Goal: Transaction & Acquisition: Purchase product/service

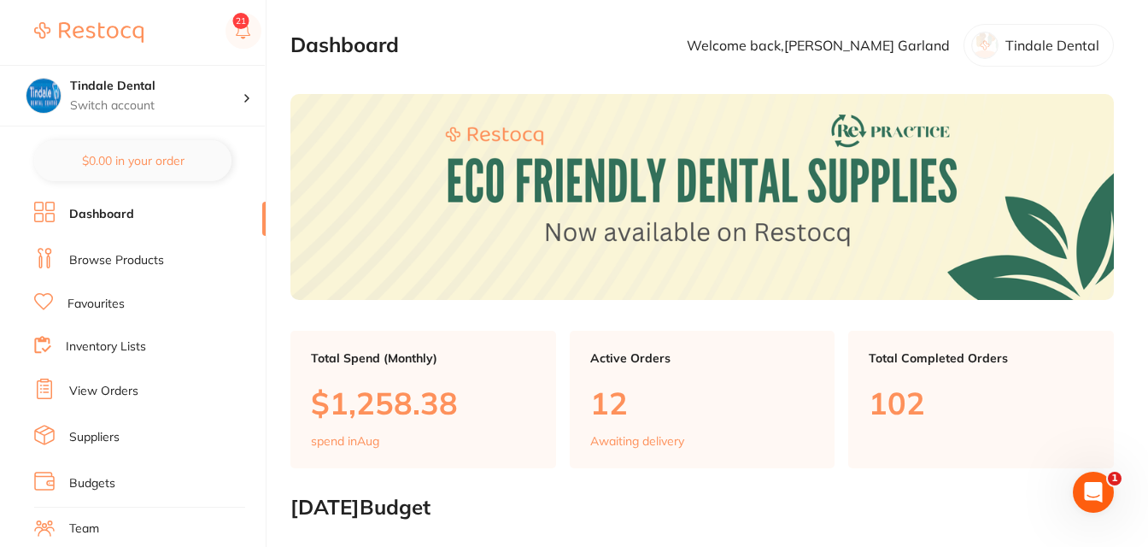
click at [122, 257] on link "Browse Products" at bounding box center [116, 260] width 95 height 17
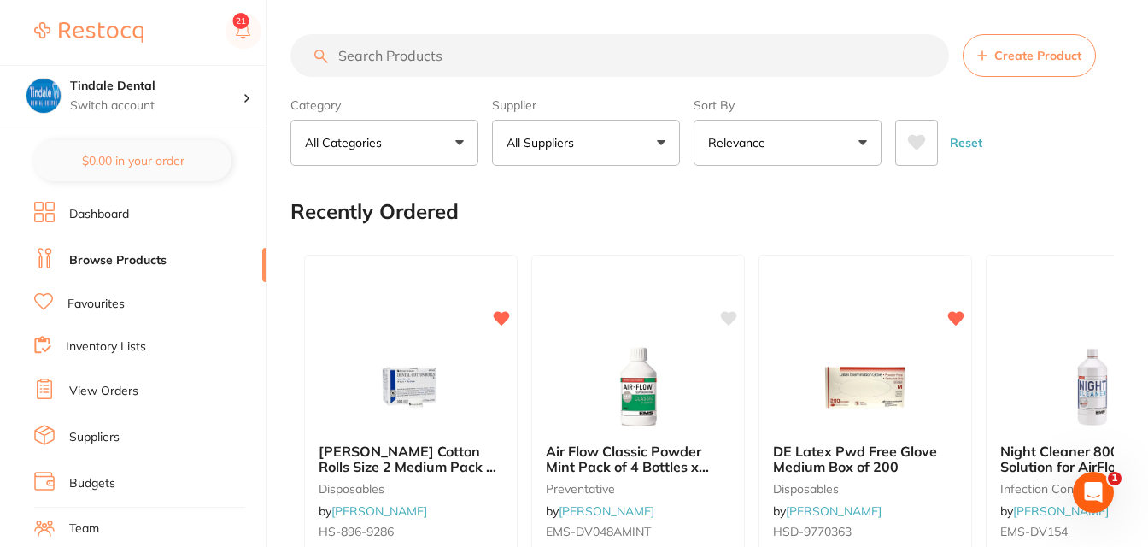
click at [368, 56] on input "search" at bounding box center [620, 55] width 659 height 43
type input "DENTOSEPT"
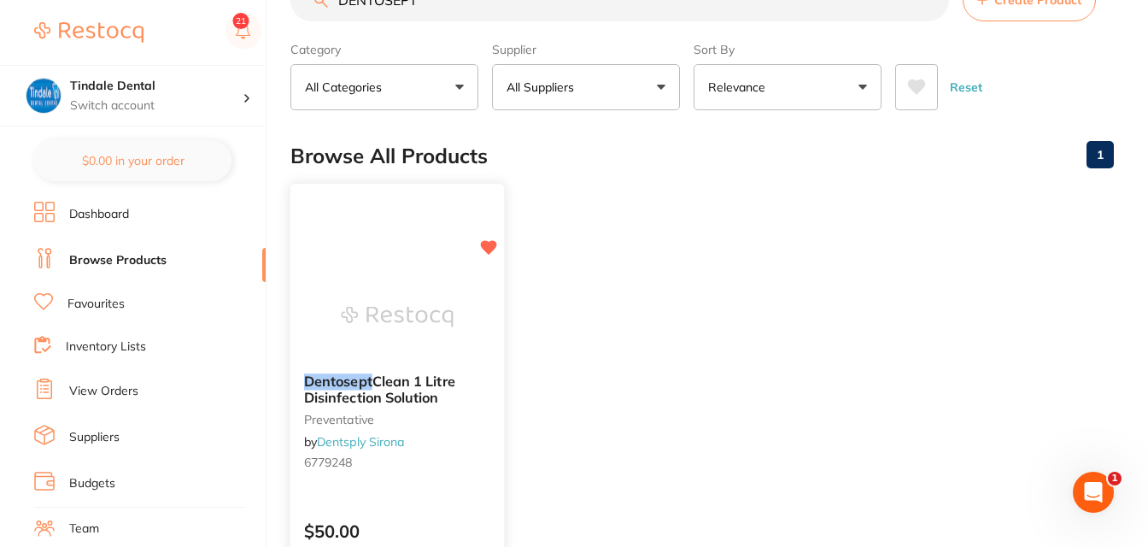
scroll to position [171, 0]
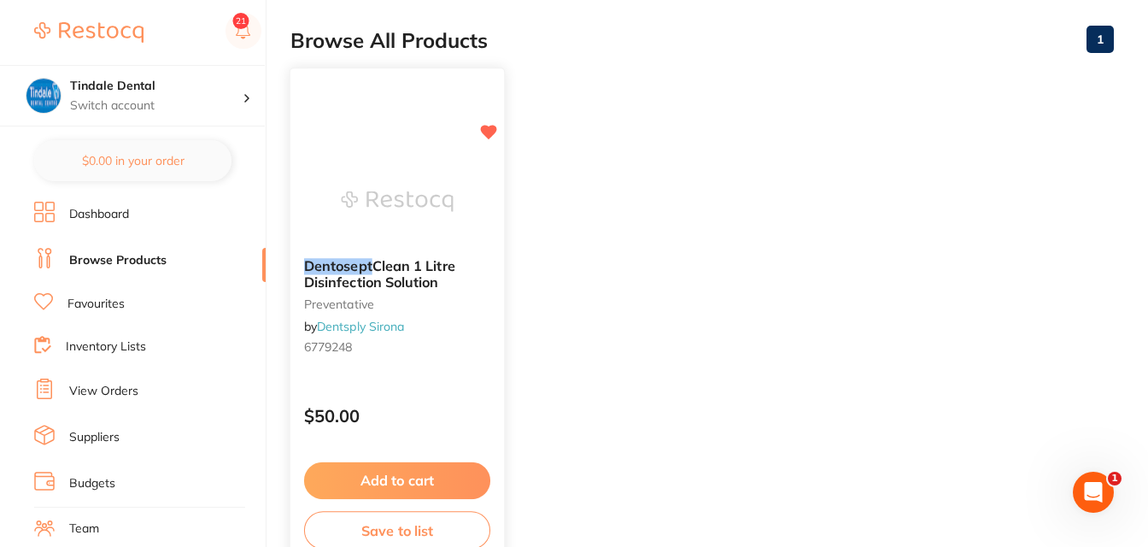
click at [451, 481] on button "Add to cart" at bounding box center [397, 480] width 186 height 37
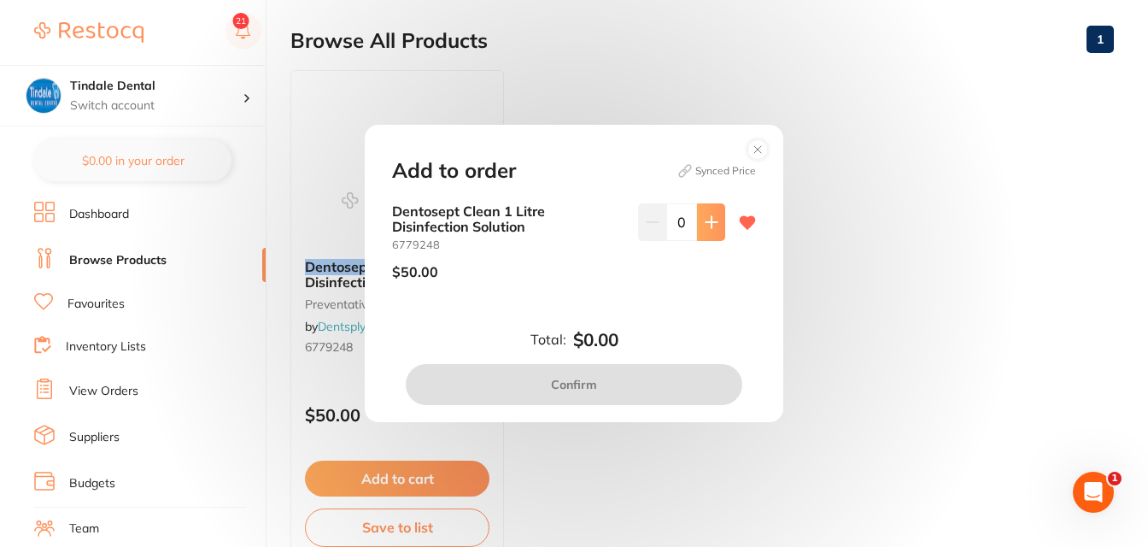
scroll to position [0, 0]
click at [718, 226] on button at bounding box center [711, 222] width 28 height 38
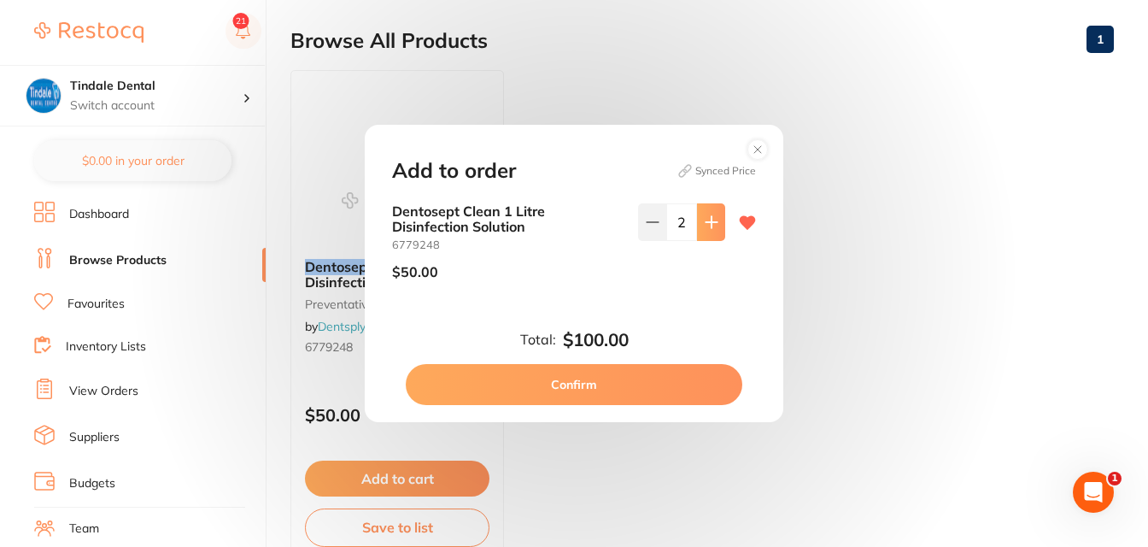
click at [718, 226] on button at bounding box center [711, 222] width 28 height 38
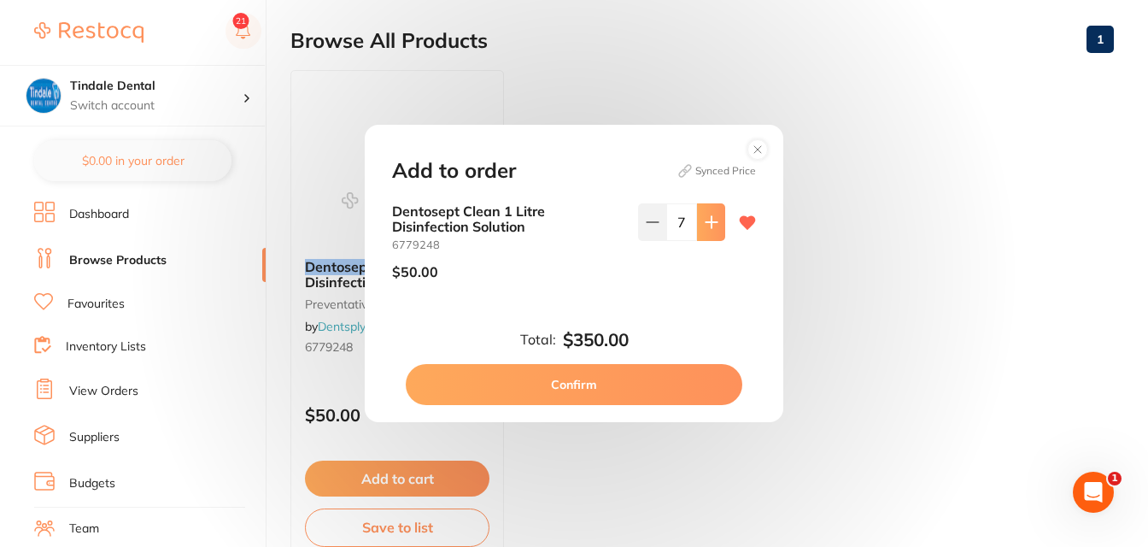
click at [718, 226] on button at bounding box center [711, 222] width 28 height 38
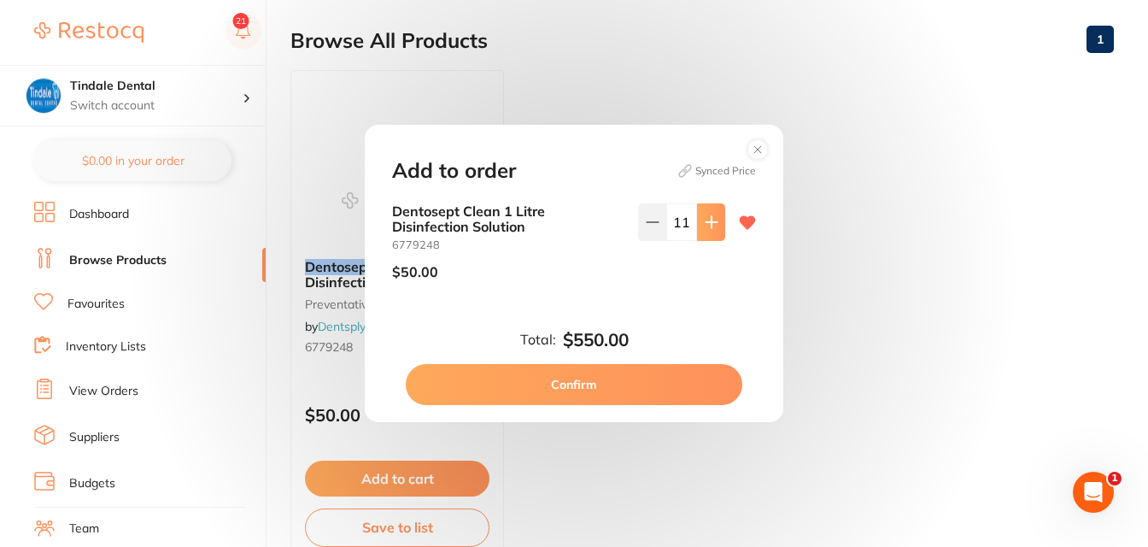
type input "12"
click at [663, 381] on button "Confirm" at bounding box center [574, 384] width 337 height 41
checkbox input "false"
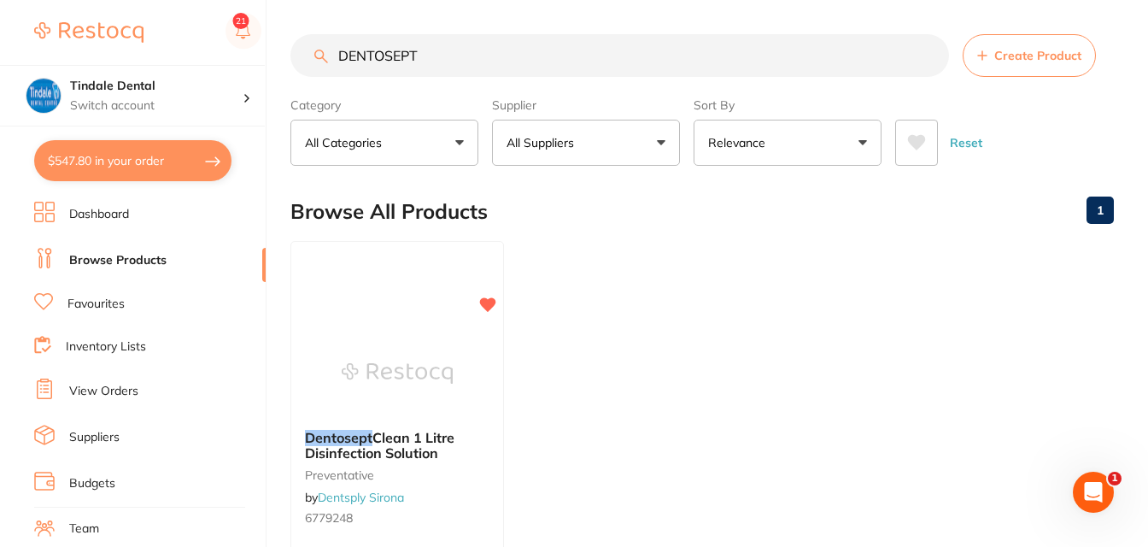
drag, startPoint x: 422, startPoint y: 56, endPoint x: 29, endPoint y: 8, distance: 396.0
click at [29, 8] on div "$547.80 Tindale Dental Switch account Tindale Dental $547.80 in your order Dash…" at bounding box center [574, 273] width 1148 height 547
type input "BIB"
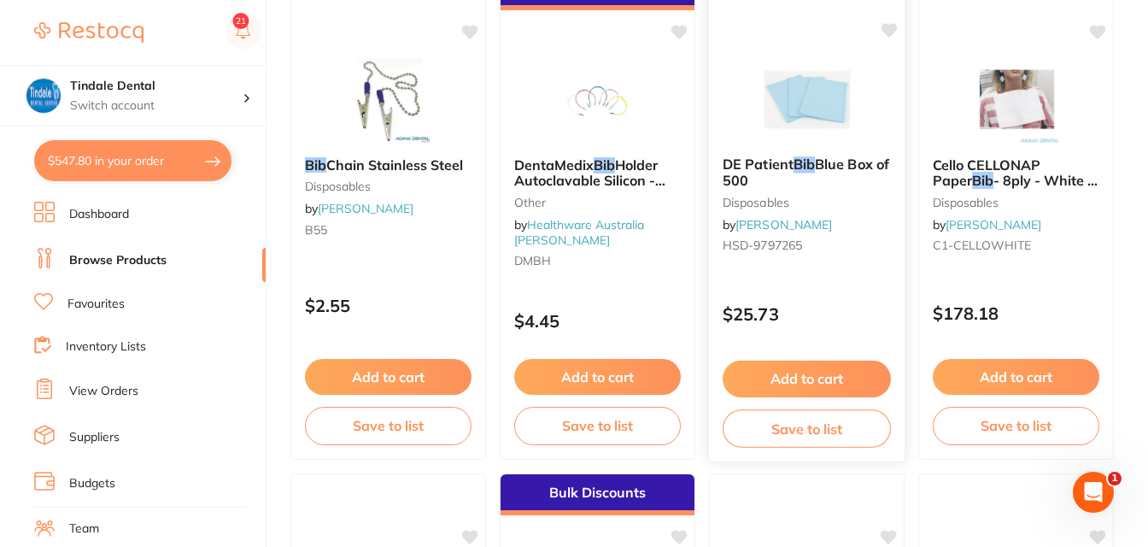
scroll to position [1794, 0]
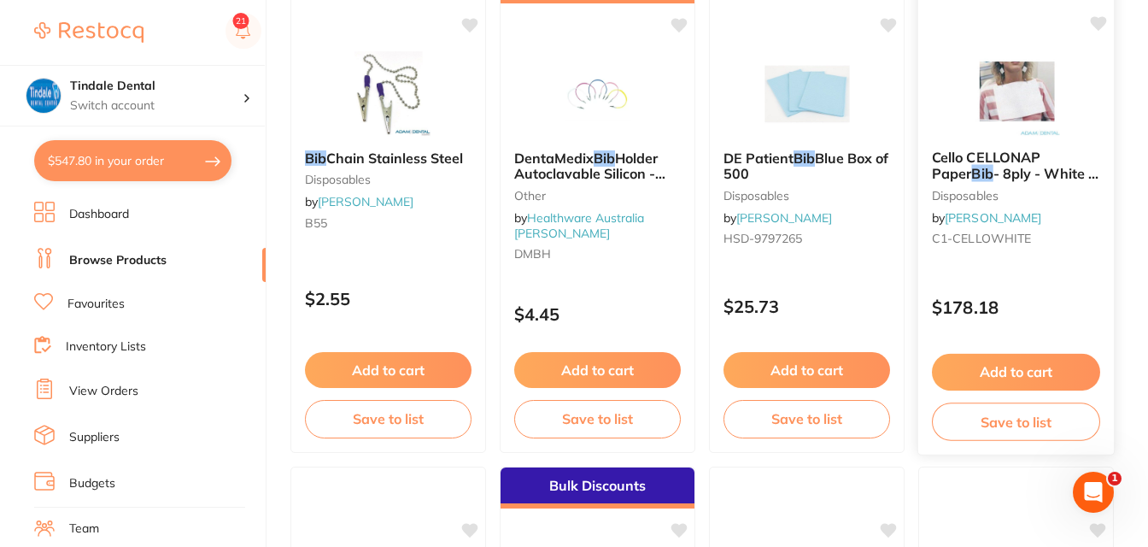
click at [1020, 175] on span "- 8ply - White - 200 x 280mm, 1000-Pack" at bounding box center [1015, 189] width 167 height 49
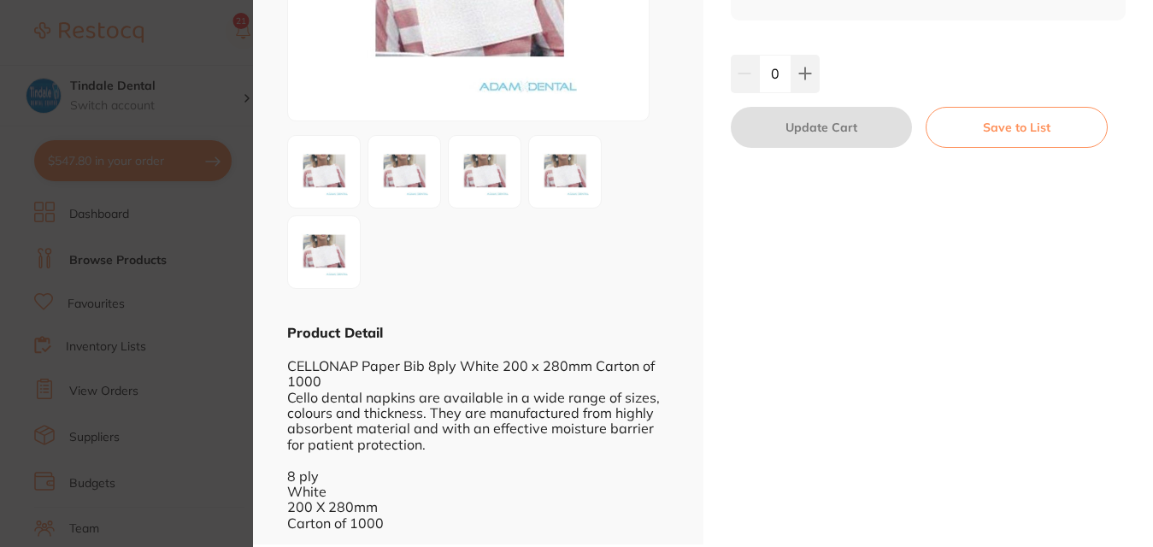
scroll to position [267, 0]
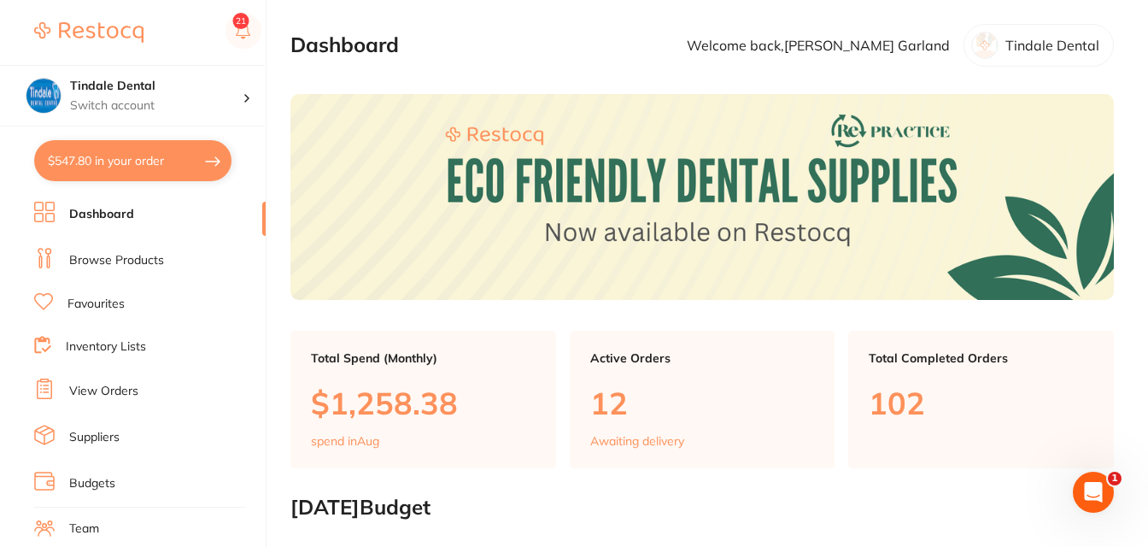
click at [88, 255] on link "Browse Products" at bounding box center [116, 260] width 95 height 17
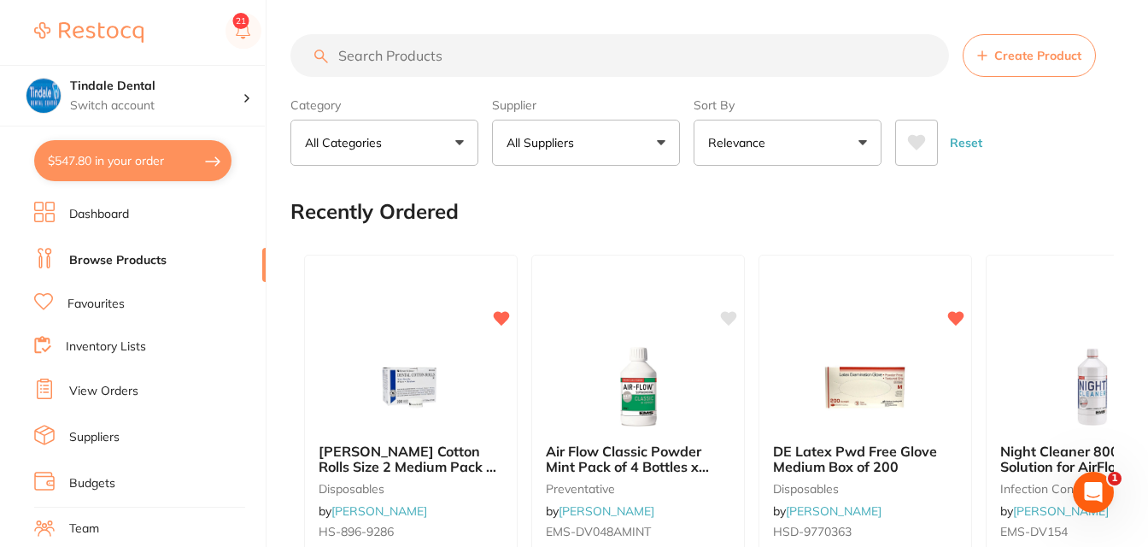
click at [428, 58] on input "search" at bounding box center [620, 55] width 659 height 43
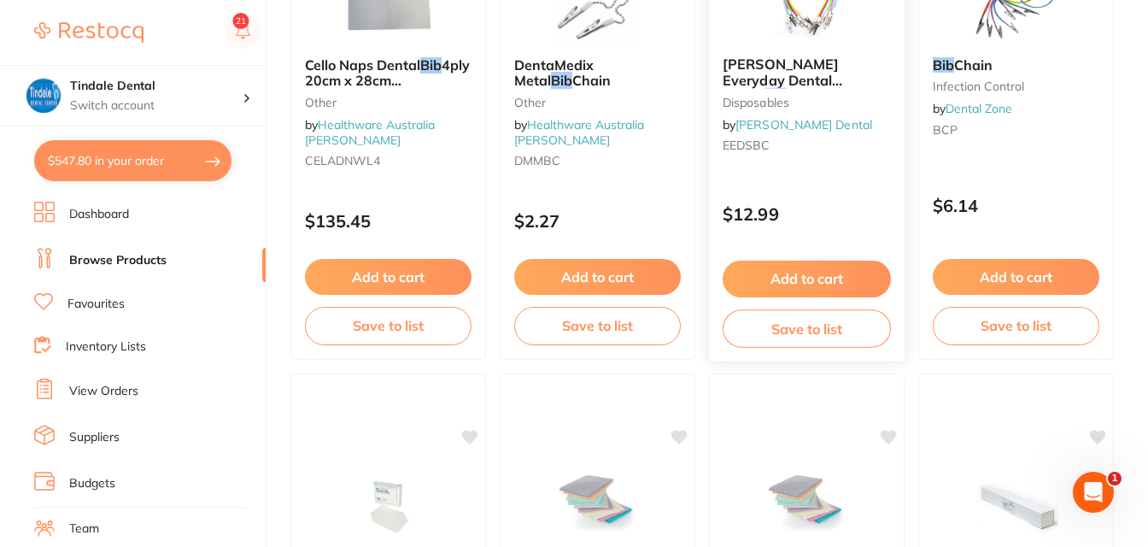
scroll to position [2649, 0]
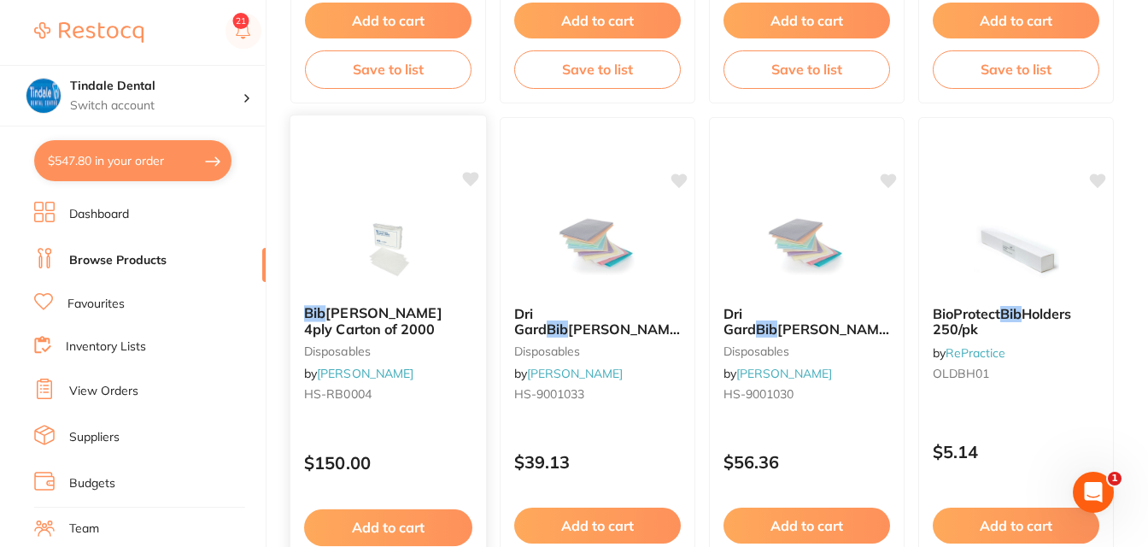
click at [365, 315] on span "HENRY SCHEIN 4ply Carton of 2000" at bounding box center [373, 320] width 138 height 33
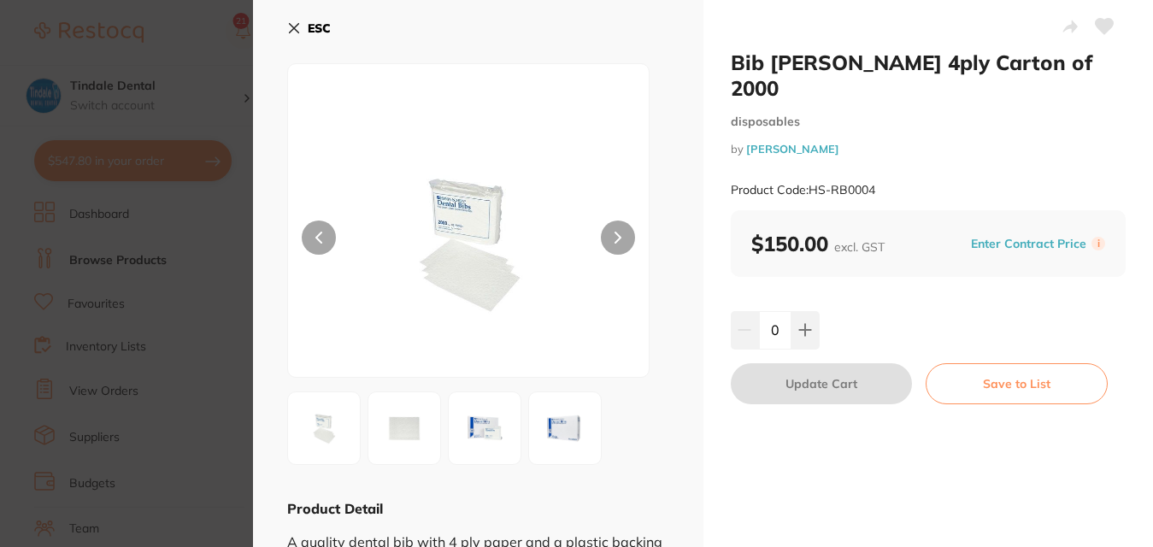
click at [485, 427] on img at bounding box center [485, 428] width 62 height 62
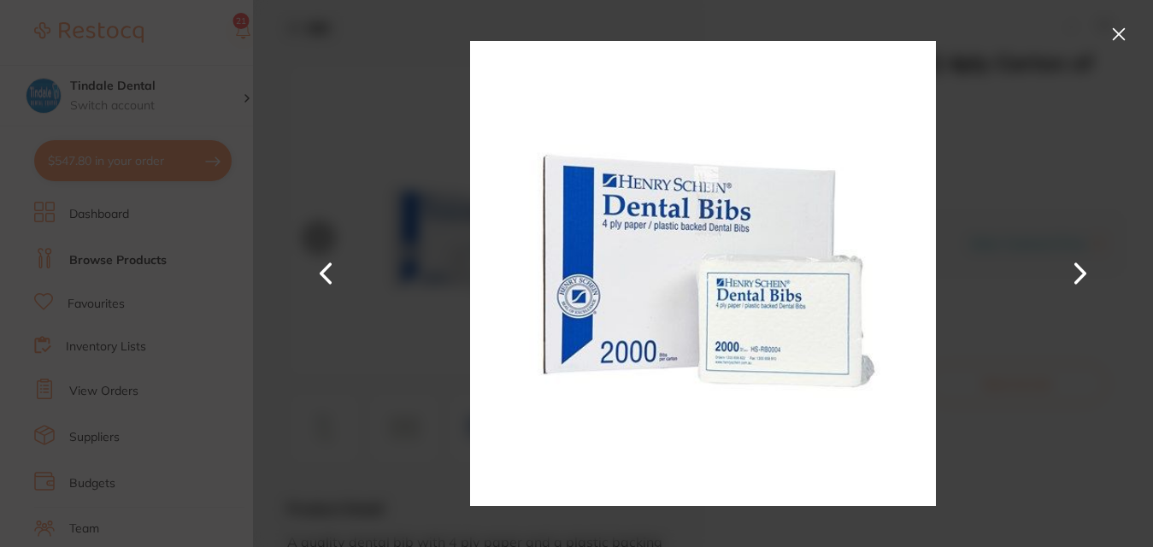
click at [1119, 37] on button at bounding box center [1118, 34] width 27 height 27
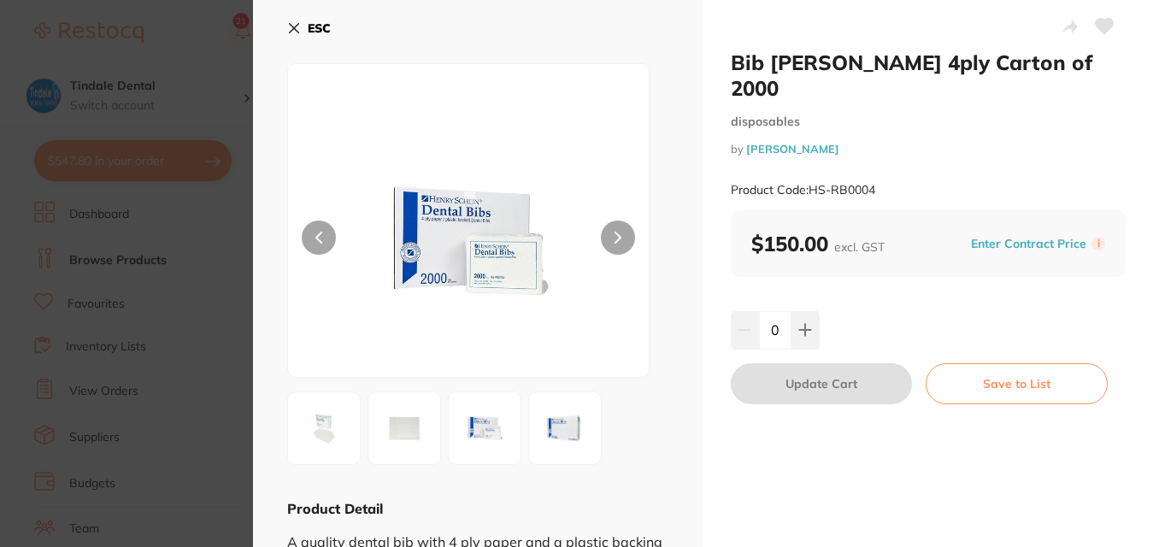
drag, startPoint x: 285, startPoint y: 26, endPoint x: 306, endPoint y: 26, distance: 20.5
click at [287, 26] on div "ESC Product Detail A quality dental bib with 4 ply paper and a plastic backing …" at bounding box center [478, 289] width 450 height 579
click at [295, 31] on icon at bounding box center [294, 28] width 14 height 14
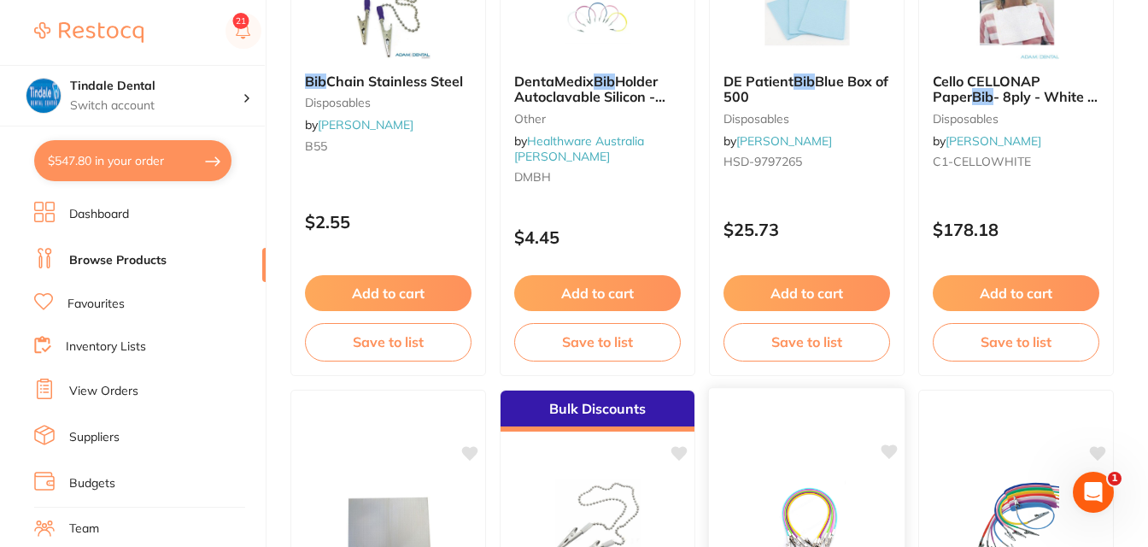
scroll to position [1709, 0]
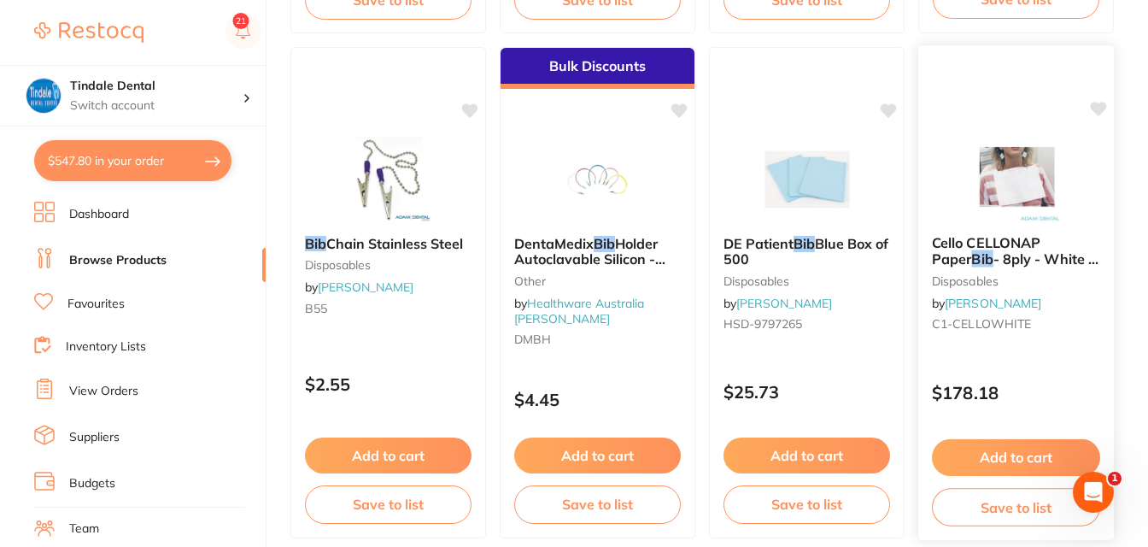
click at [1003, 253] on span "- 8ply - White - 200 x 280mm, 1000-Pack" at bounding box center [1015, 274] width 167 height 49
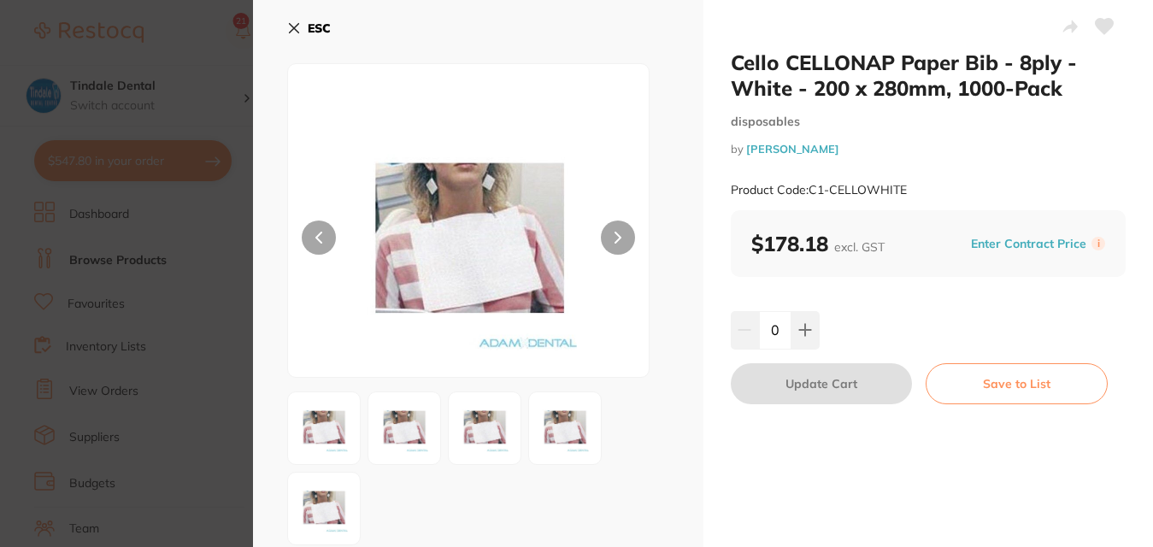
click at [297, 31] on icon at bounding box center [294, 28] width 9 height 9
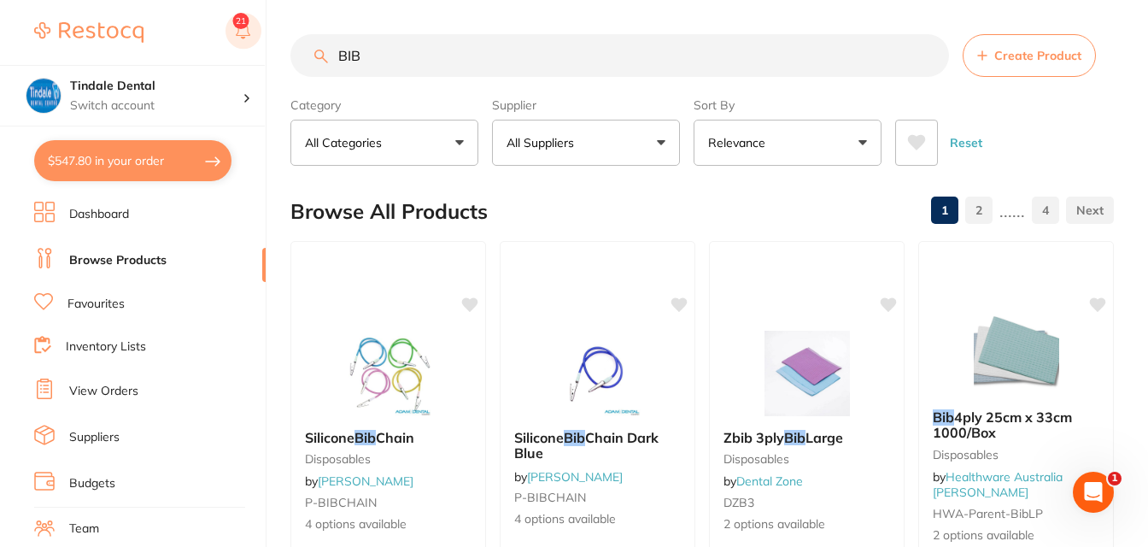
drag, startPoint x: 407, startPoint y: 44, endPoint x: 251, endPoint y: 48, distance: 155.6
click at [251, 48] on div "$547.80 Tindale Dental Switch account Tindale Dental $547.80 in your order Dash…" at bounding box center [574, 273] width 1148 height 547
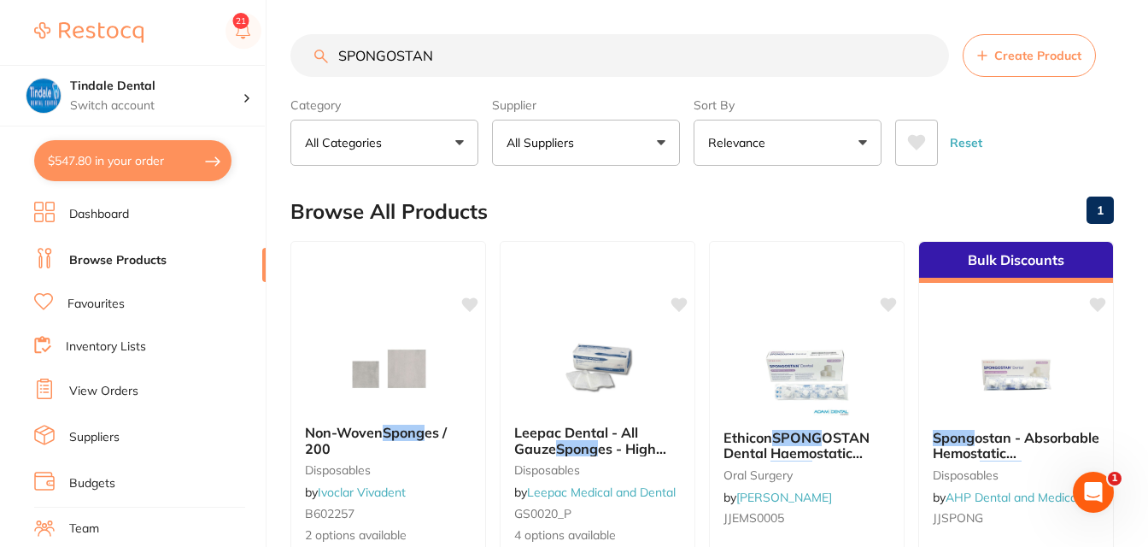
type input "SPONGOSTAN"
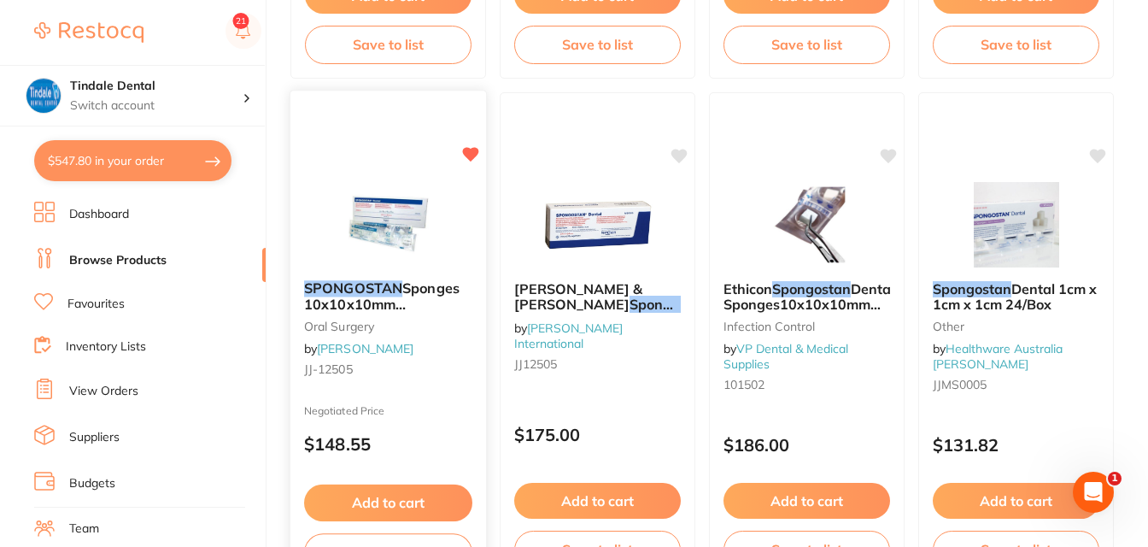
scroll to position [684, 0]
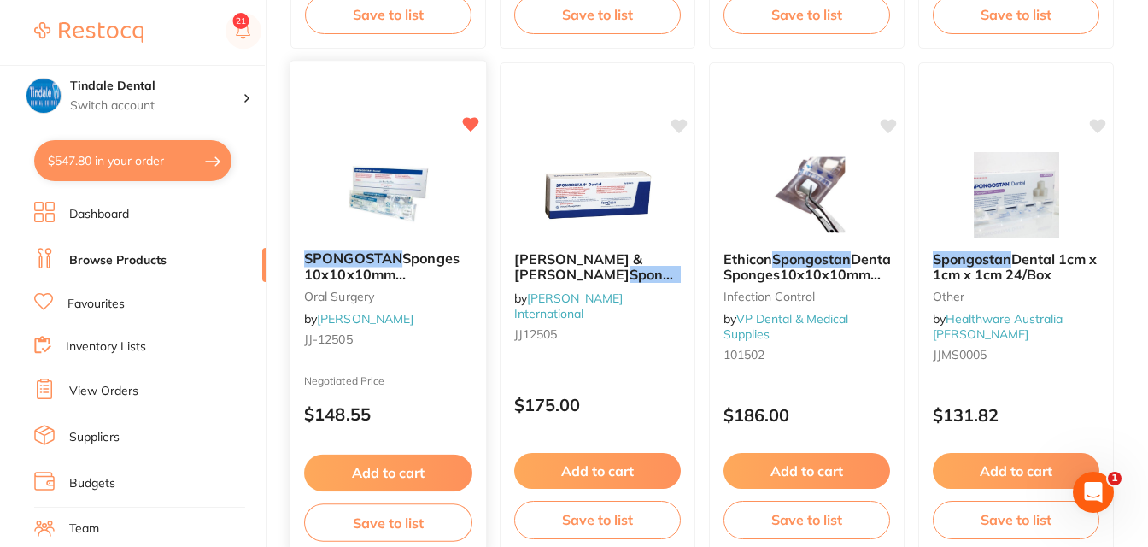
click at [414, 475] on button "Add to cart" at bounding box center [388, 473] width 168 height 37
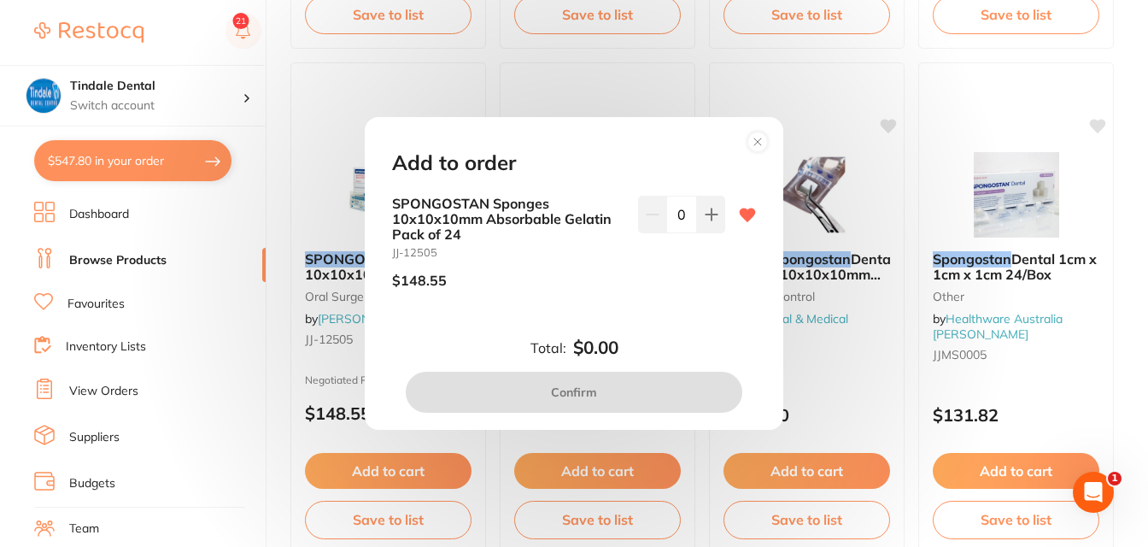
scroll to position [0, 0]
click at [707, 214] on icon at bounding box center [711, 214] width 11 height 11
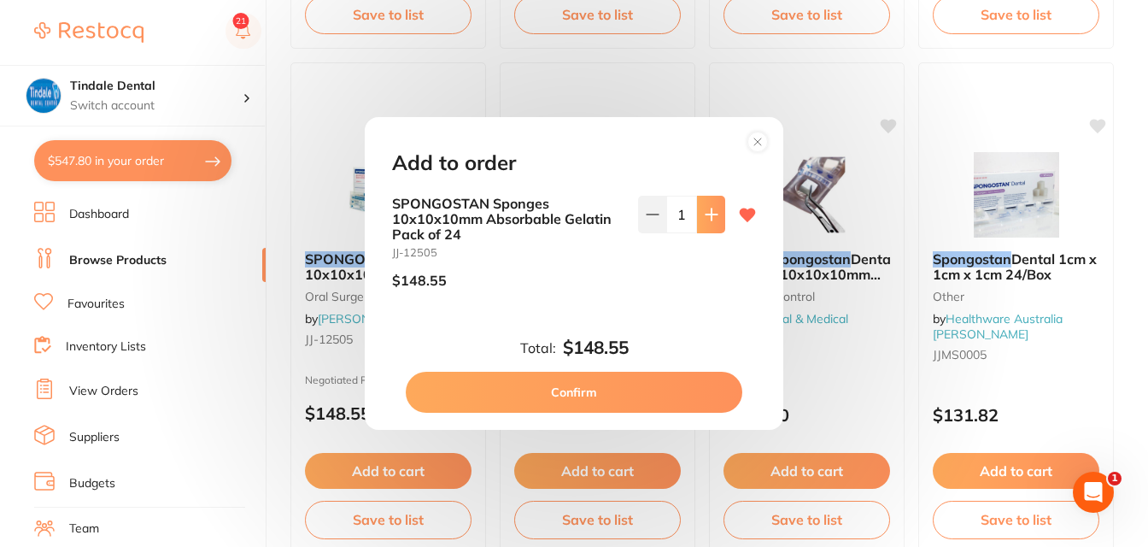
click at [707, 214] on icon at bounding box center [711, 214] width 11 height 11
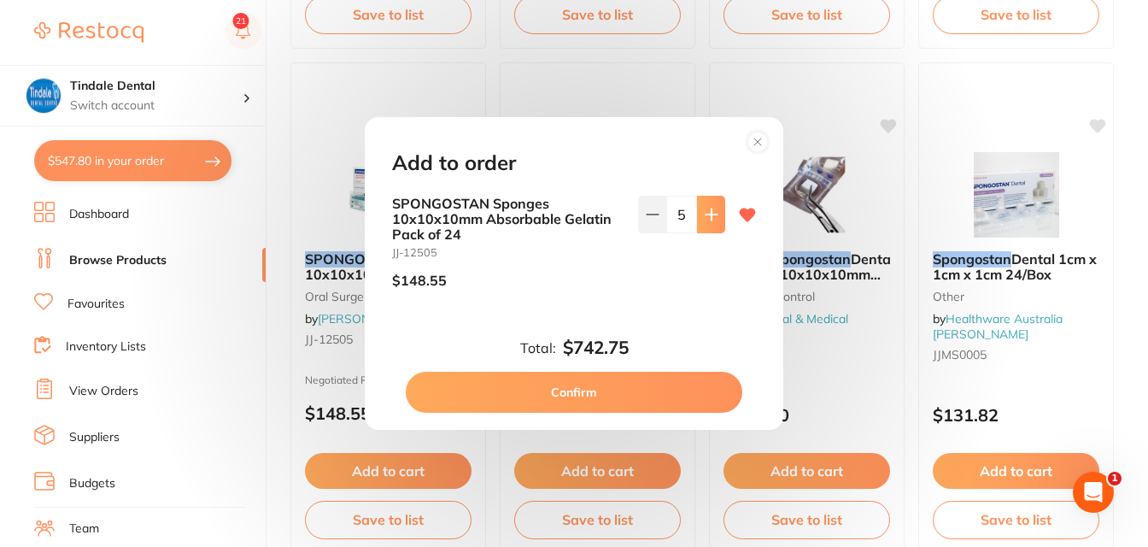
type input "6"
click at [663, 384] on button "Confirm" at bounding box center [574, 392] width 337 height 41
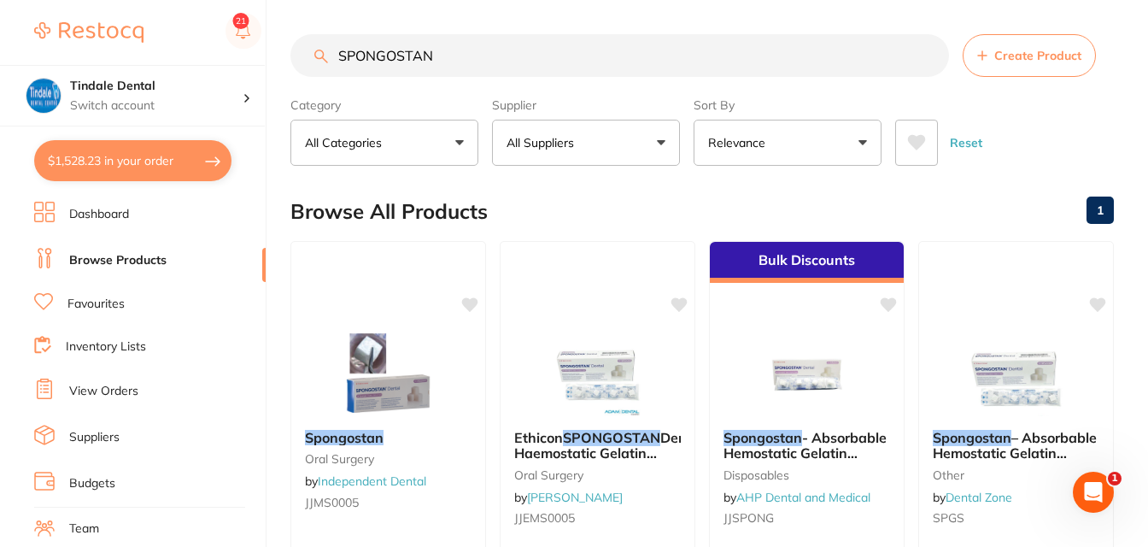
drag, startPoint x: 439, startPoint y: 53, endPoint x: 66, endPoint y: 50, distance: 373.4
click at [62, 58] on div "$1,528.23 Tindale Dental Switch account Tindale Dental $1,528.23 in your order …" at bounding box center [574, 273] width 1148 height 547
type input "PHOTAC"
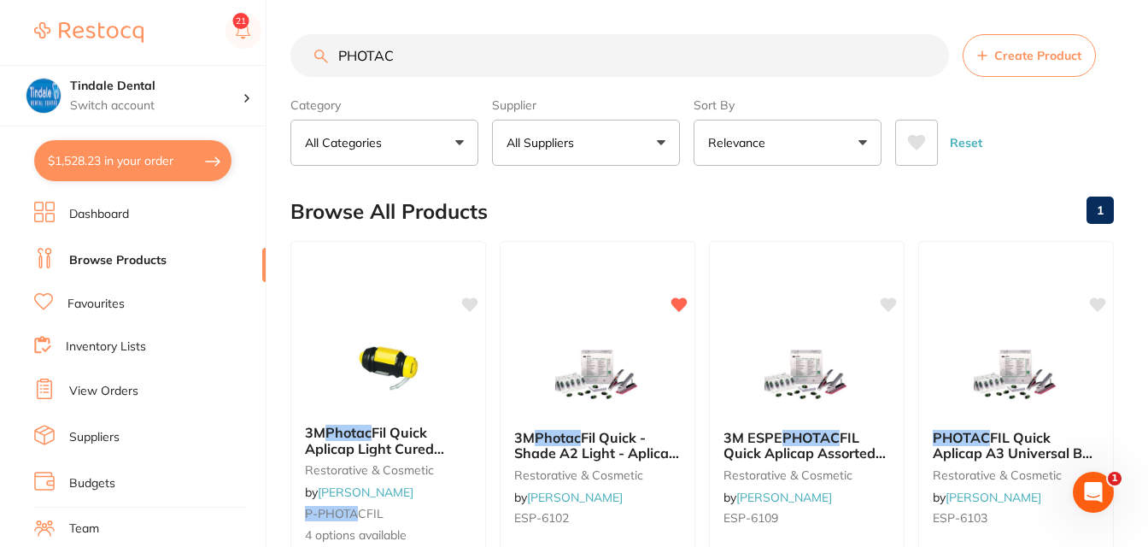
click at [80, 166] on button "$1,528.23 in your order" at bounding box center [132, 160] width 197 height 41
checkbox input "true"
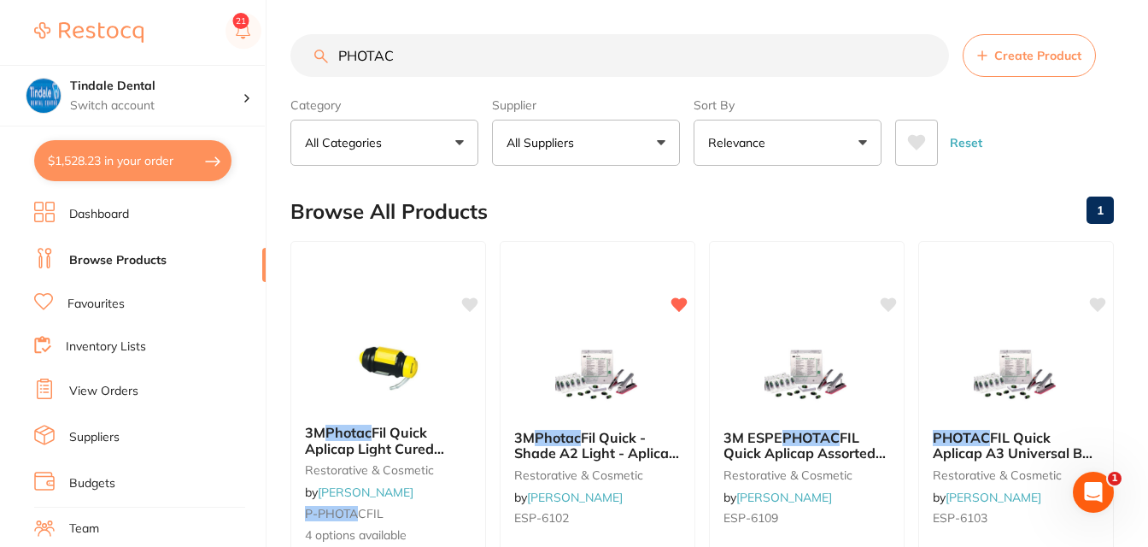
checkbox input "true"
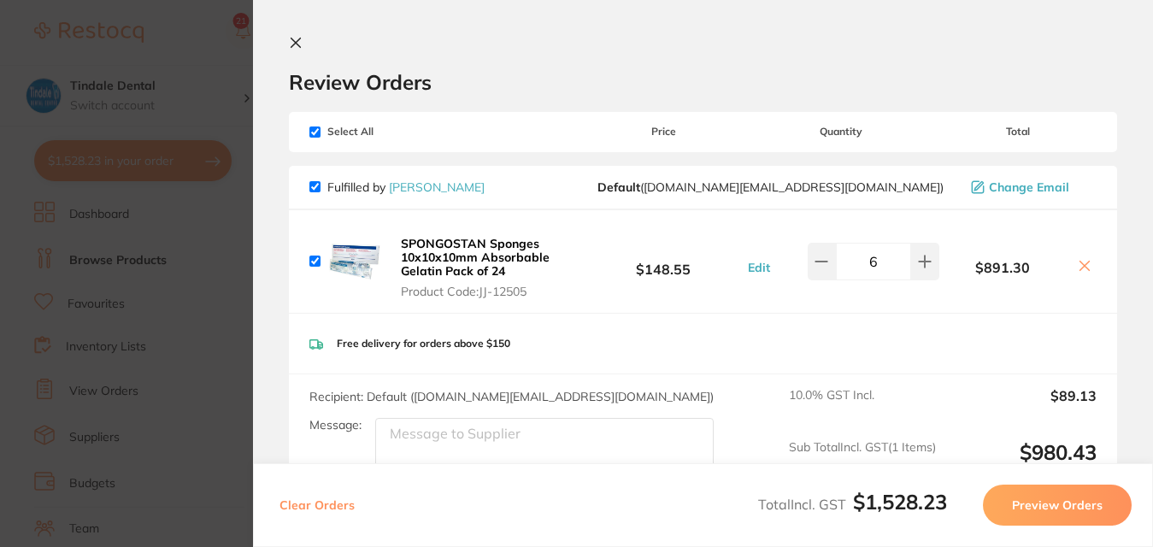
click at [298, 38] on icon at bounding box center [296, 43] width 14 height 14
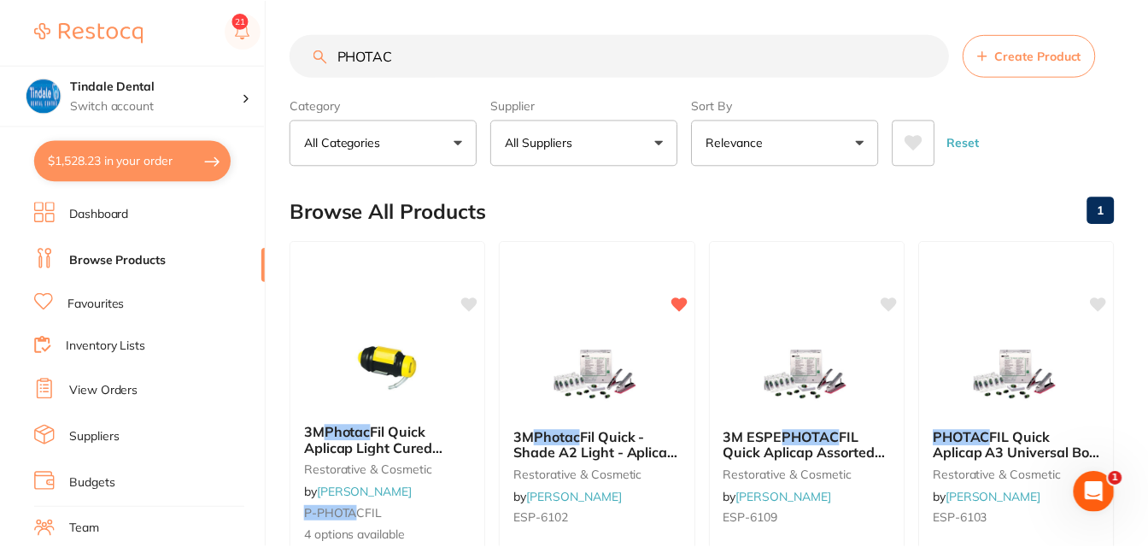
scroll to position [1, 0]
drag, startPoint x: 450, startPoint y: 61, endPoint x: 335, endPoint y: 60, distance: 115.4
click at [335, 60] on input "PHOTAC" at bounding box center [620, 54] width 659 height 43
type input "PHOTAC"
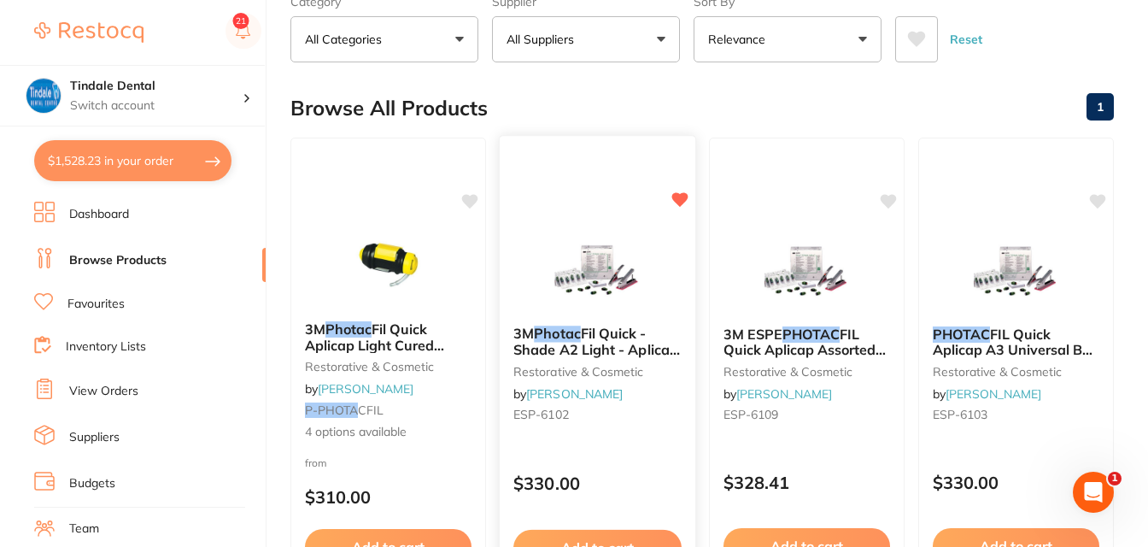
scroll to position [172, 0]
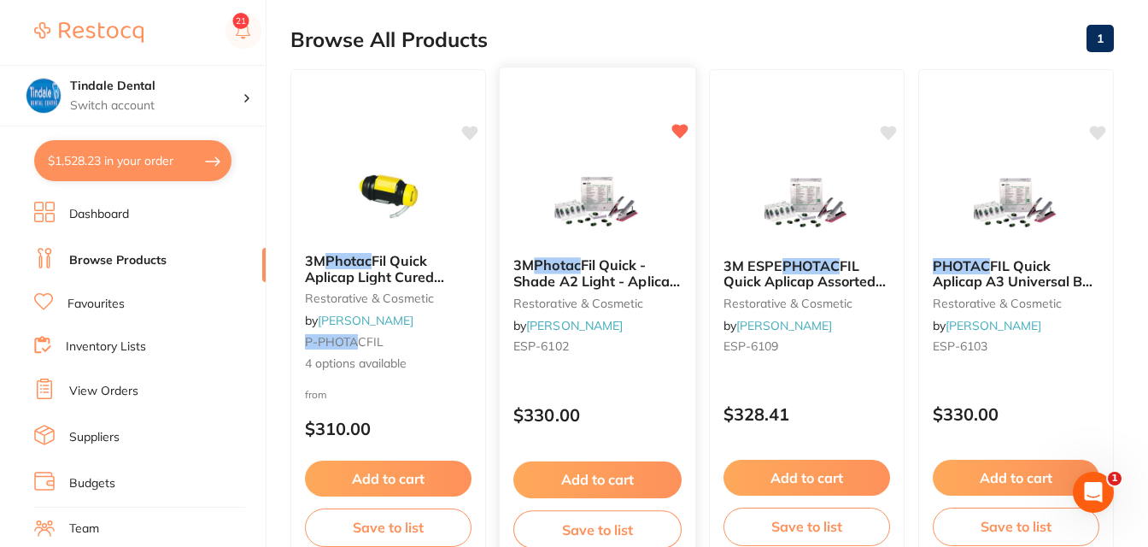
click at [608, 476] on button "Add to cart" at bounding box center [598, 479] width 168 height 37
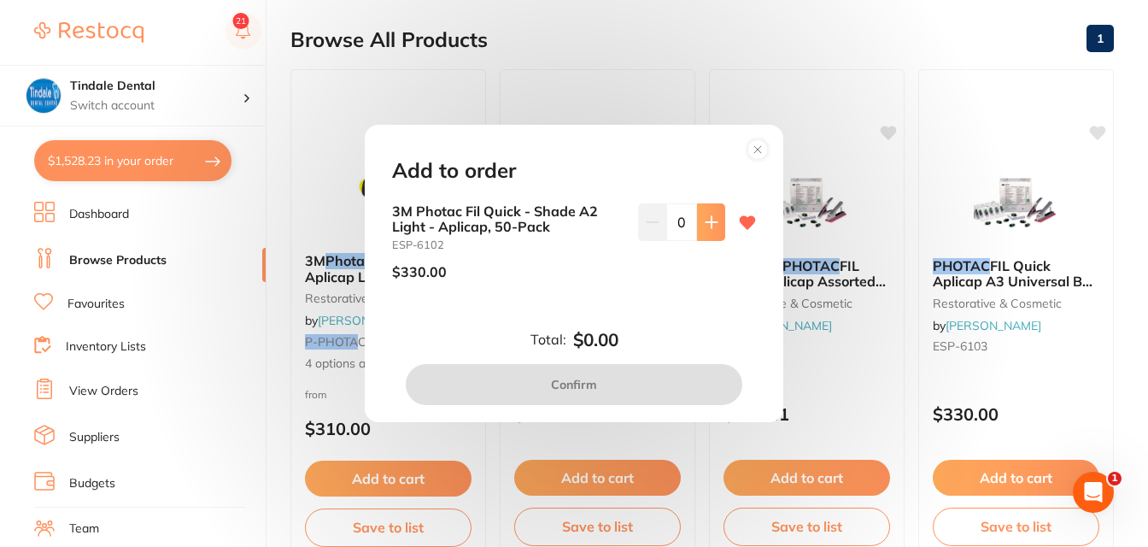
scroll to position [0, 0]
click at [705, 237] on button at bounding box center [711, 222] width 28 height 38
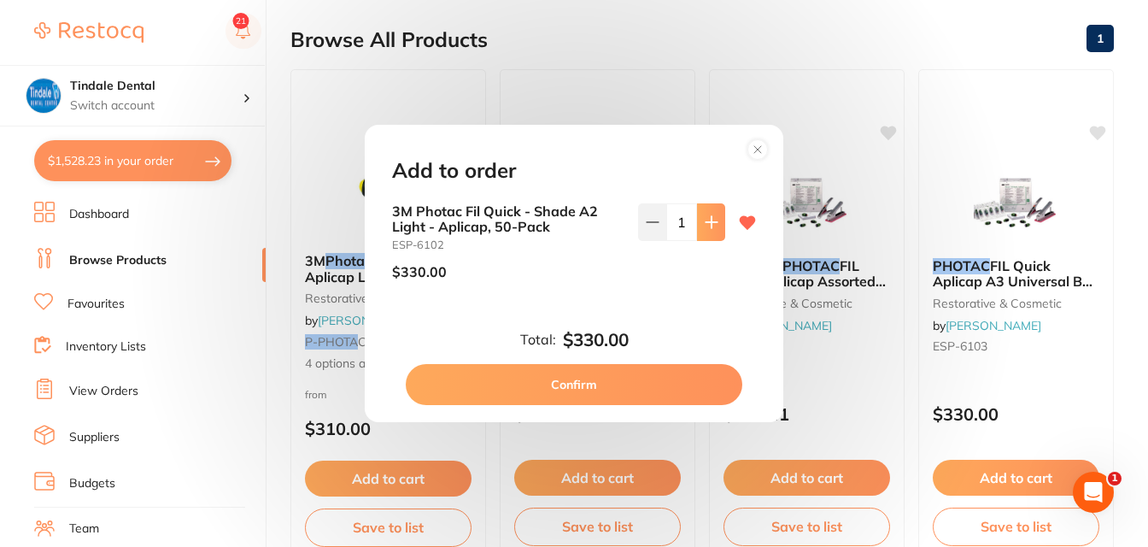
click at [705, 237] on button at bounding box center [711, 222] width 28 height 38
type input "2"
click at [640, 389] on button "Confirm" at bounding box center [574, 384] width 337 height 41
checkbox input "false"
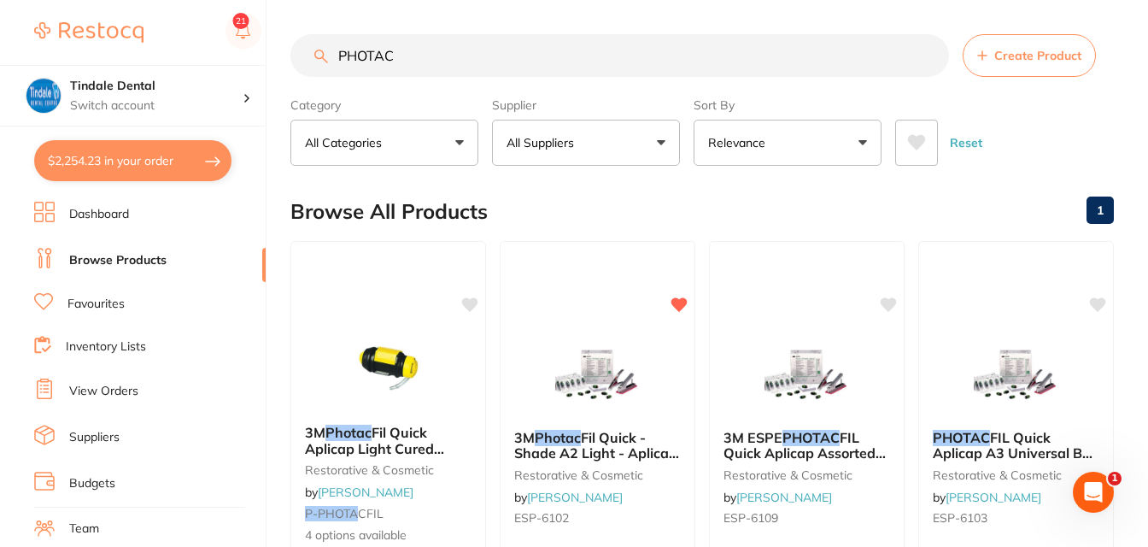
click at [149, 159] on button "$2,254.23 in your order" at bounding box center [132, 160] width 197 height 41
checkbox input "true"
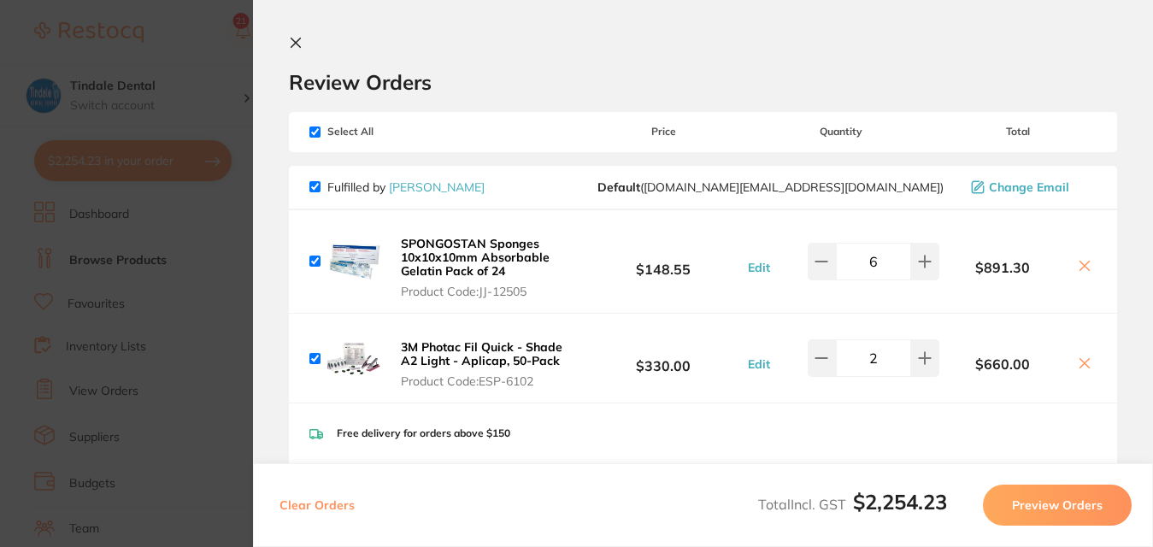
click at [291, 44] on icon at bounding box center [296, 43] width 14 height 14
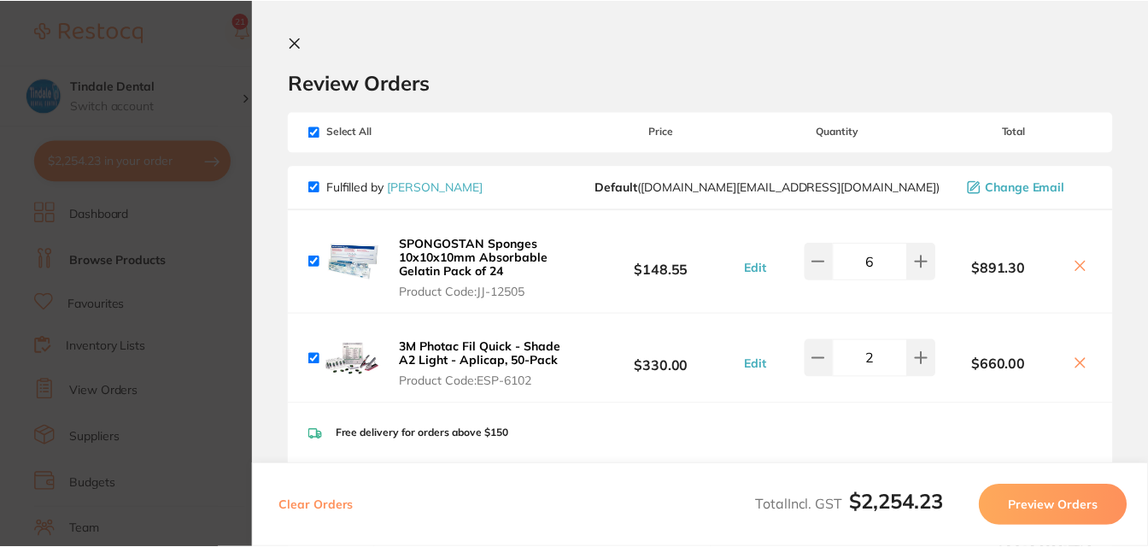
scroll to position [1, 0]
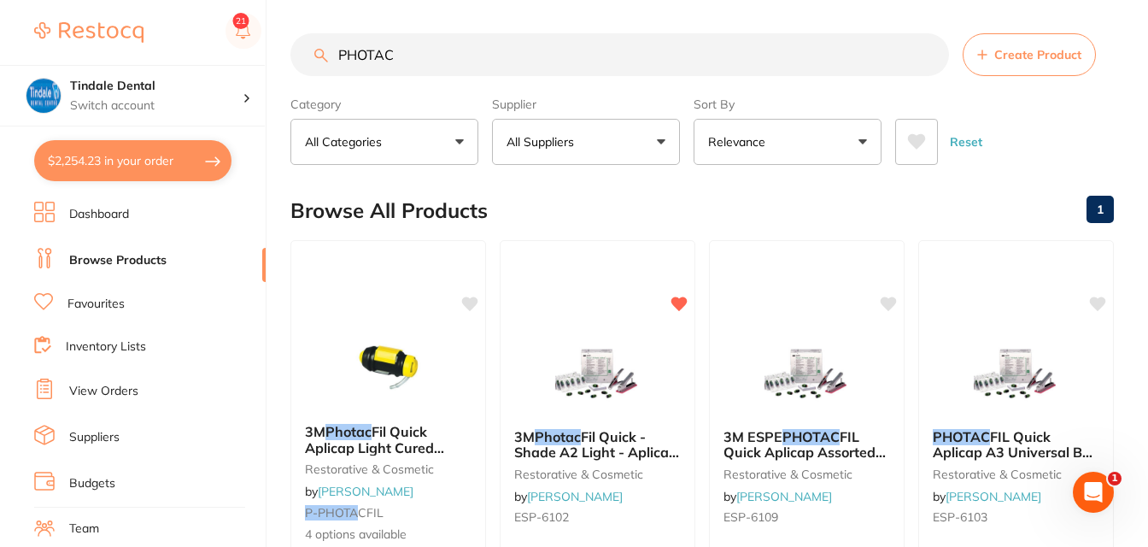
drag, startPoint x: 429, startPoint y: 56, endPoint x: 202, endPoint y: 56, distance: 227.3
click at [202, 56] on div "$2,254.23 Tindale Dental Switch account Tindale Dental $2,254.23 in your order …" at bounding box center [574, 272] width 1148 height 547
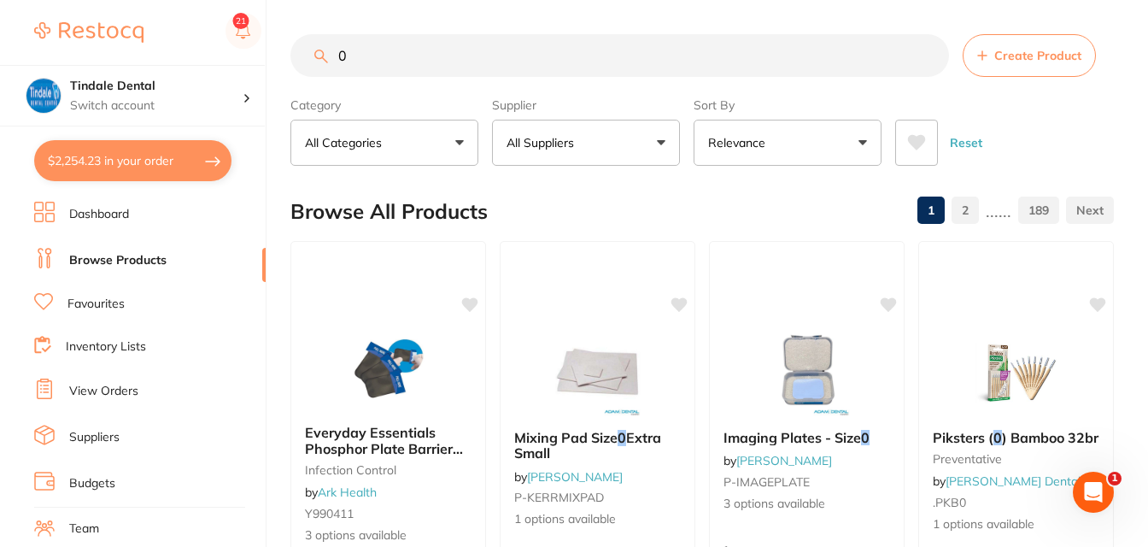
scroll to position [0, 0]
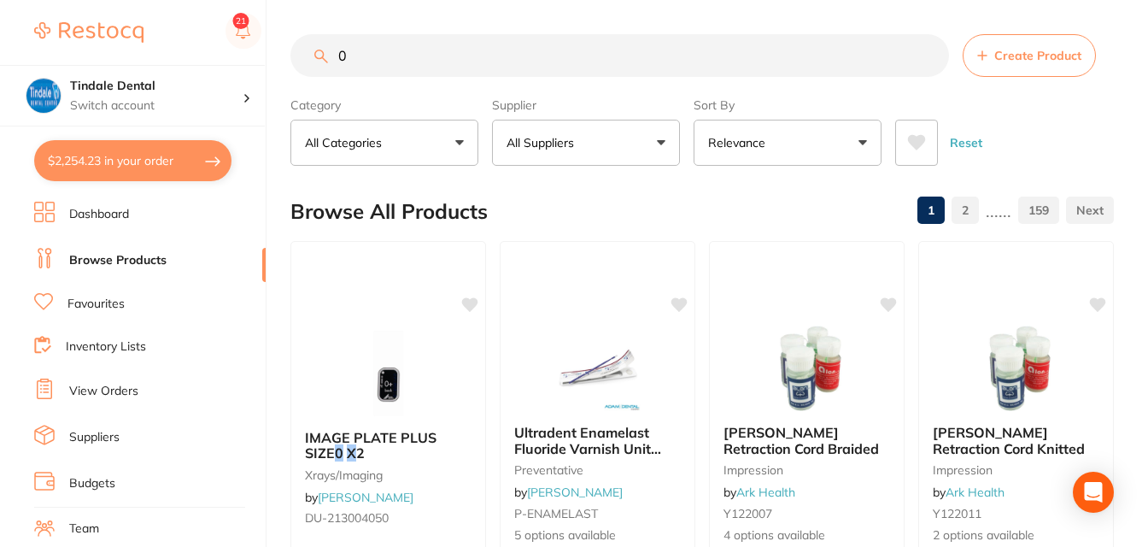
type input "0"
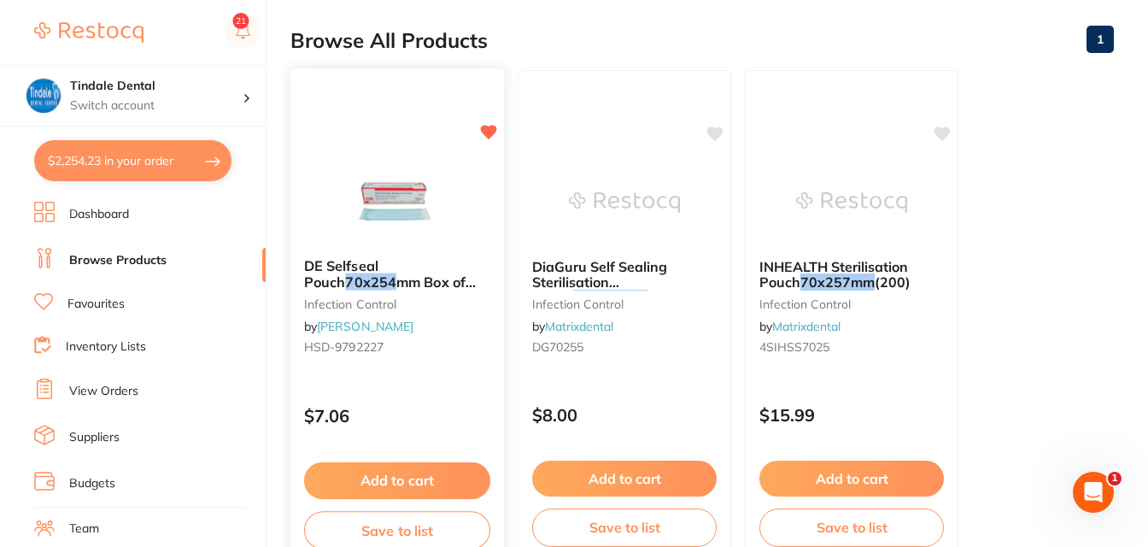
type input "70X254"
click at [377, 469] on button "Add to cart" at bounding box center [397, 480] width 186 height 37
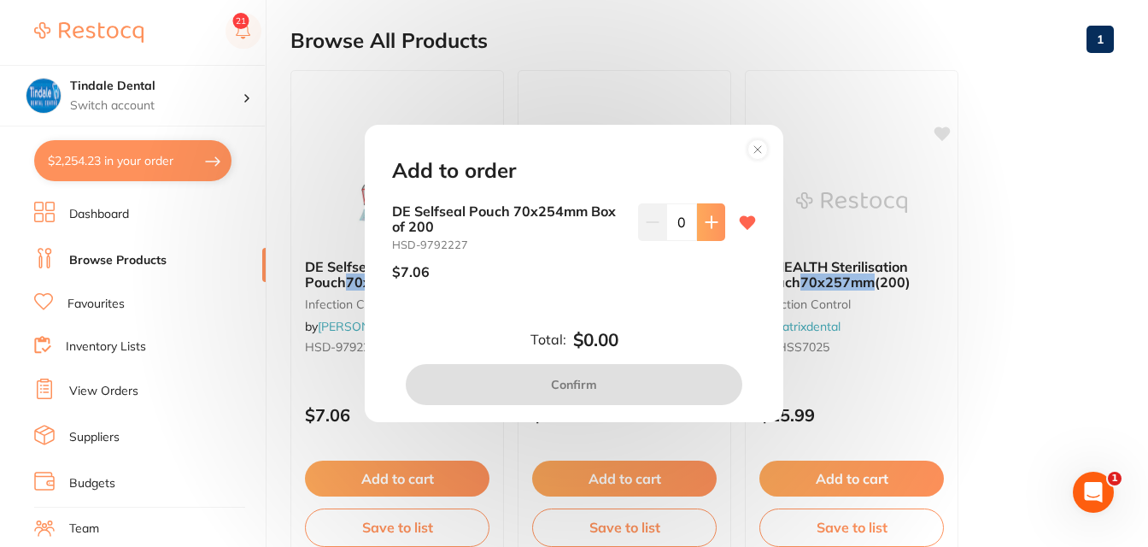
click at [713, 218] on icon at bounding box center [712, 222] width 14 height 14
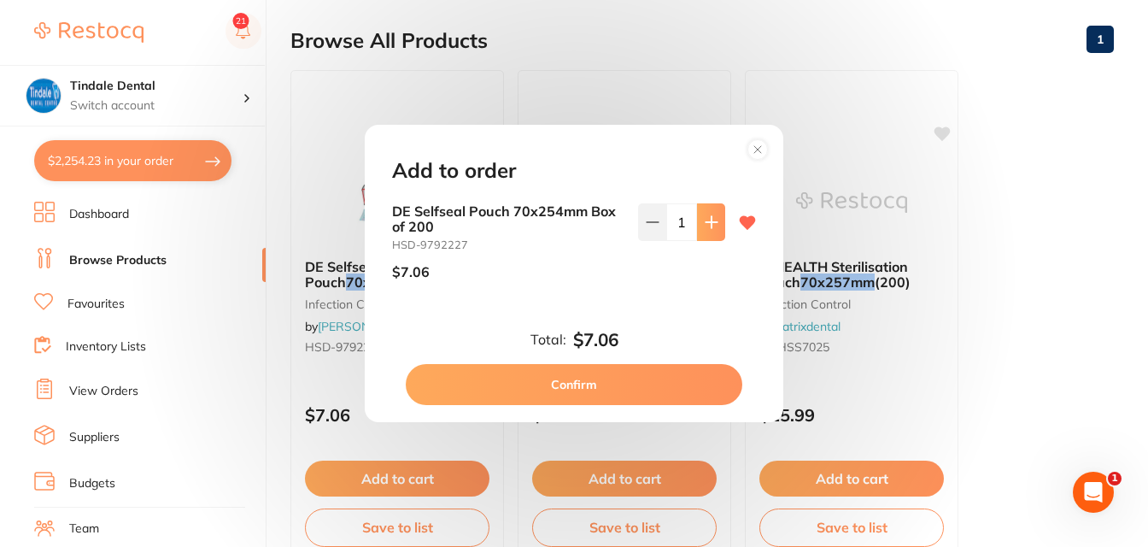
click at [714, 218] on icon at bounding box center [712, 222] width 14 height 14
click at [708, 220] on icon at bounding box center [712, 222] width 14 height 14
click at [708, 221] on icon at bounding box center [712, 222] width 14 height 14
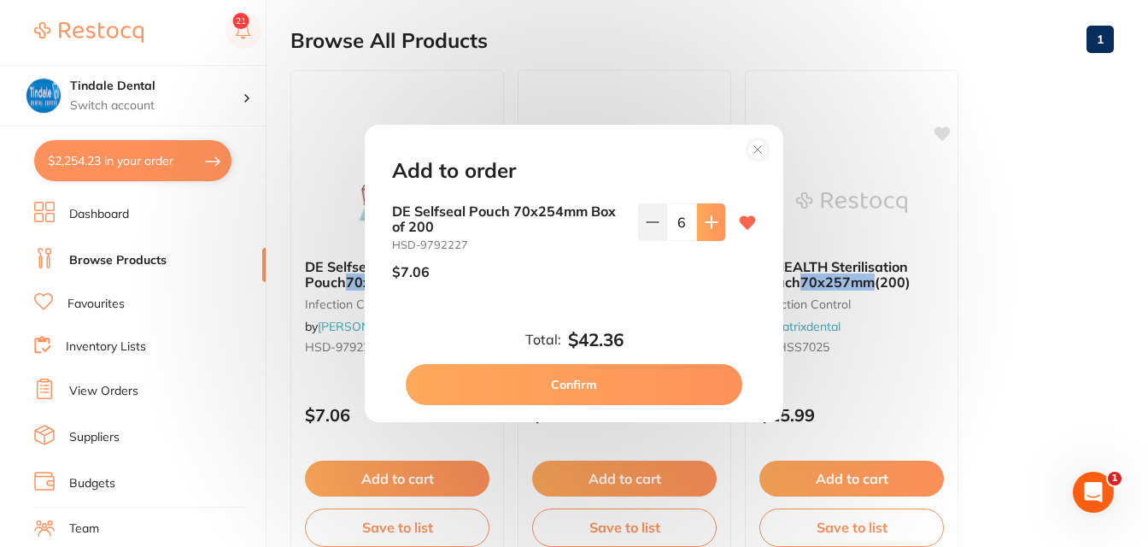
click at [708, 221] on icon at bounding box center [712, 222] width 14 height 14
click at [707, 222] on icon at bounding box center [711, 221] width 11 height 11
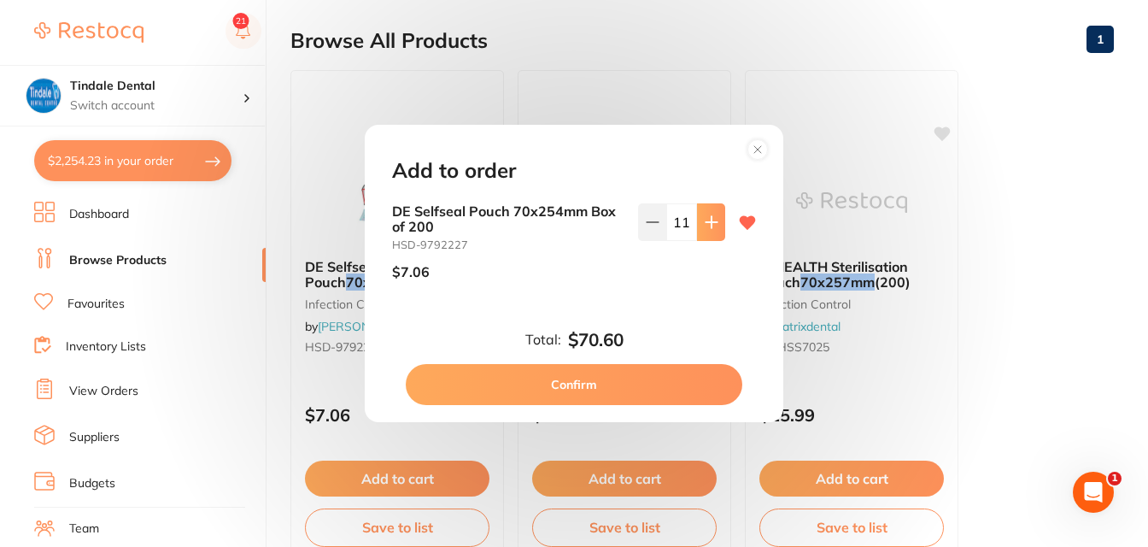
click at [707, 222] on icon at bounding box center [711, 221] width 11 height 11
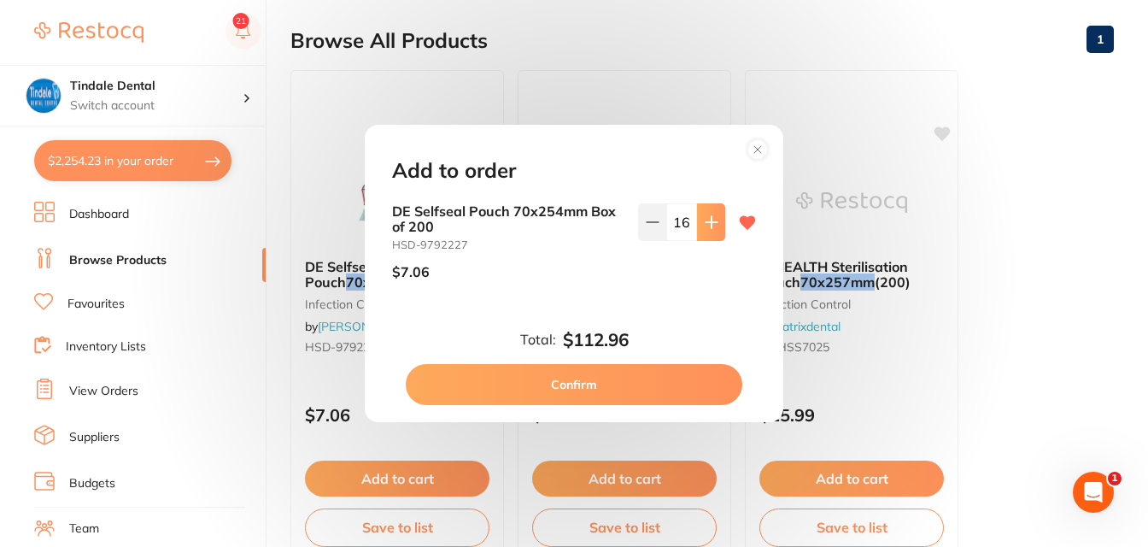
click at [707, 222] on icon at bounding box center [711, 221] width 11 height 11
type input "20"
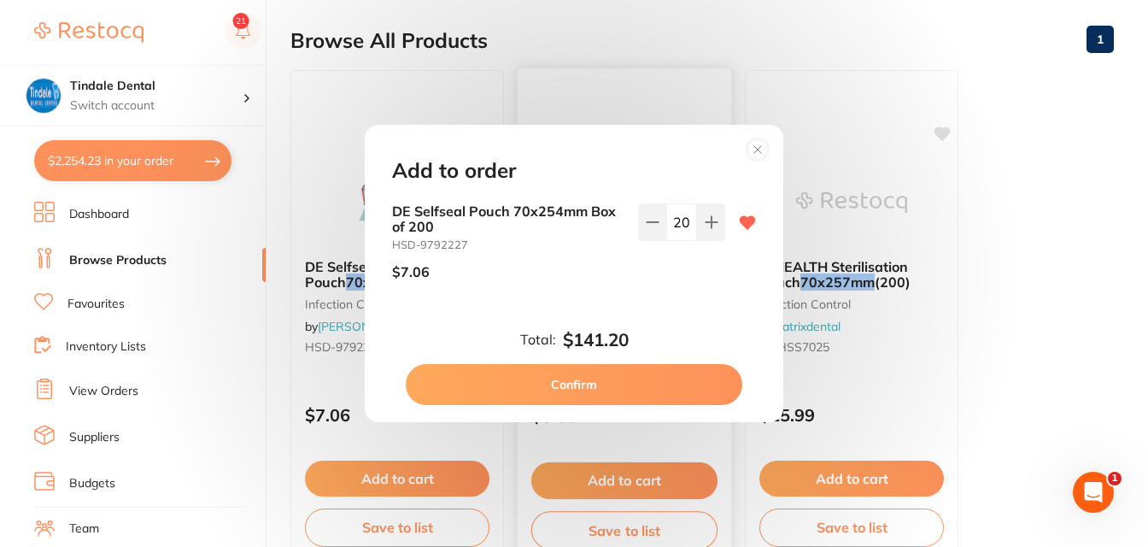
click at [606, 380] on button "Confirm" at bounding box center [574, 384] width 337 height 41
checkbox input "false"
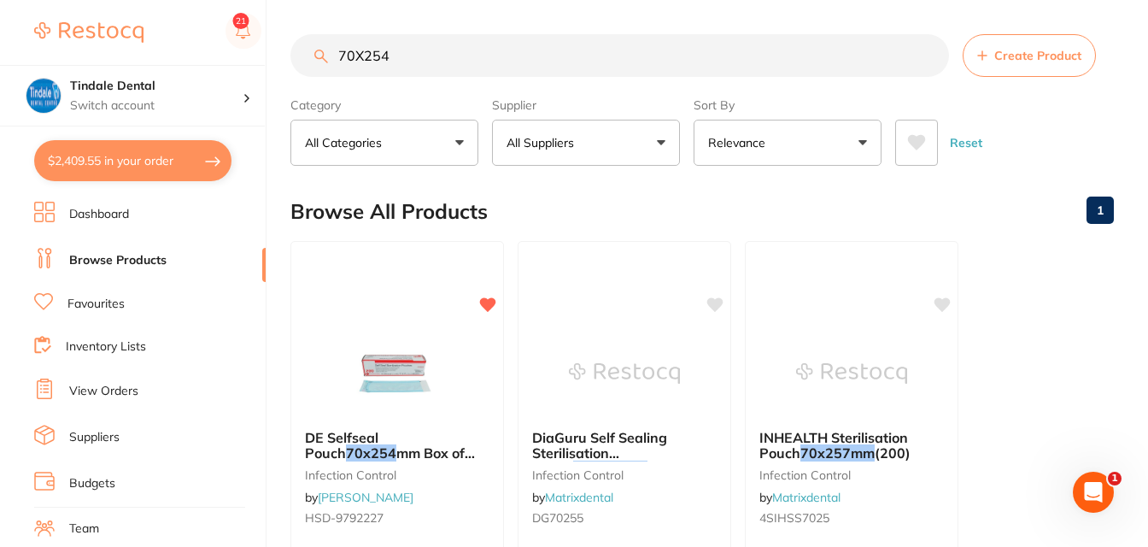
drag, startPoint x: 419, startPoint y: 61, endPoint x: 135, endPoint y: 63, distance: 283.7
click at [135, 63] on div "$2,409.55 Tindale Dental Switch account Tindale Dental $2,409.55 in your order …" at bounding box center [574, 273] width 1148 height 547
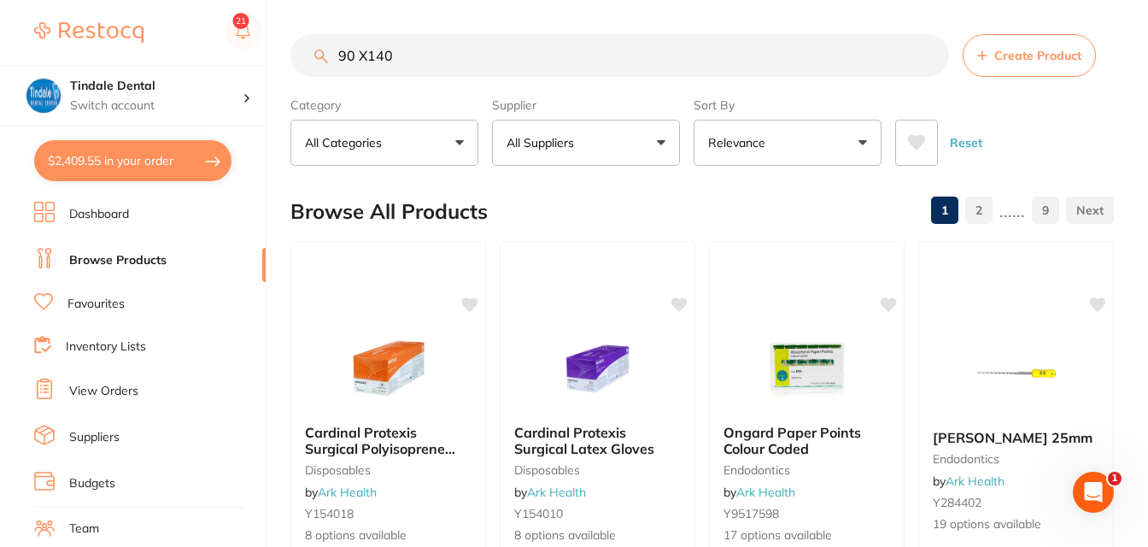
drag, startPoint x: 406, startPoint y: 57, endPoint x: 200, endPoint y: 59, distance: 205.9
click at [200, 59] on div "$2,409.55 Tindale Dental Switch account Tindale Dental $2,409.55 in your order …" at bounding box center [574, 273] width 1148 height 547
click at [394, 65] on input "90 X140" at bounding box center [620, 55] width 659 height 43
click at [361, 55] on input "90 X140" at bounding box center [620, 55] width 659 height 43
type input "90X140"
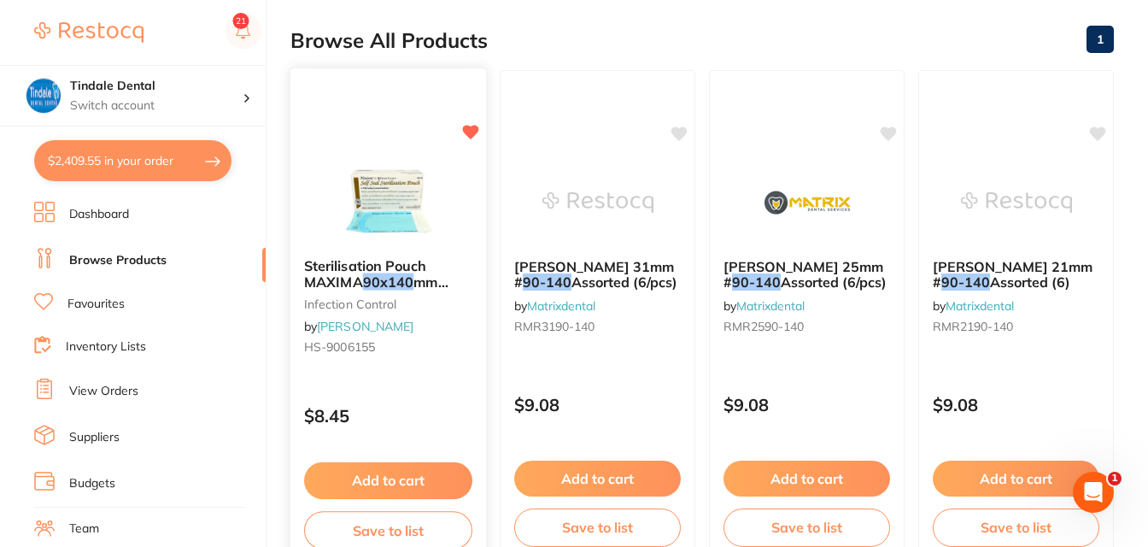
click at [425, 503] on div "Add to cart Save to list" at bounding box center [389, 506] width 196 height 115
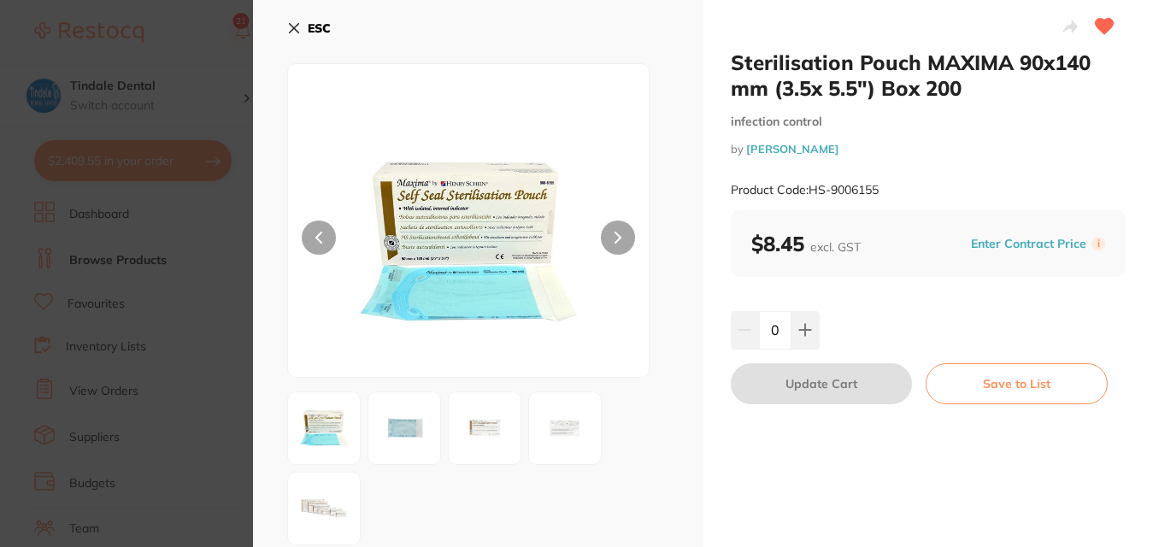
click at [420, 490] on div at bounding box center [478, 468] width 382 height 154
click at [802, 338] on button at bounding box center [805, 330] width 28 height 38
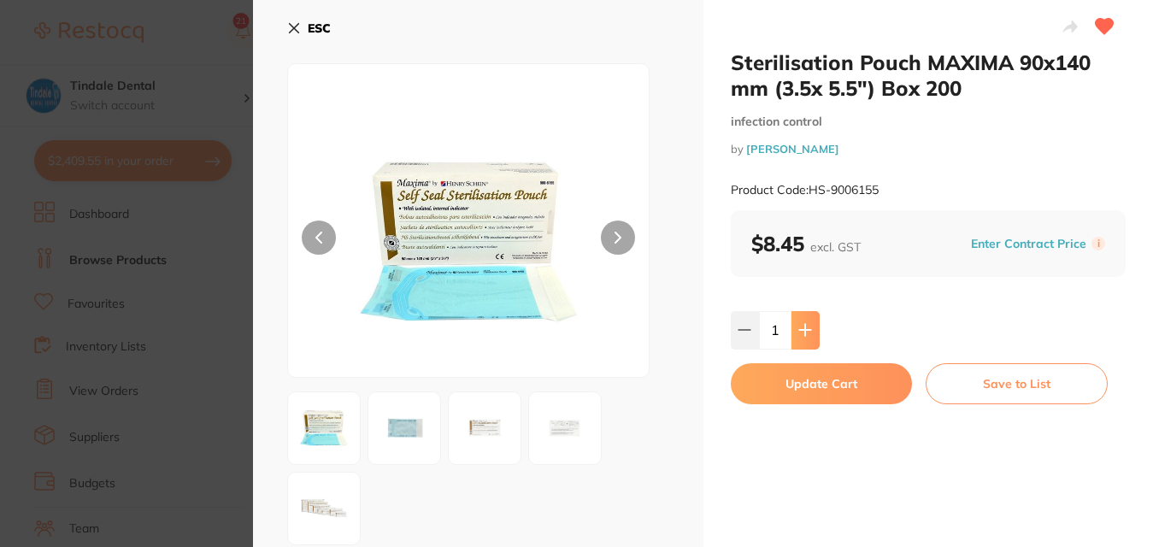
click at [802, 338] on button at bounding box center [805, 330] width 28 height 38
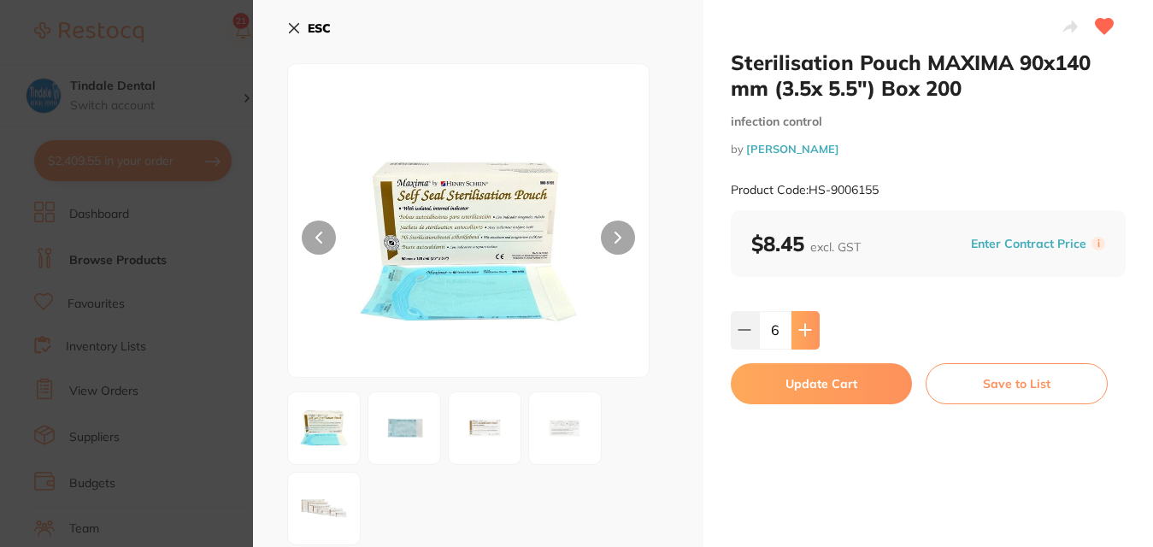
click at [802, 338] on button at bounding box center [805, 330] width 28 height 38
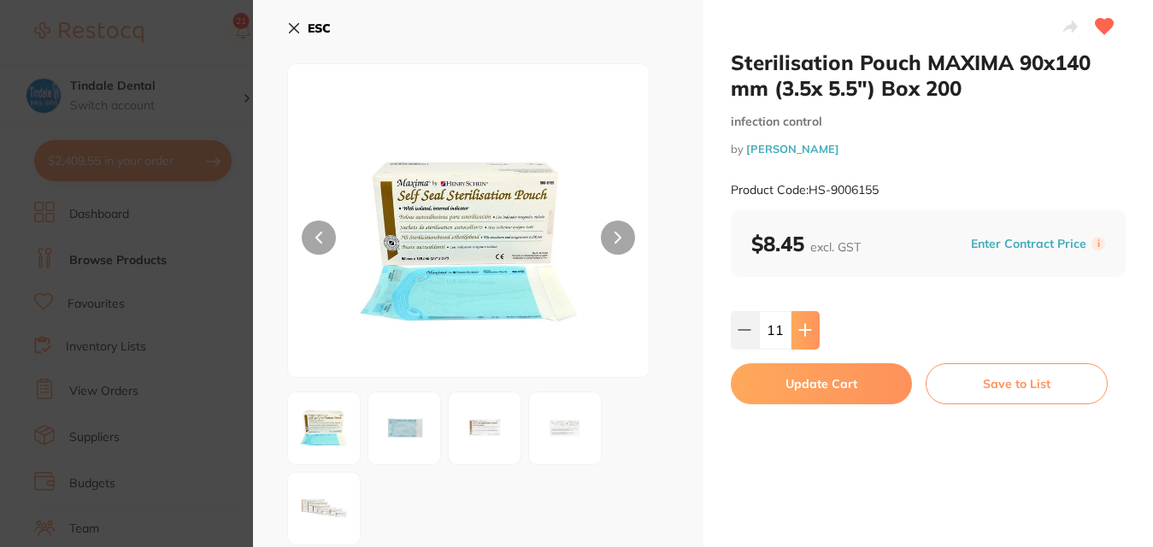
click at [802, 338] on button at bounding box center [805, 330] width 28 height 38
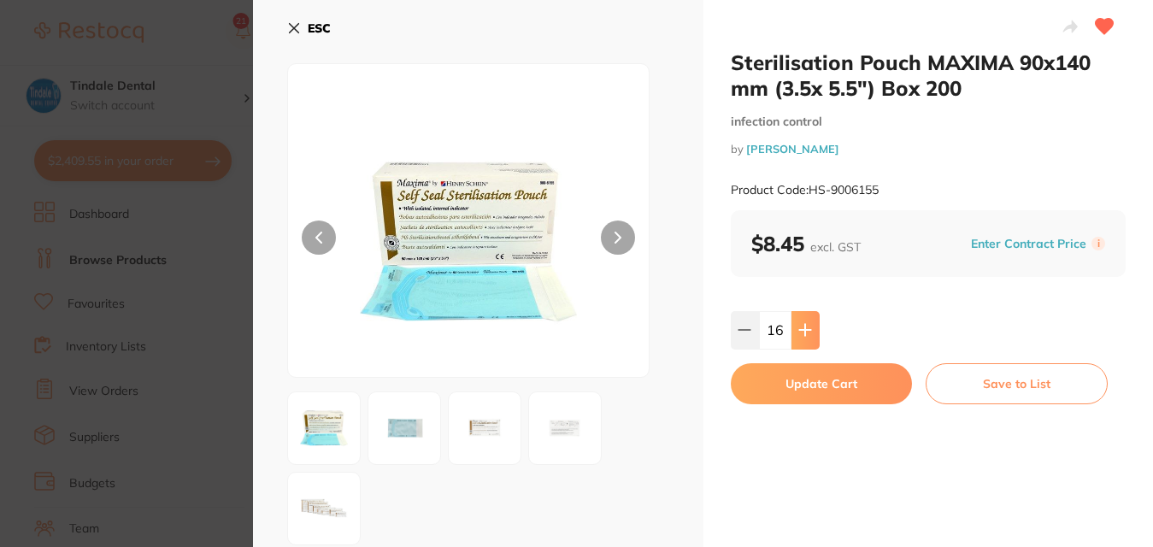
click at [802, 338] on button at bounding box center [805, 330] width 28 height 38
type input "20"
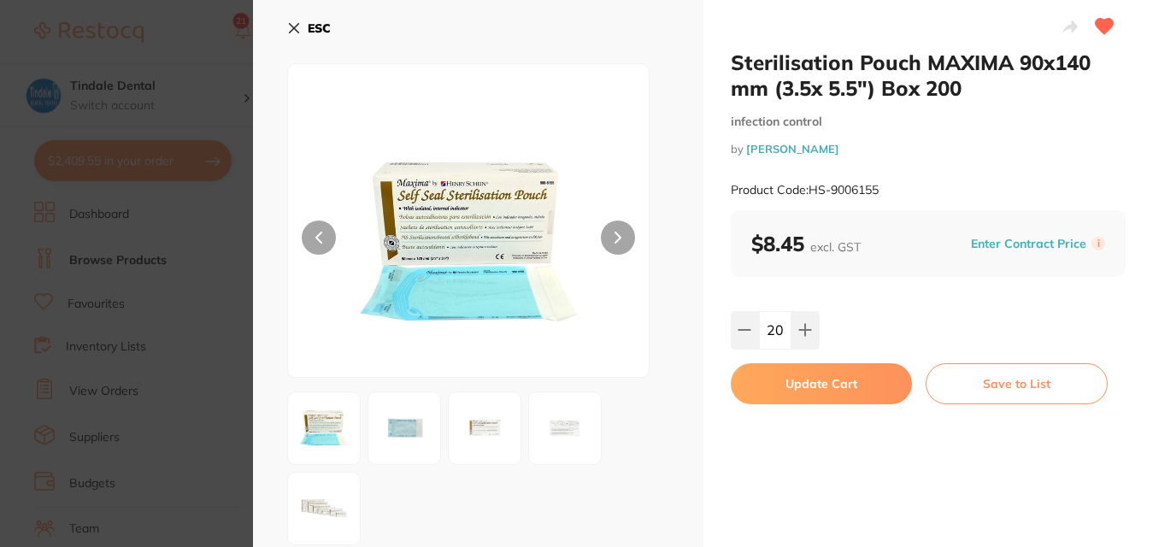
click at [804, 380] on button "Update Cart" at bounding box center [822, 383] width 182 height 41
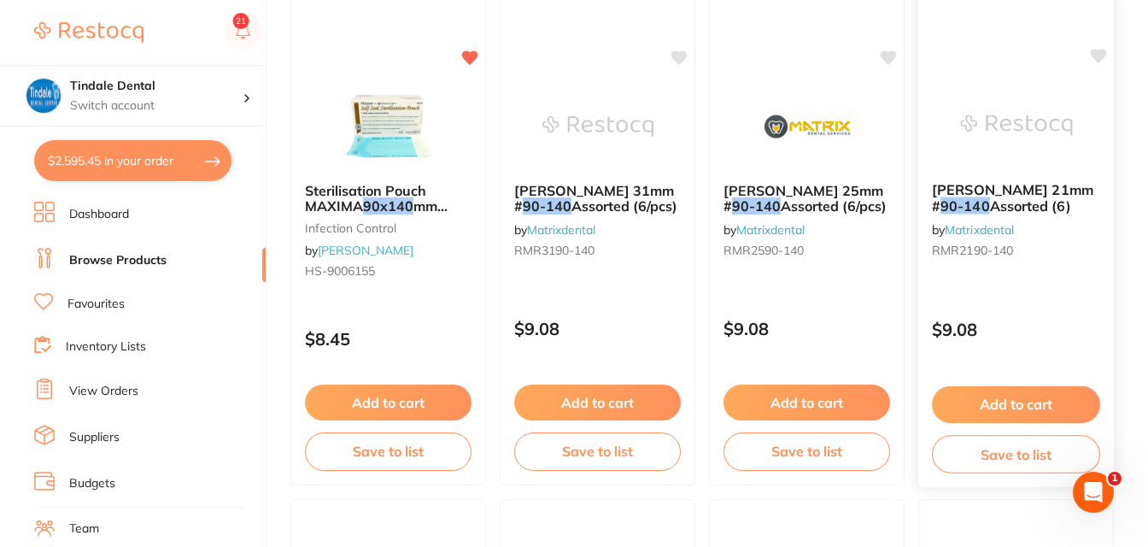
scroll to position [342, 0]
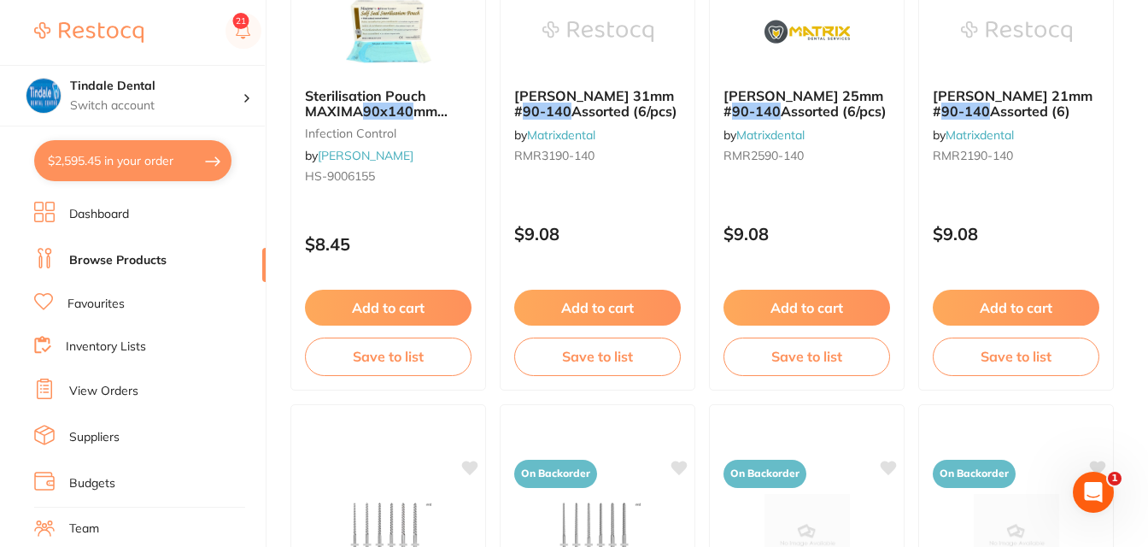
click at [138, 162] on button "$2,595.45 in your order" at bounding box center [132, 160] width 197 height 41
checkbox input "true"
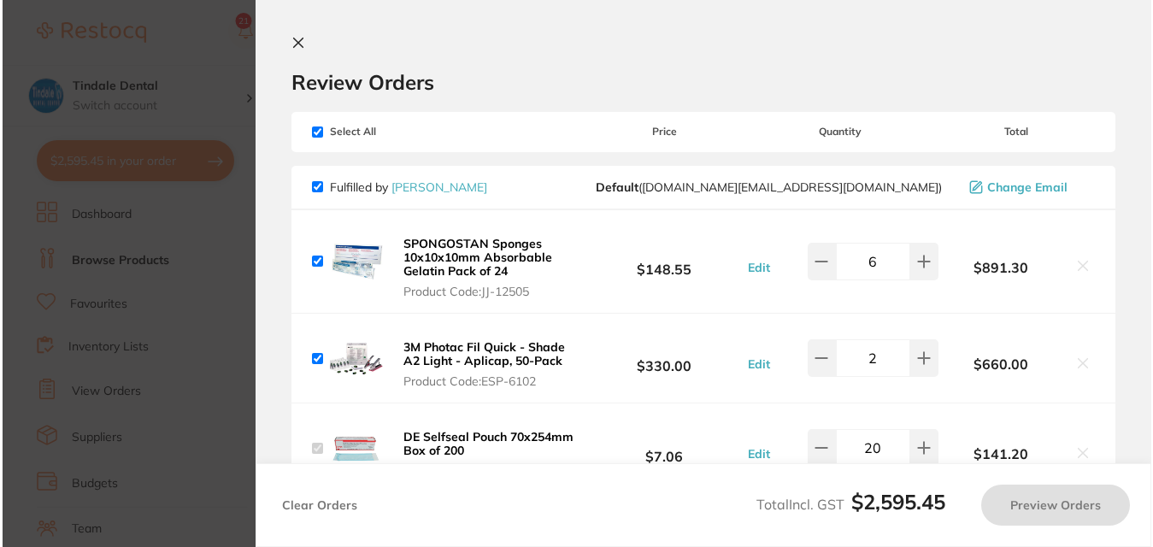
scroll to position [0, 0]
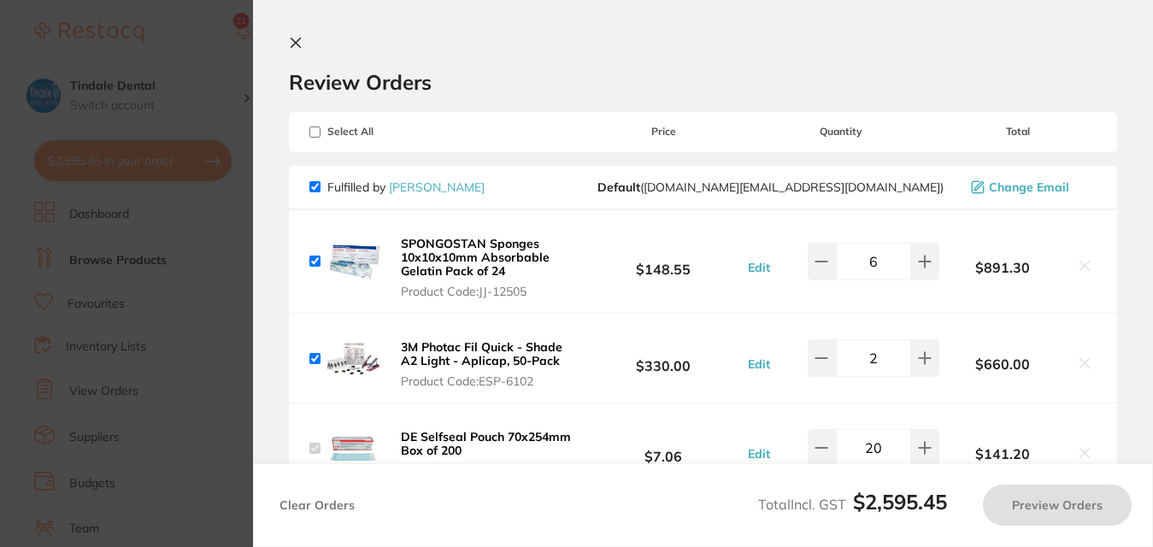
checkbox input "true"
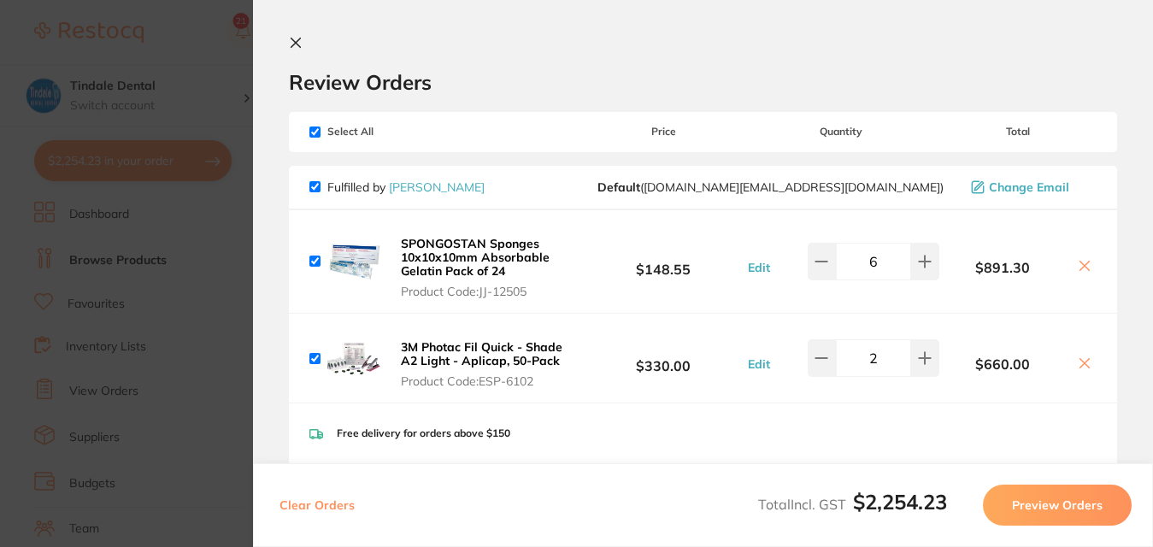
click at [299, 48] on icon at bounding box center [296, 43] width 14 height 14
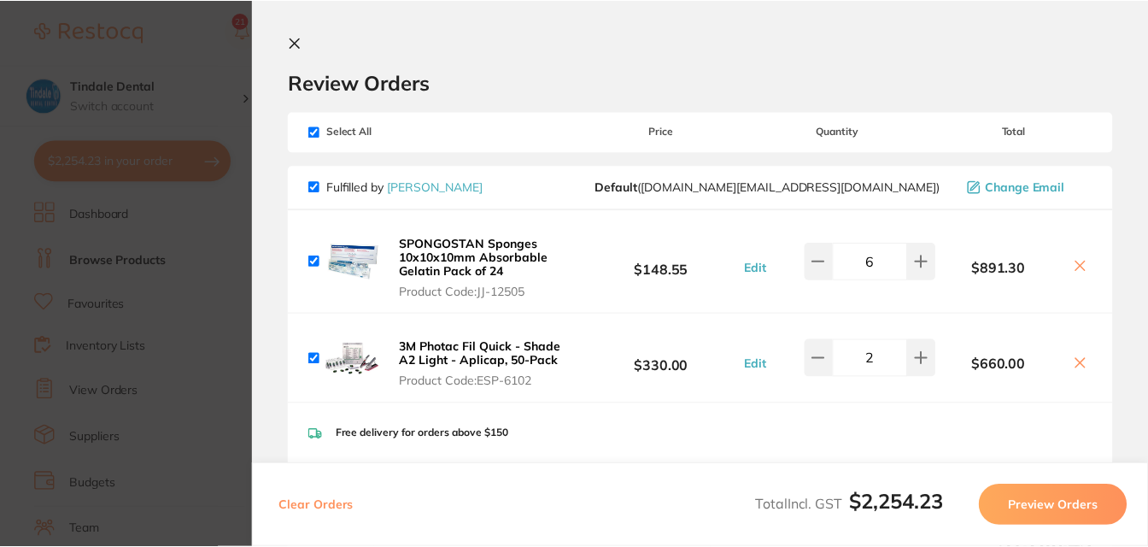
scroll to position [342, 0]
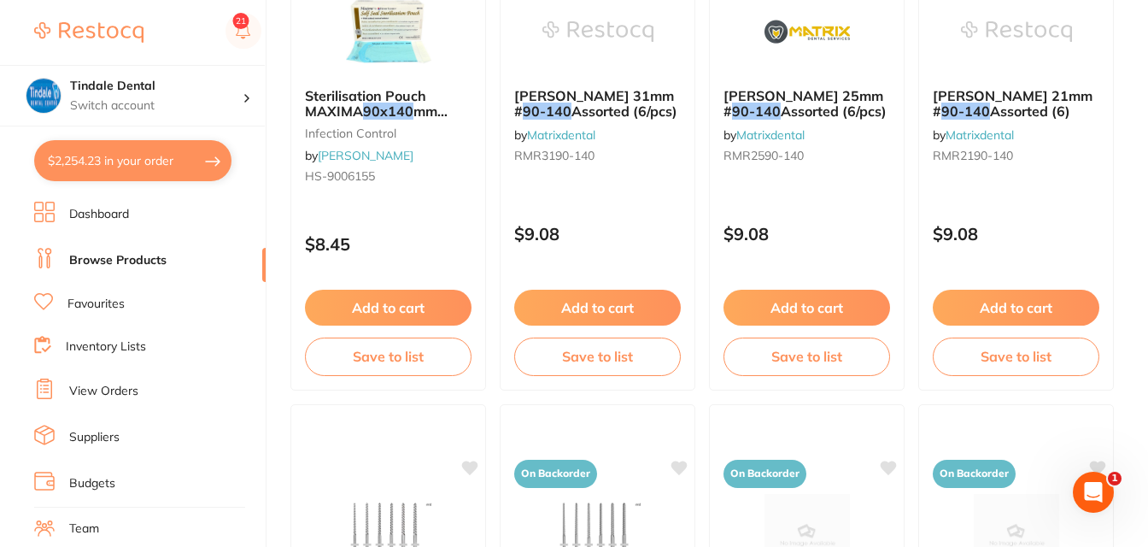
click at [144, 161] on button "$2,254.23 in your order" at bounding box center [132, 160] width 197 height 41
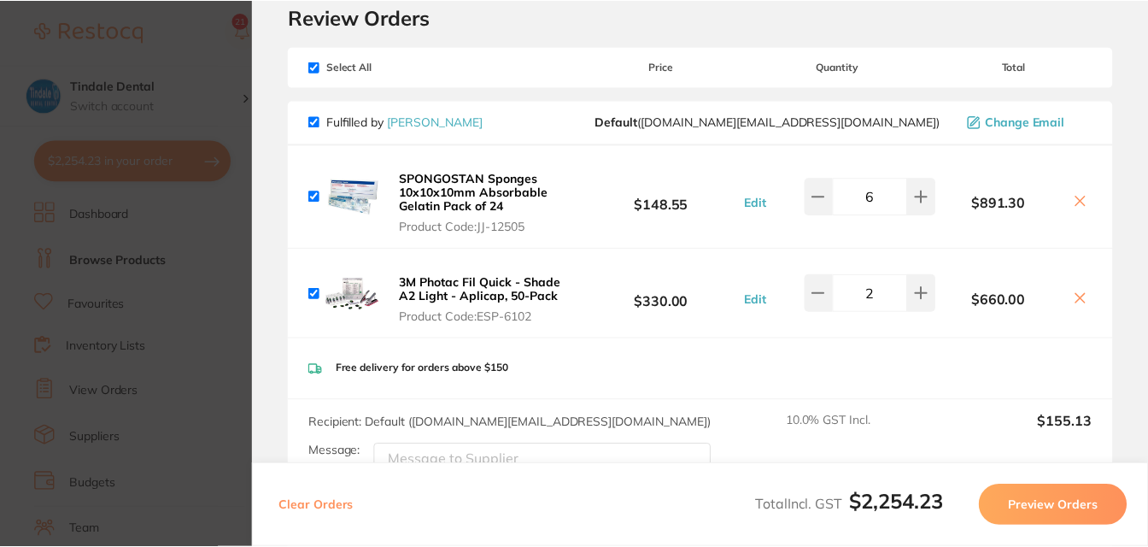
scroll to position [0, 0]
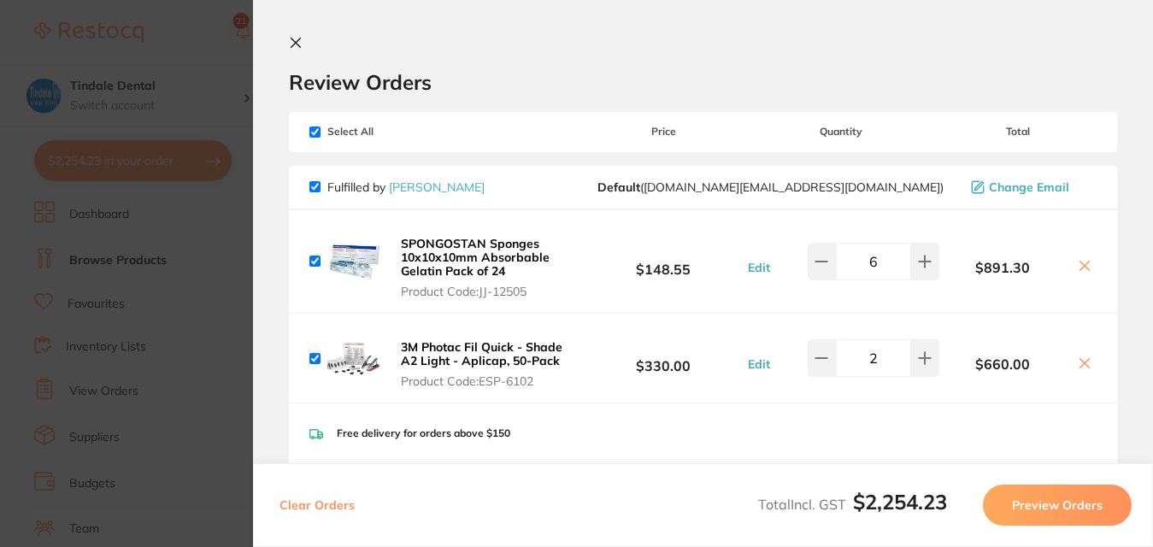
click at [299, 40] on icon at bounding box center [295, 42] width 9 height 9
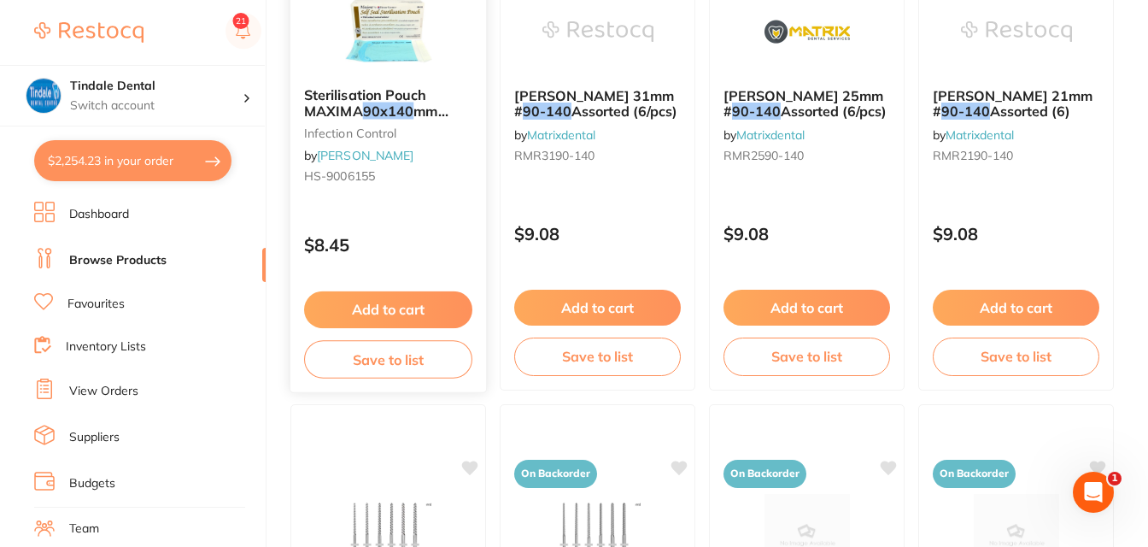
click at [396, 314] on button "Add to cart" at bounding box center [388, 309] width 168 height 37
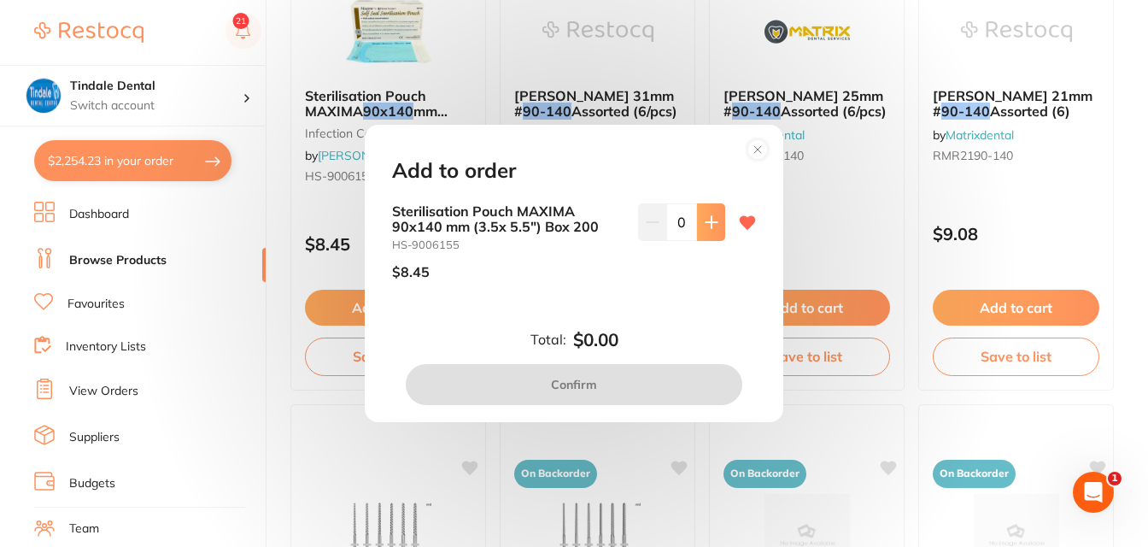
scroll to position [0, 0]
click at [713, 224] on icon at bounding box center [712, 222] width 14 height 14
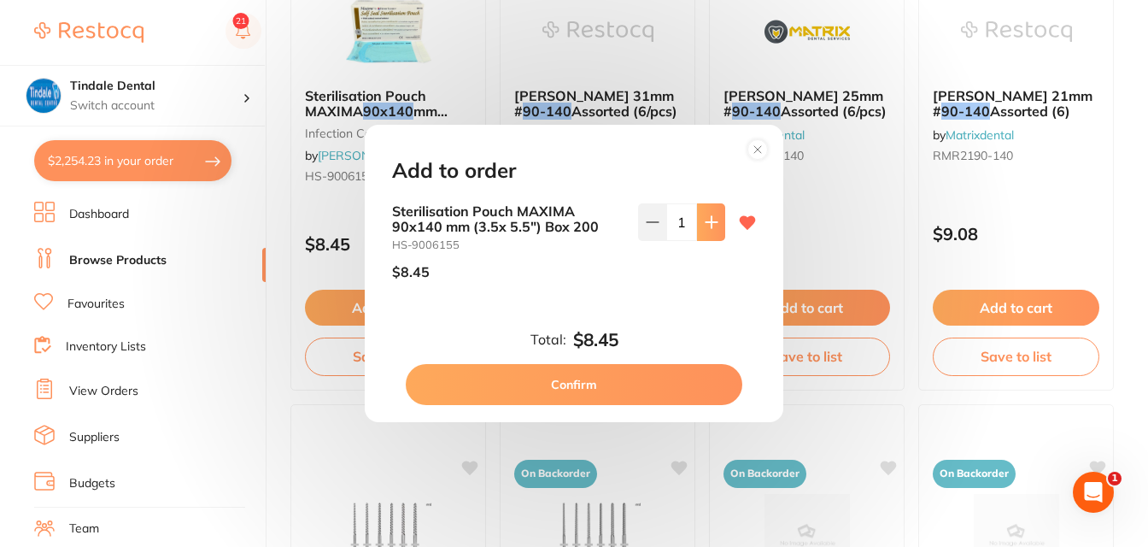
click at [713, 224] on icon at bounding box center [712, 222] width 14 height 14
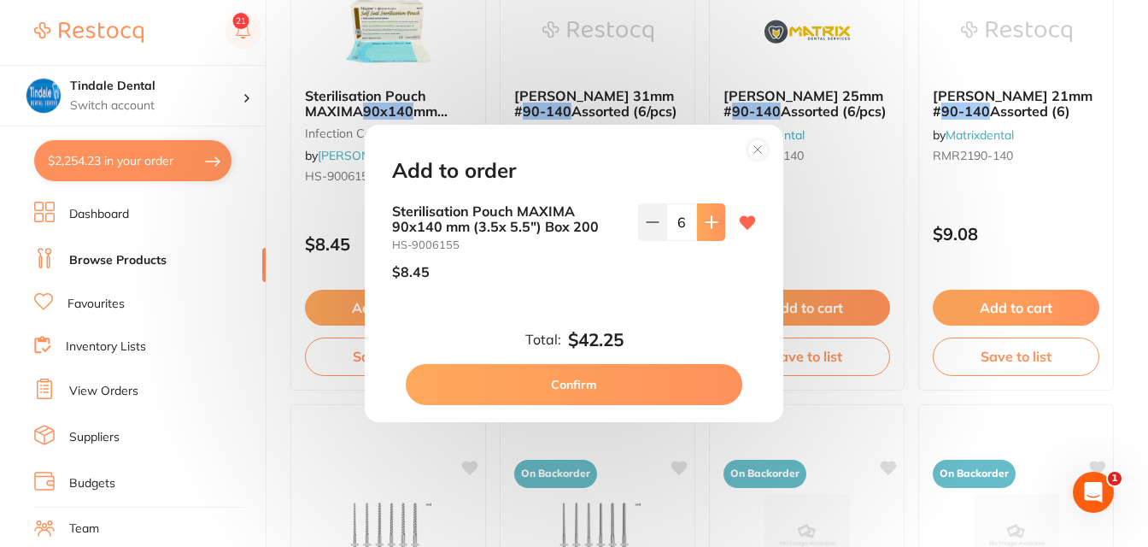
click at [713, 224] on icon at bounding box center [712, 222] width 14 height 14
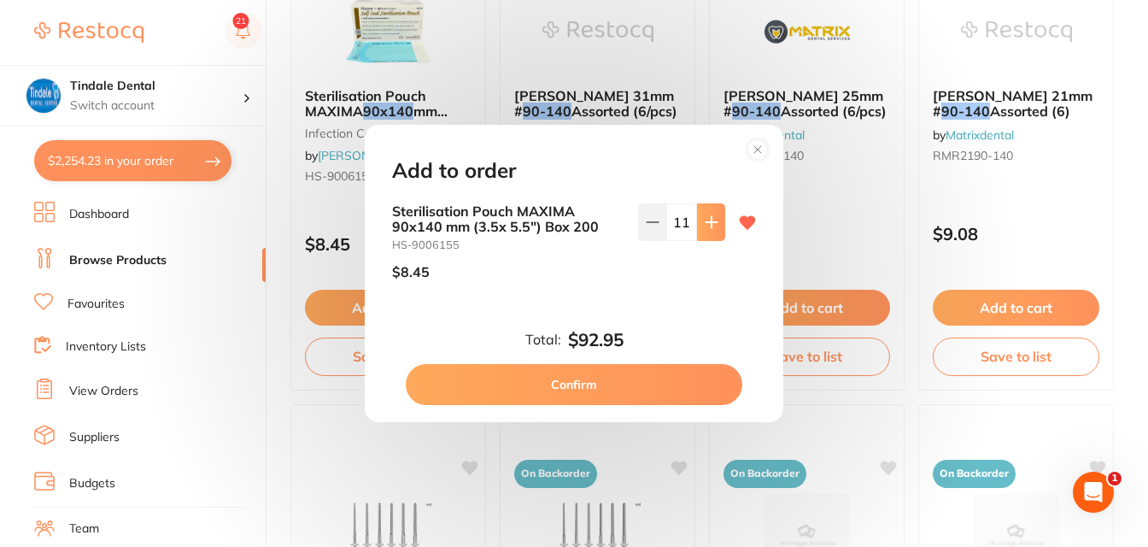
click at [713, 224] on icon at bounding box center [712, 222] width 14 height 14
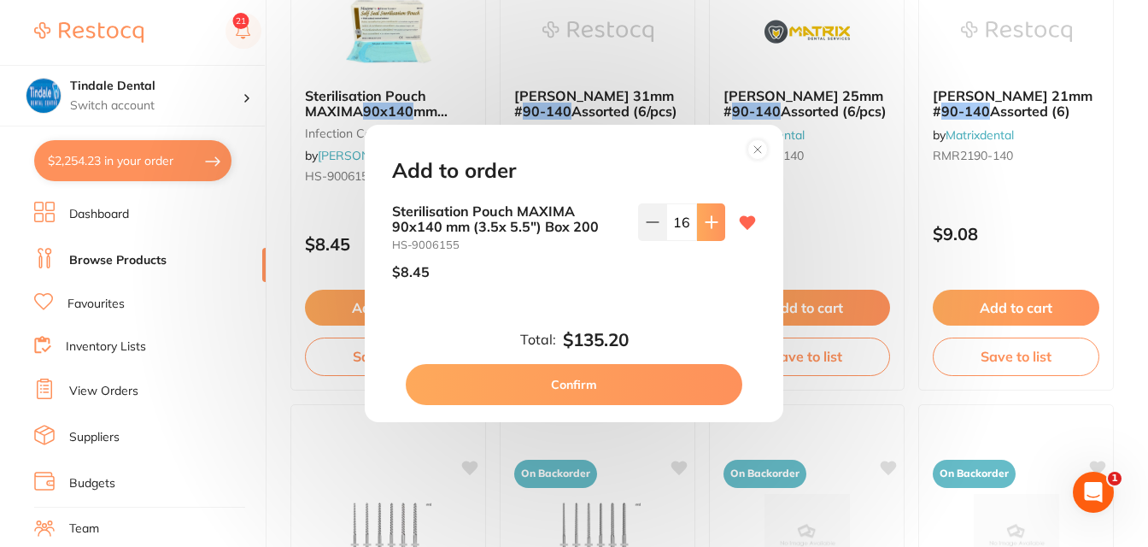
click at [713, 224] on icon at bounding box center [712, 222] width 14 height 14
type input "20"
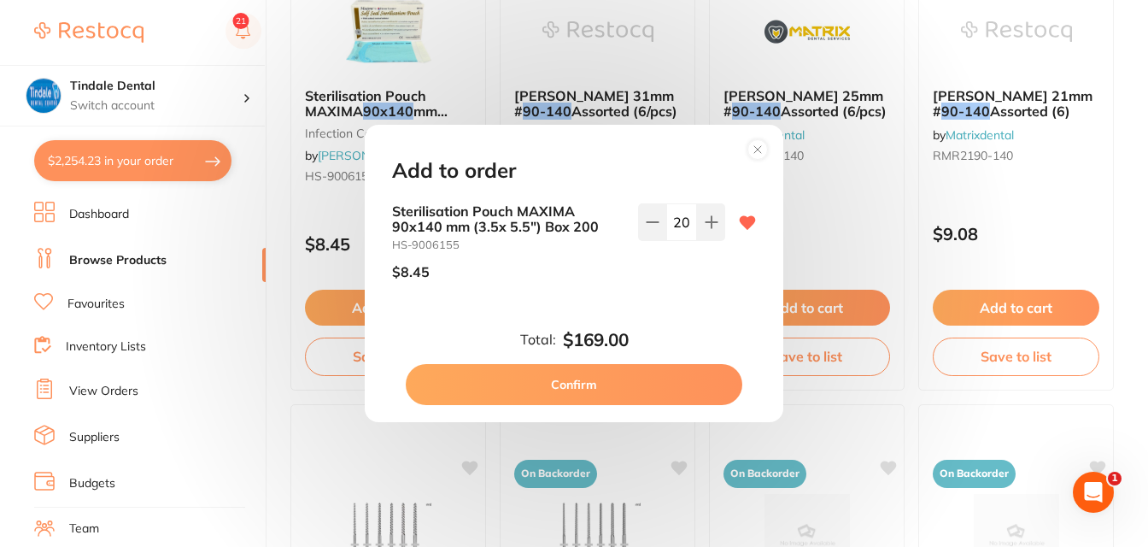
click at [656, 376] on button "Confirm" at bounding box center [574, 384] width 337 height 41
checkbox input "false"
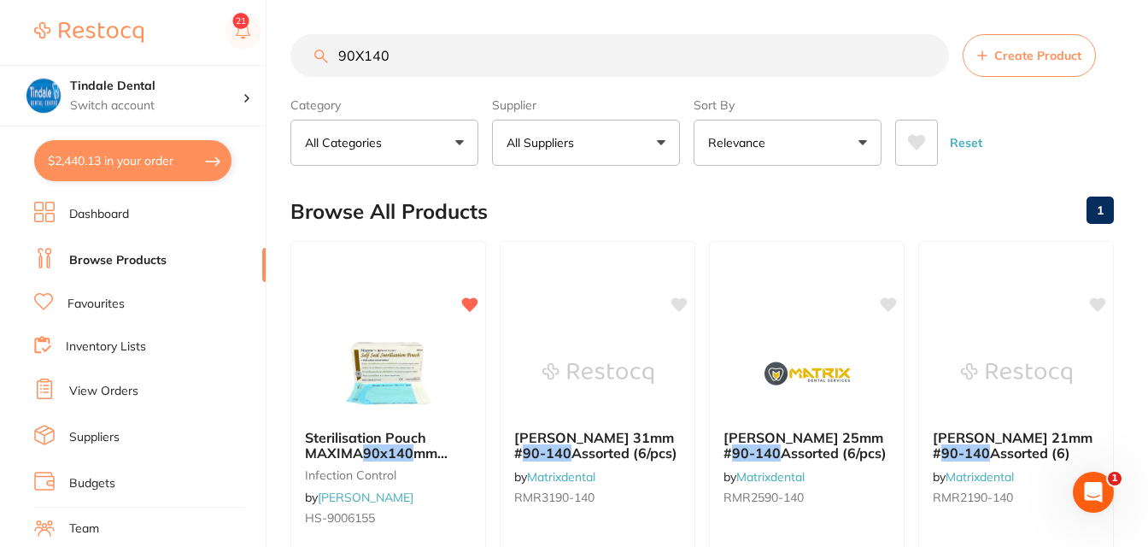
click at [125, 156] on button "$2,440.13 in your order" at bounding box center [132, 160] width 197 height 41
checkbox input "true"
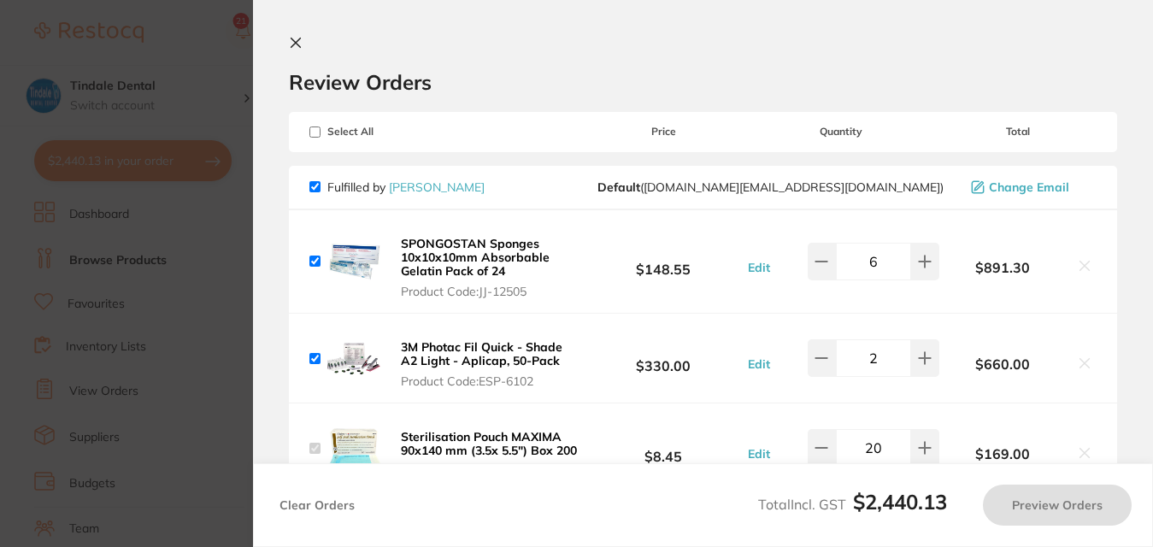
checkbox input "true"
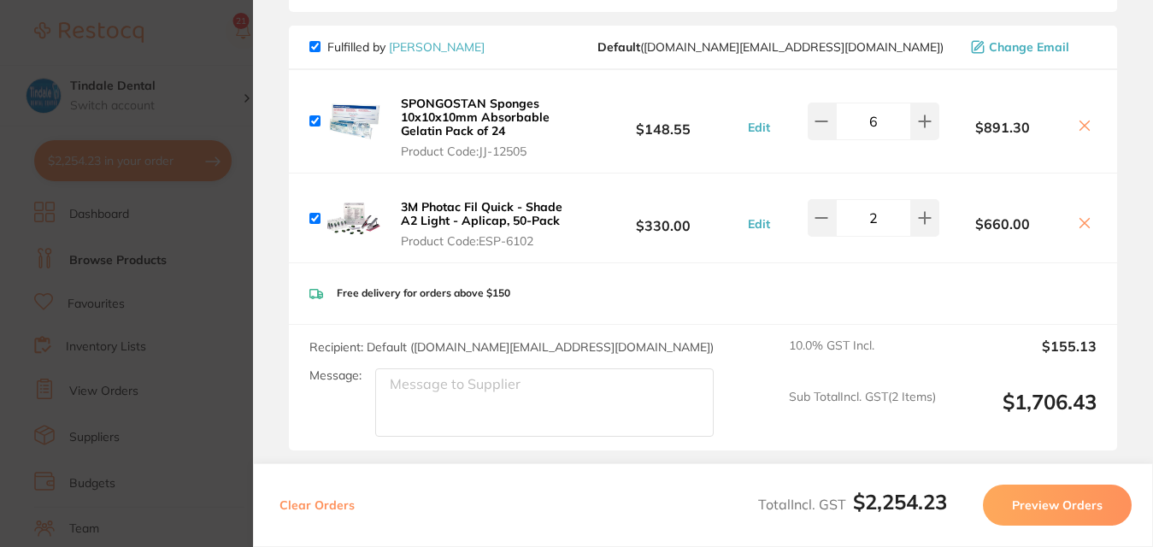
scroll to position [65, 0]
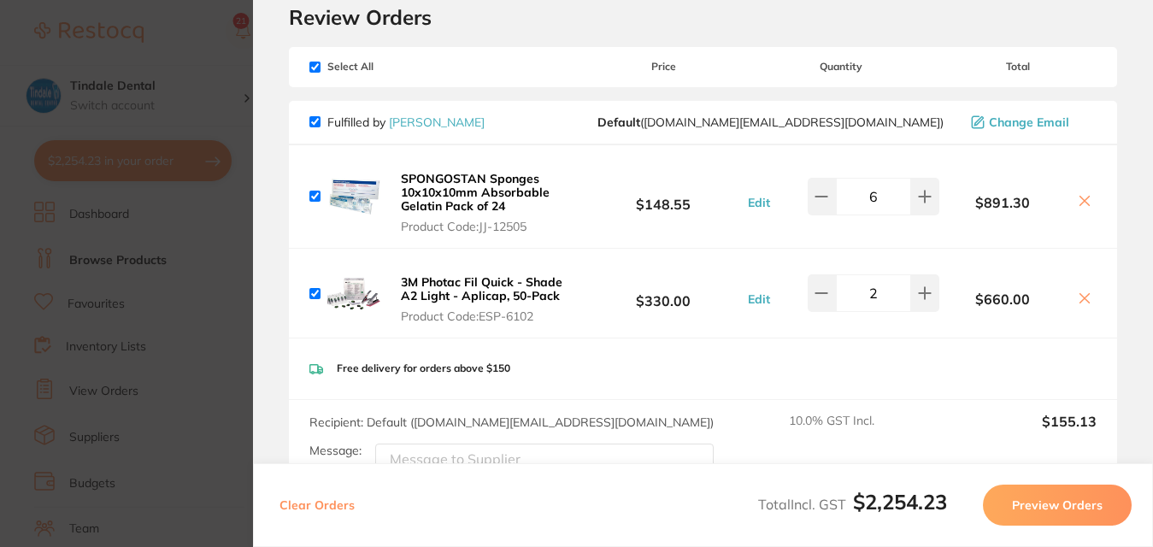
click at [219, 85] on section "Update RRP Set your pre negotiated price for this item. Item Agreed RRP (excl. …" at bounding box center [576, 273] width 1153 height 547
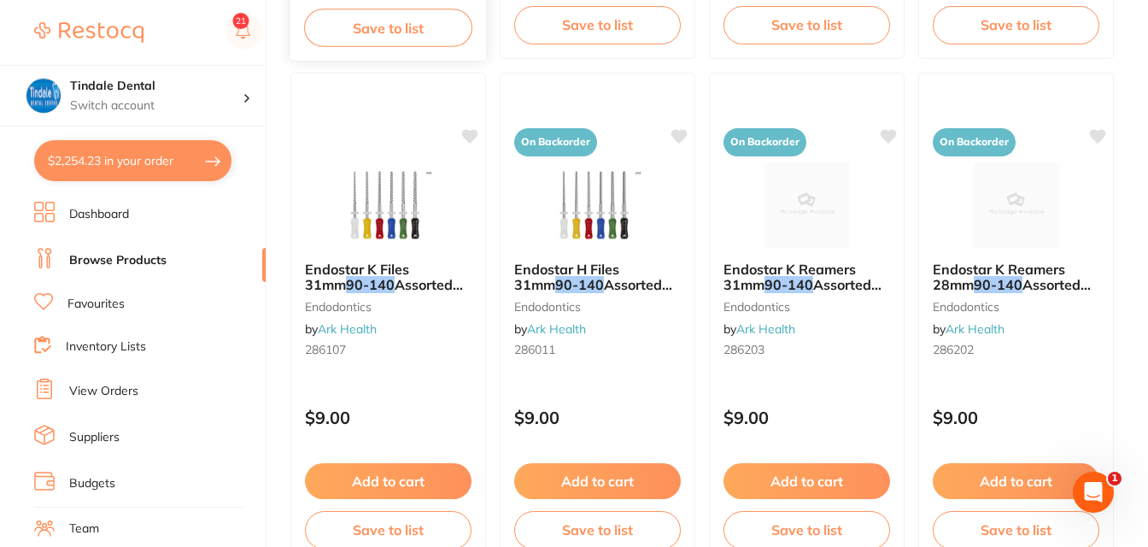
scroll to position [693, 0]
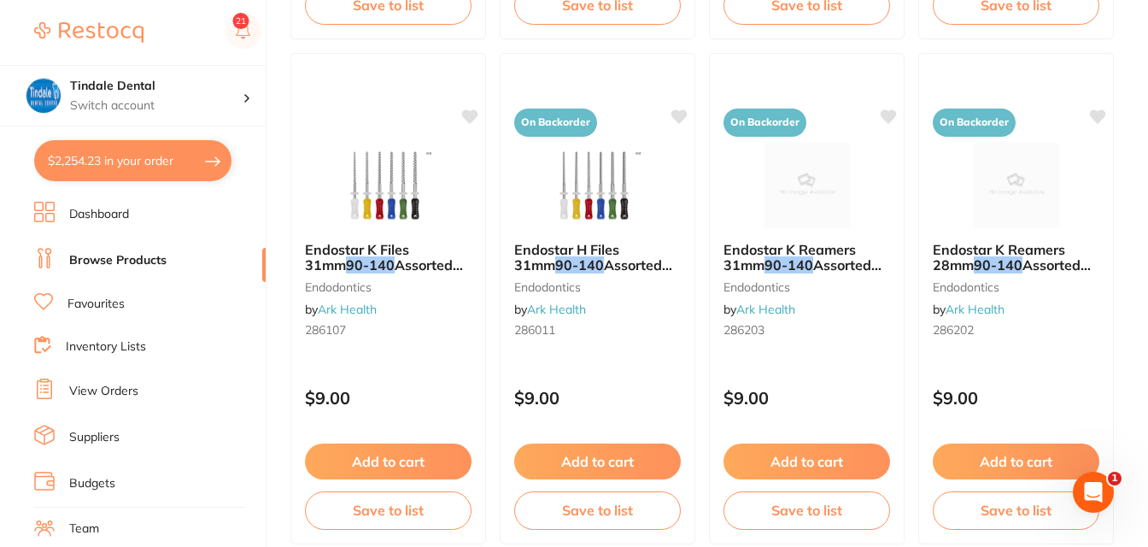
click at [168, 165] on button "$2,254.23 in your order" at bounding box center [132, 160] width 197 height 41
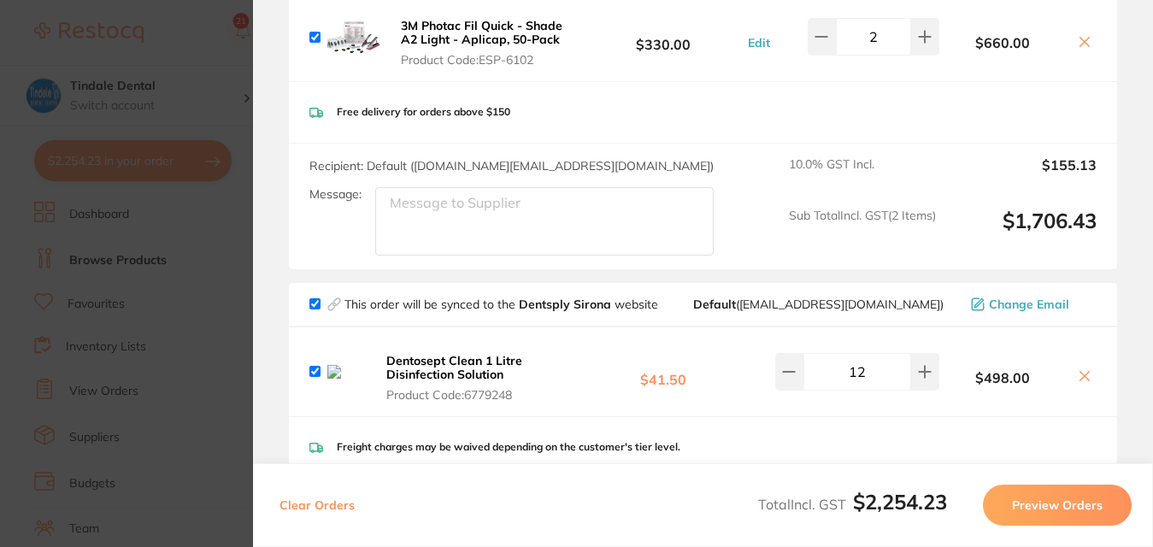
scroll to position [578, 0]
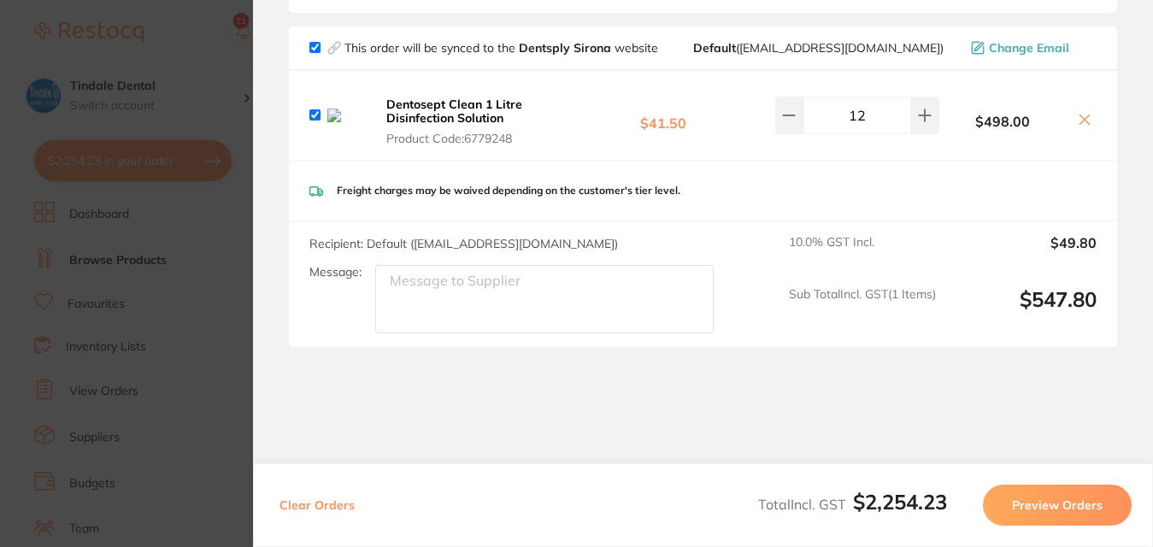
click at [1035, 513] on button "Preview Orders" at bounding box center [1057, 505] width 149 height 41
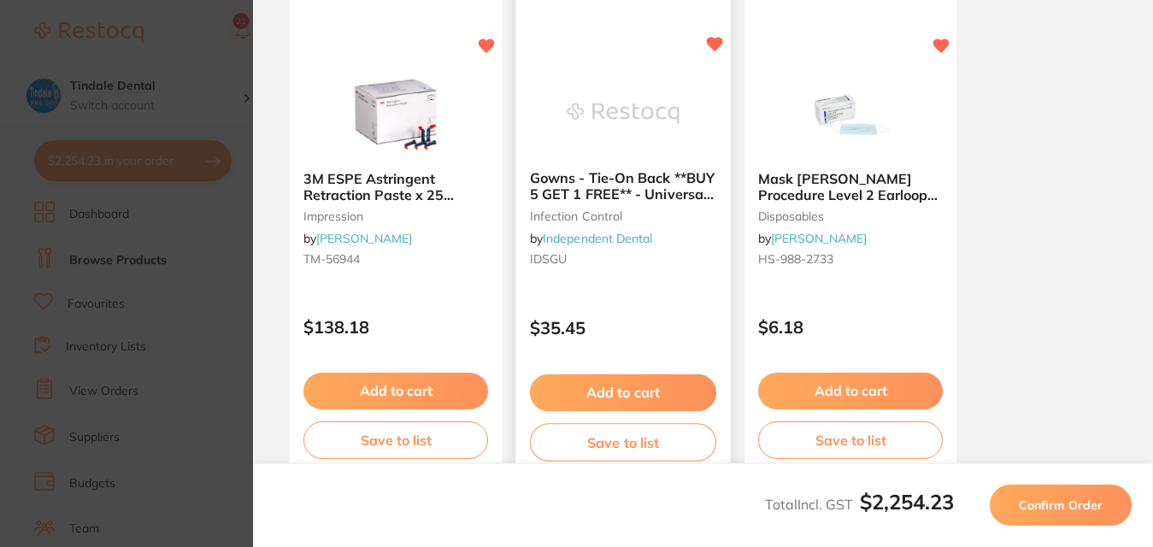
scroll to position [598, 0]
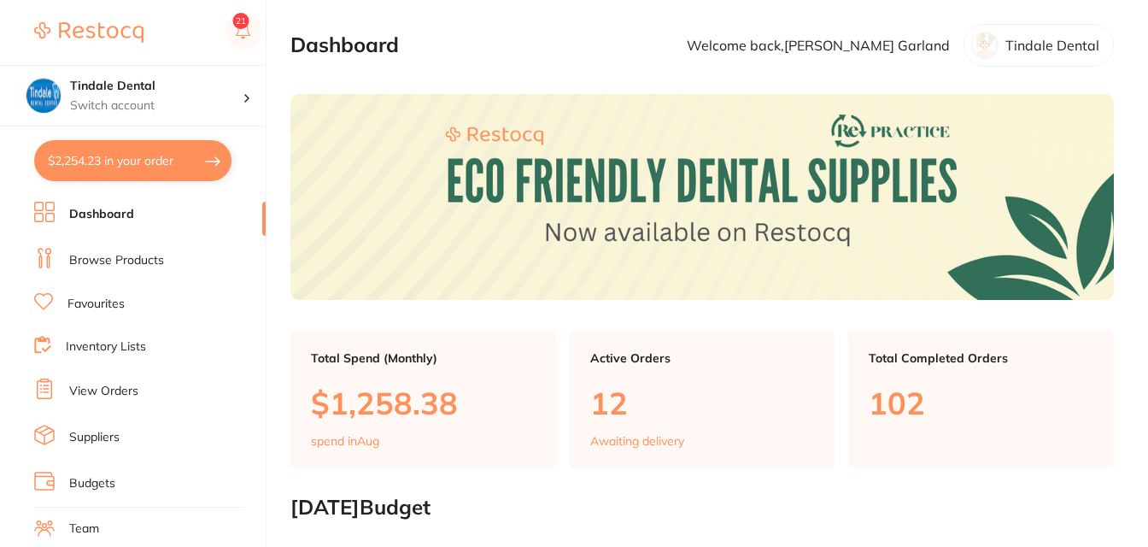
click at [145, 160] on button "$2,254.23 in your order" at bounding box center [132, 160] width 197 height 41
checkbox input "true"
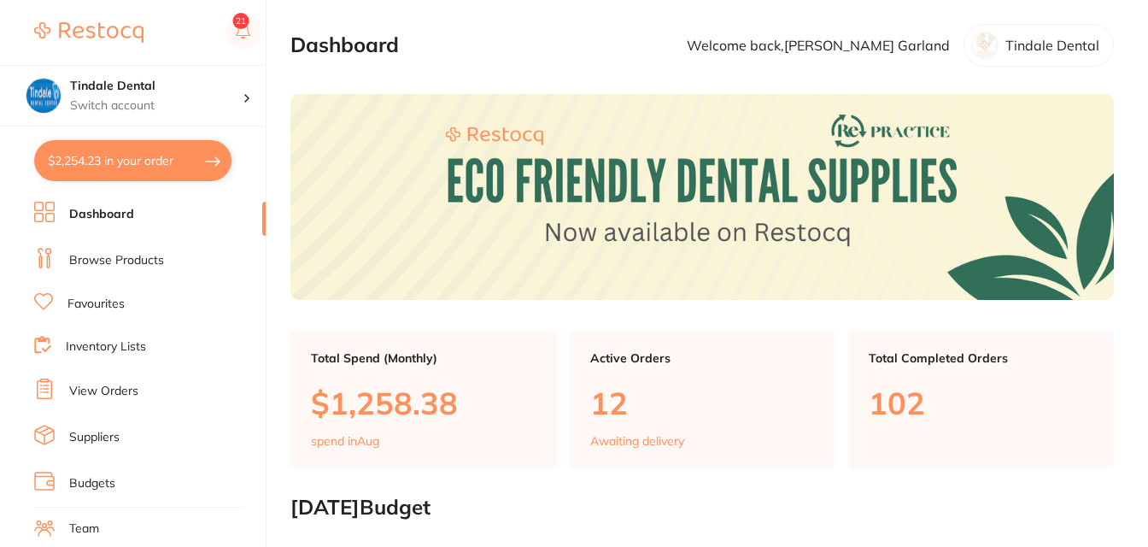
checkbox input "true"
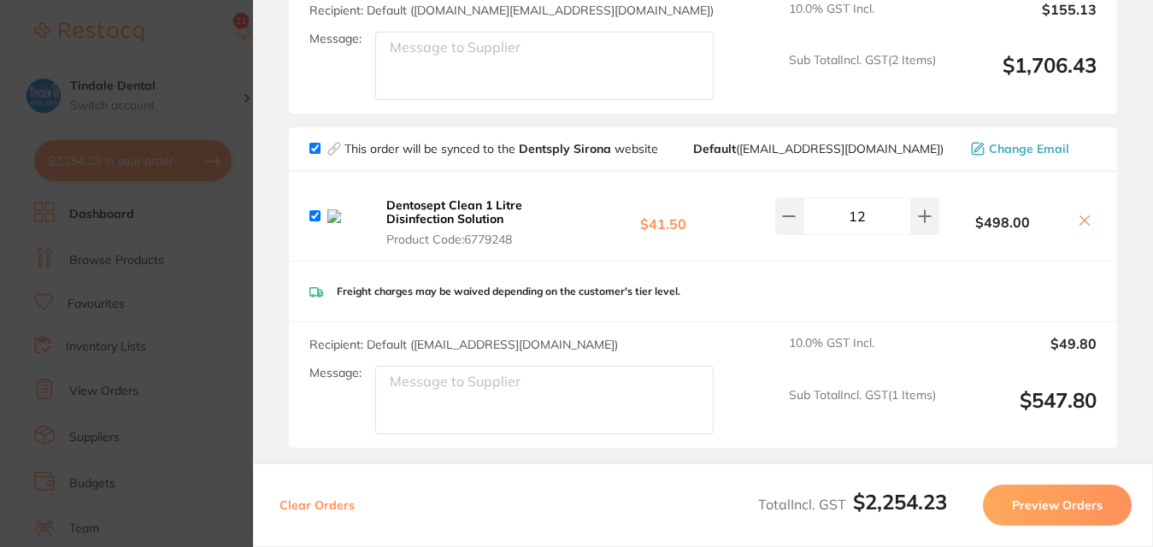
scroll to position [513, 0]
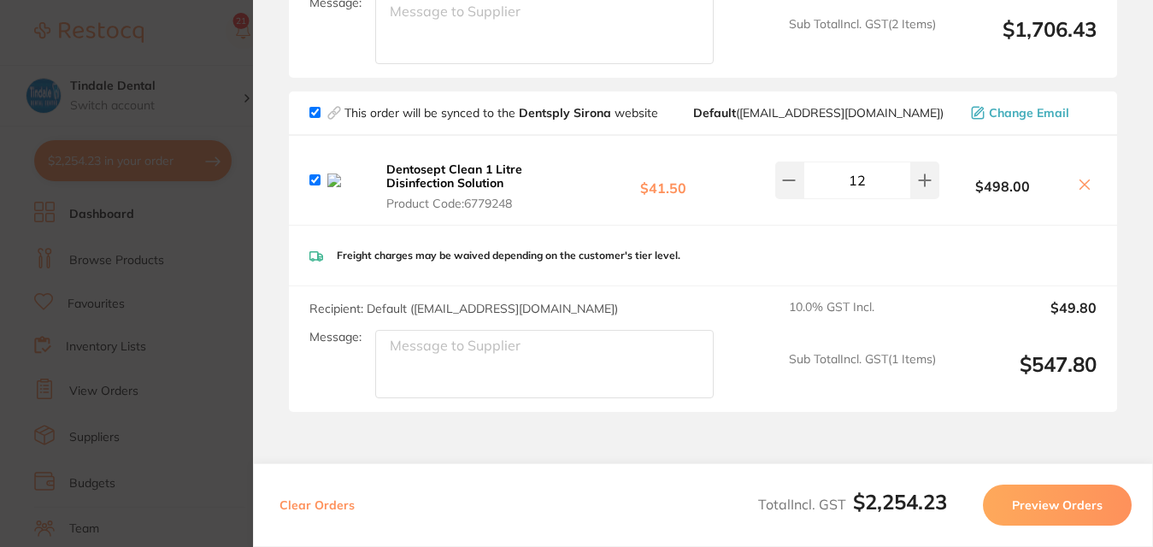
click at [1033, 502] on button "Preview Orders" at bounding box center [1057, 505] width 149 height 41
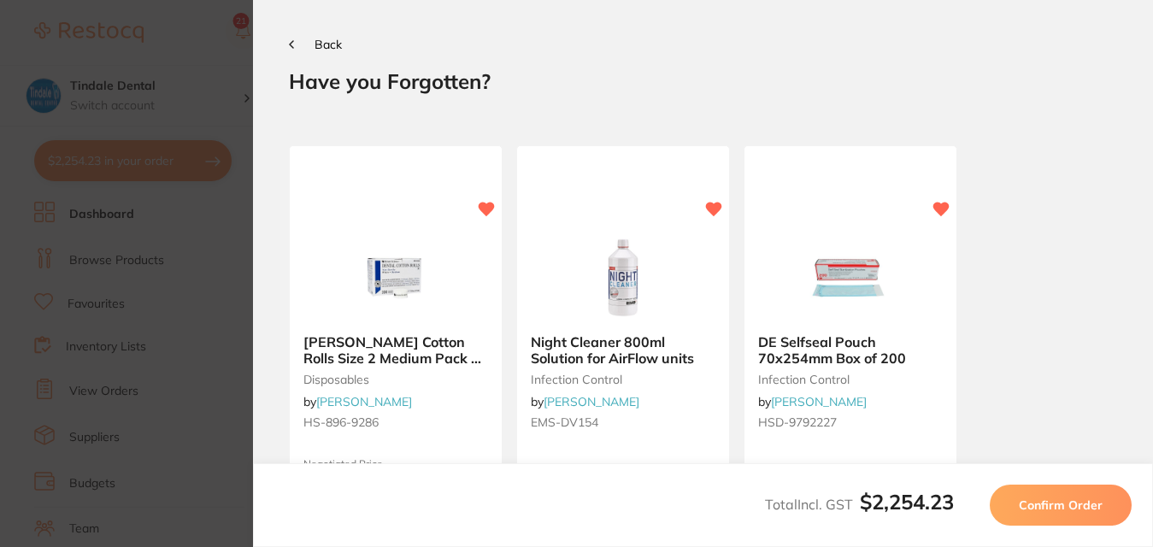
scroll to position [0, 0]
click at [1033, 502] on span "Confirm Order" at bounding box center [1061, 504] width 84 height 15
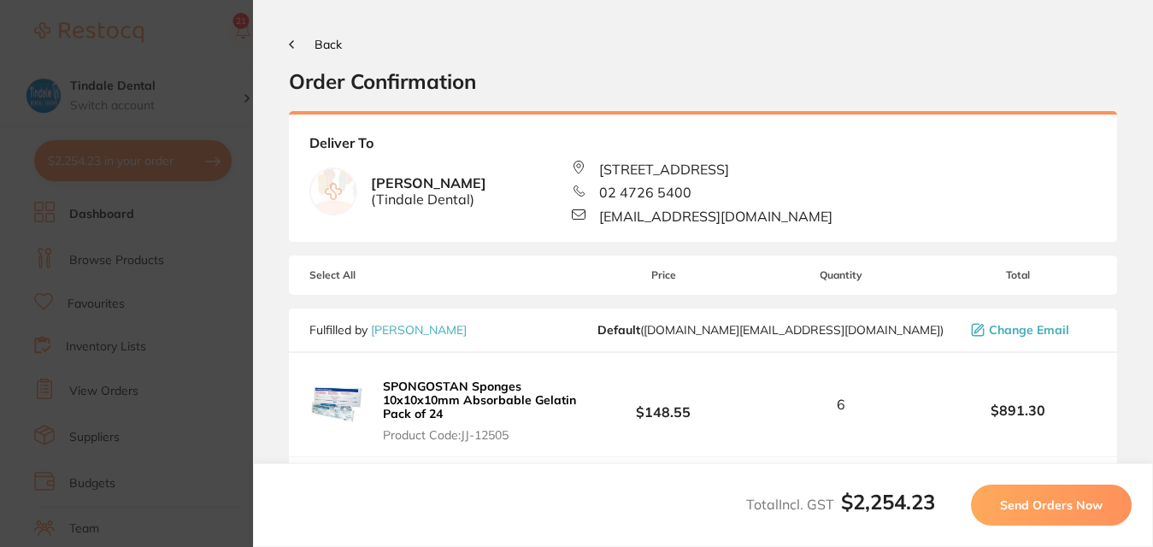
click at [1031, 502] on span "Send Orders Now" at bounding box center [1051, 504] width 103 height 15
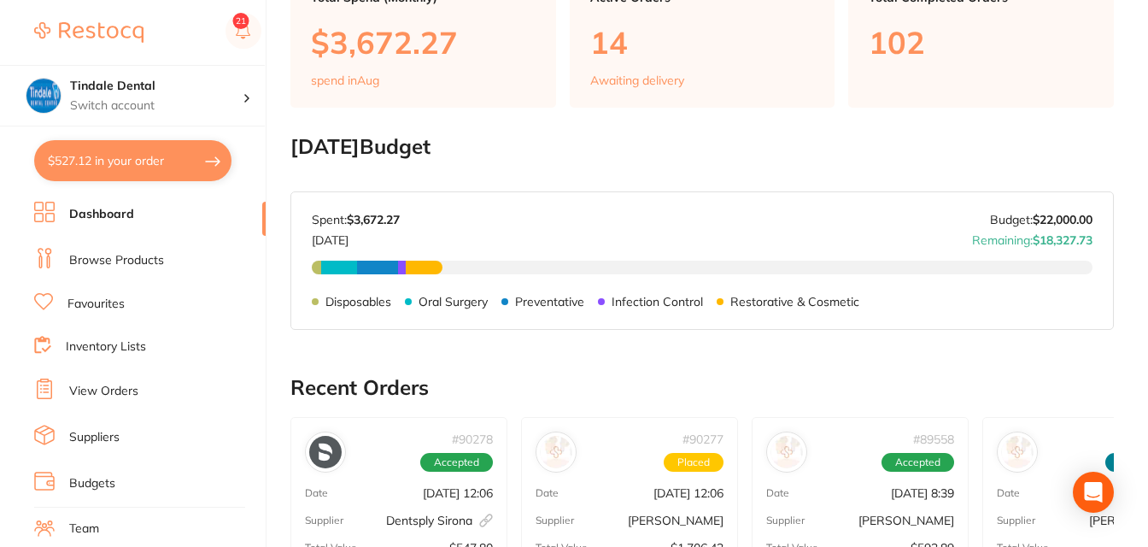
scroll to position [513, 0]
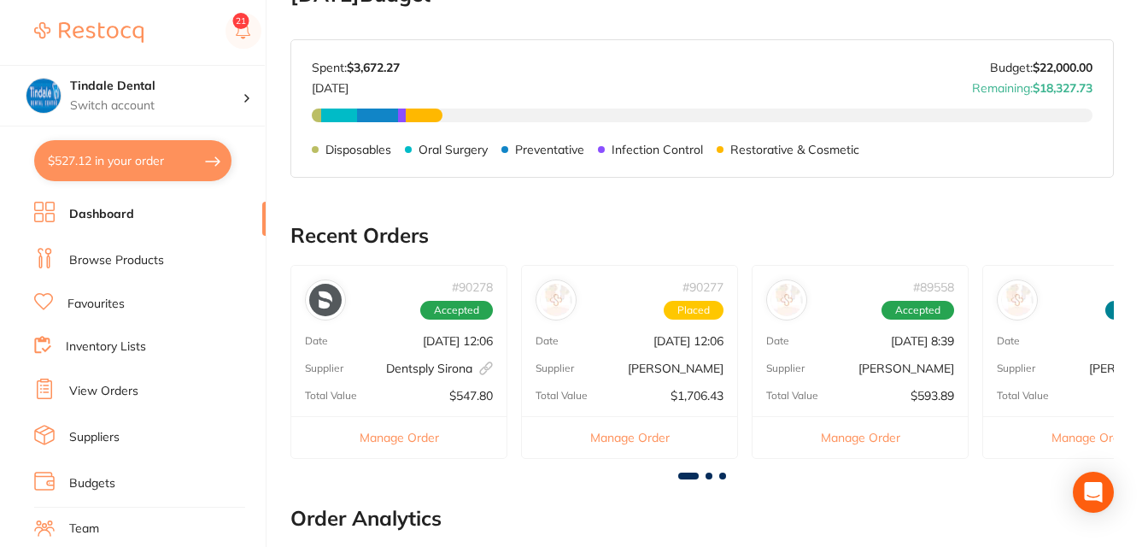
click at [109, 387] on link "View Orders" at bounding box center [103, 391] width 69 height 17
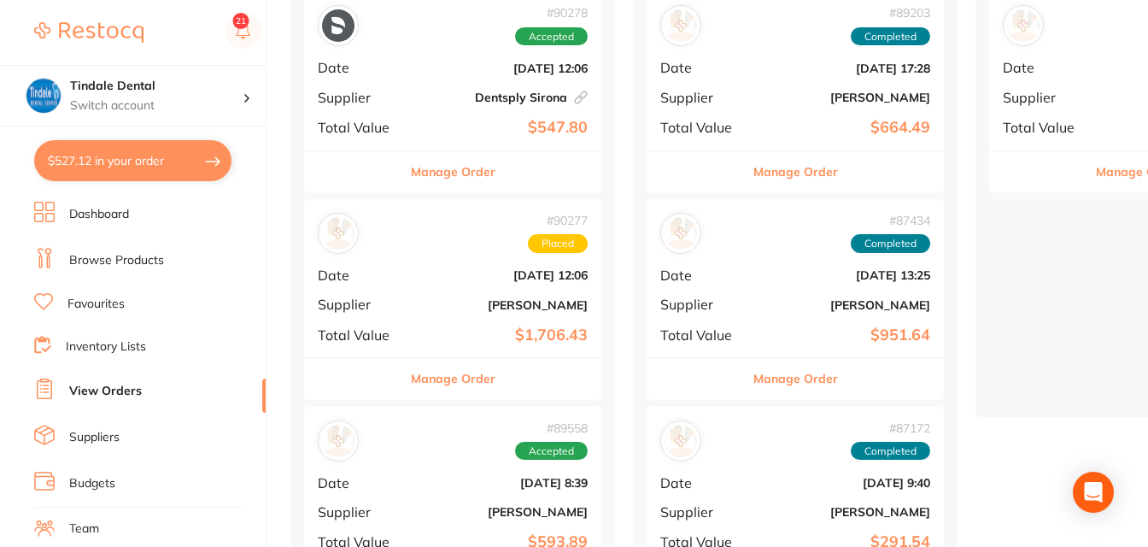
scroll to position [256, 0]
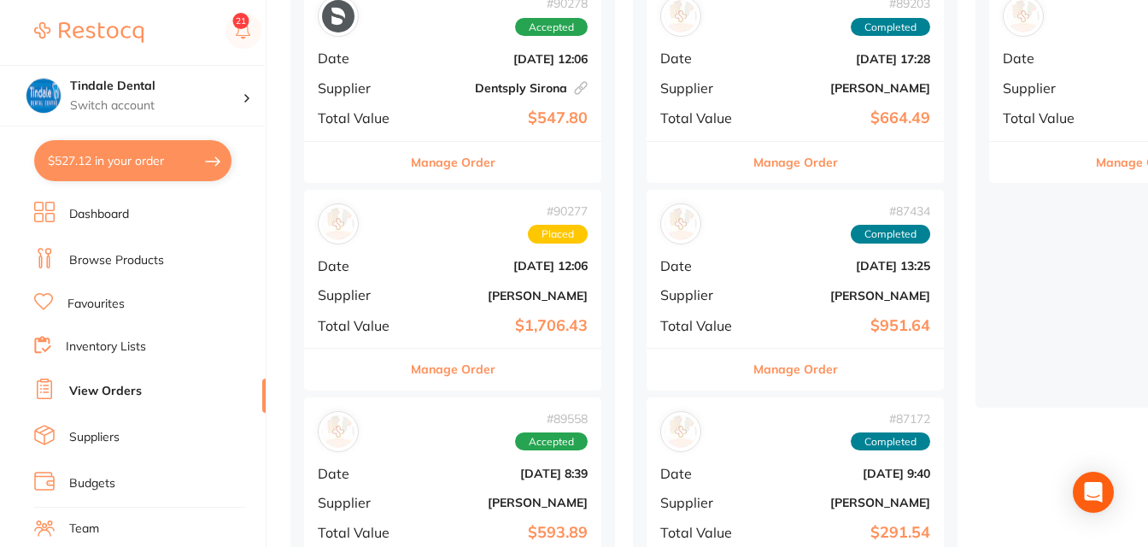
click at [455, 158] on button "Manage Order" at bounding box center [453, 162] width 85 height 41
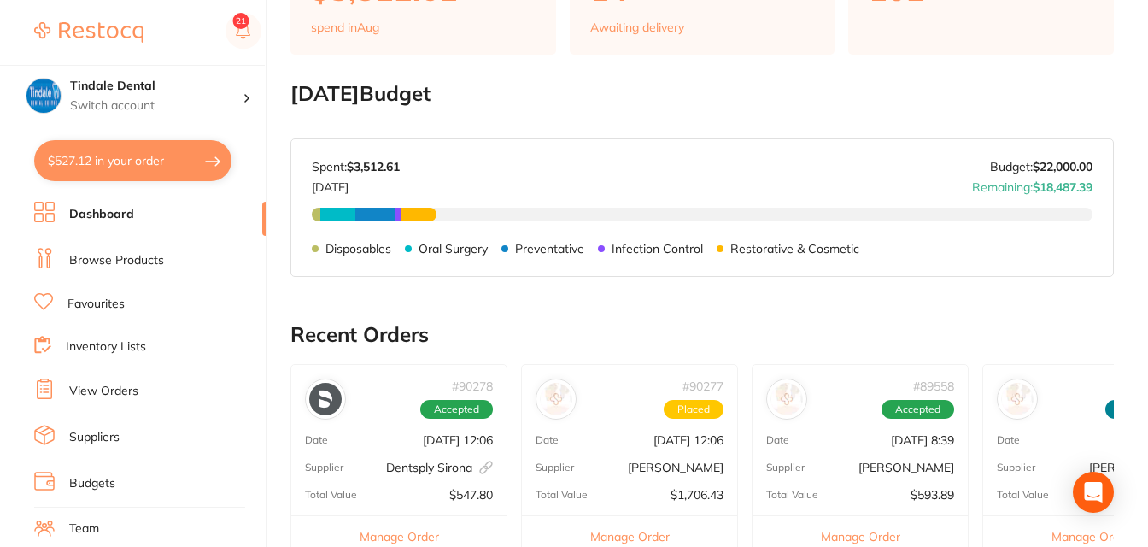
scroll to position [513, 0]
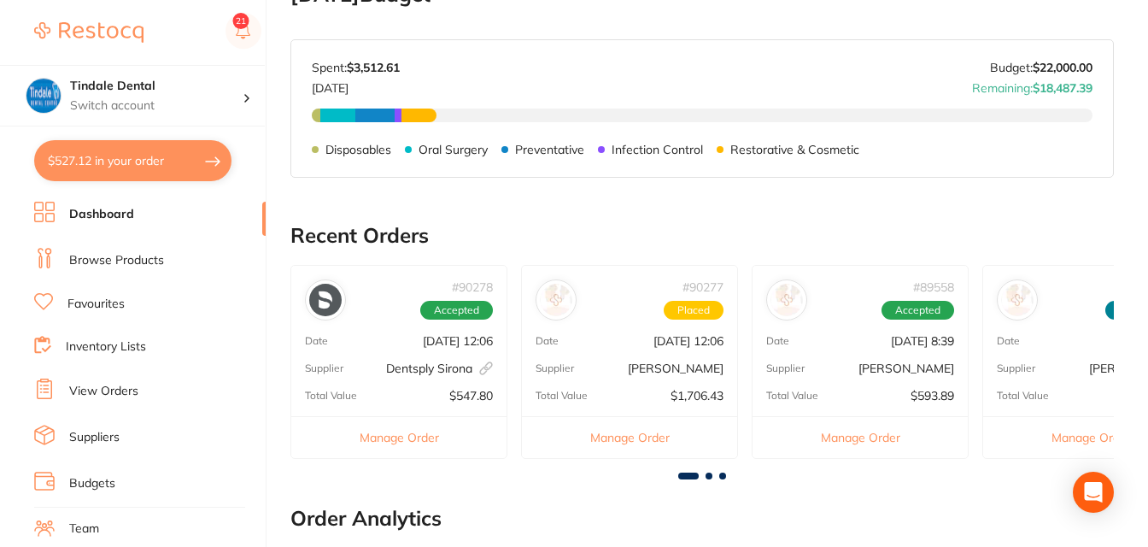
click at [625, 434] on button "Manage Order" at bounding box center [629, 437] width 215 height 42
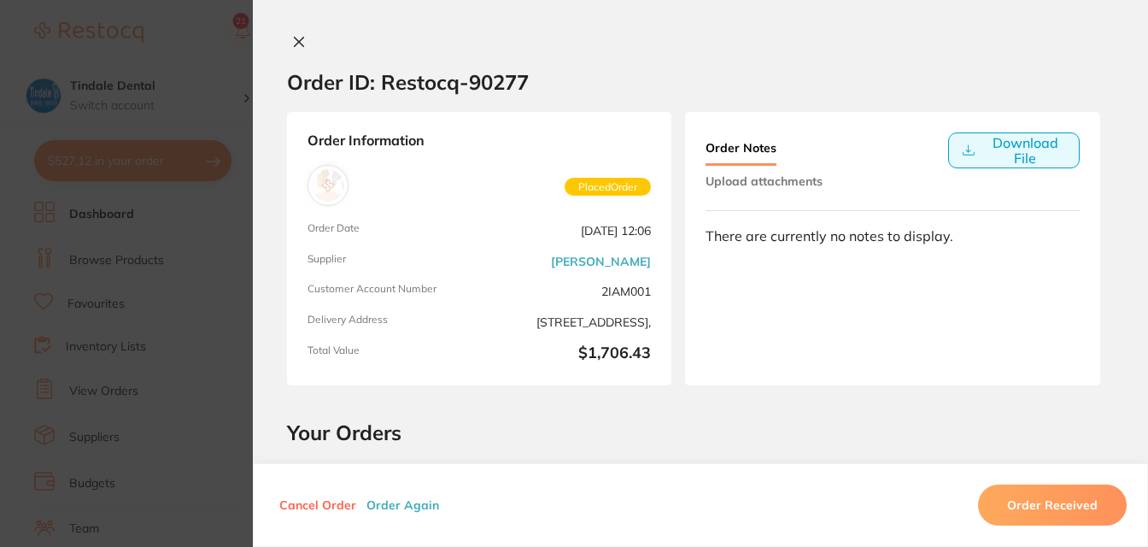
click at [1007, 134] on button "Download File" at bounding box center [1015, 150] width 132 height 36
click at [61, 15] on section "Order ID: Restocq- 90277 Order Information Placed Order Order Date [DATE] 12:06…" at bounding box center [574, 273] width 1148 height 547
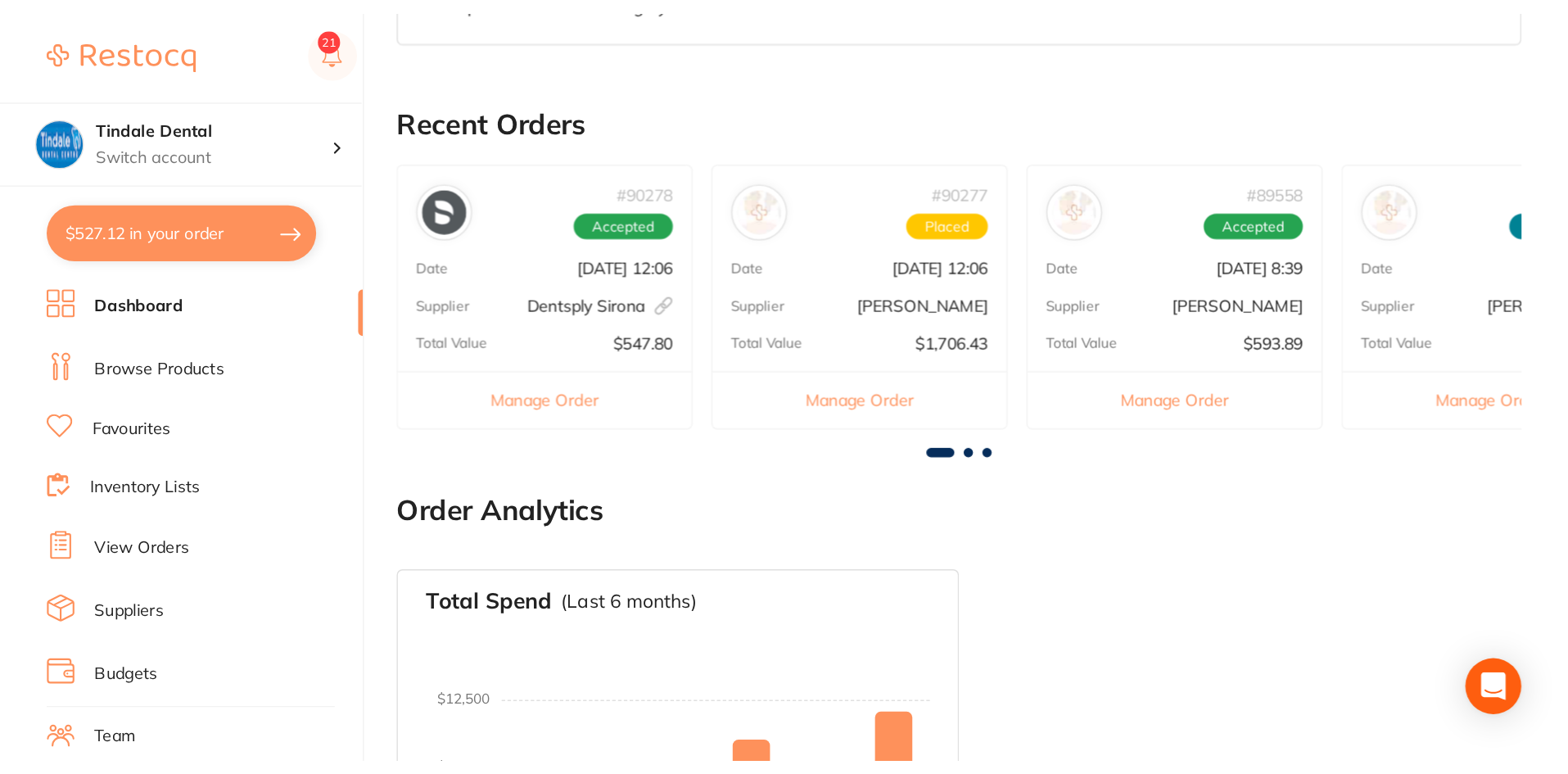
scroll to position [655, 0]
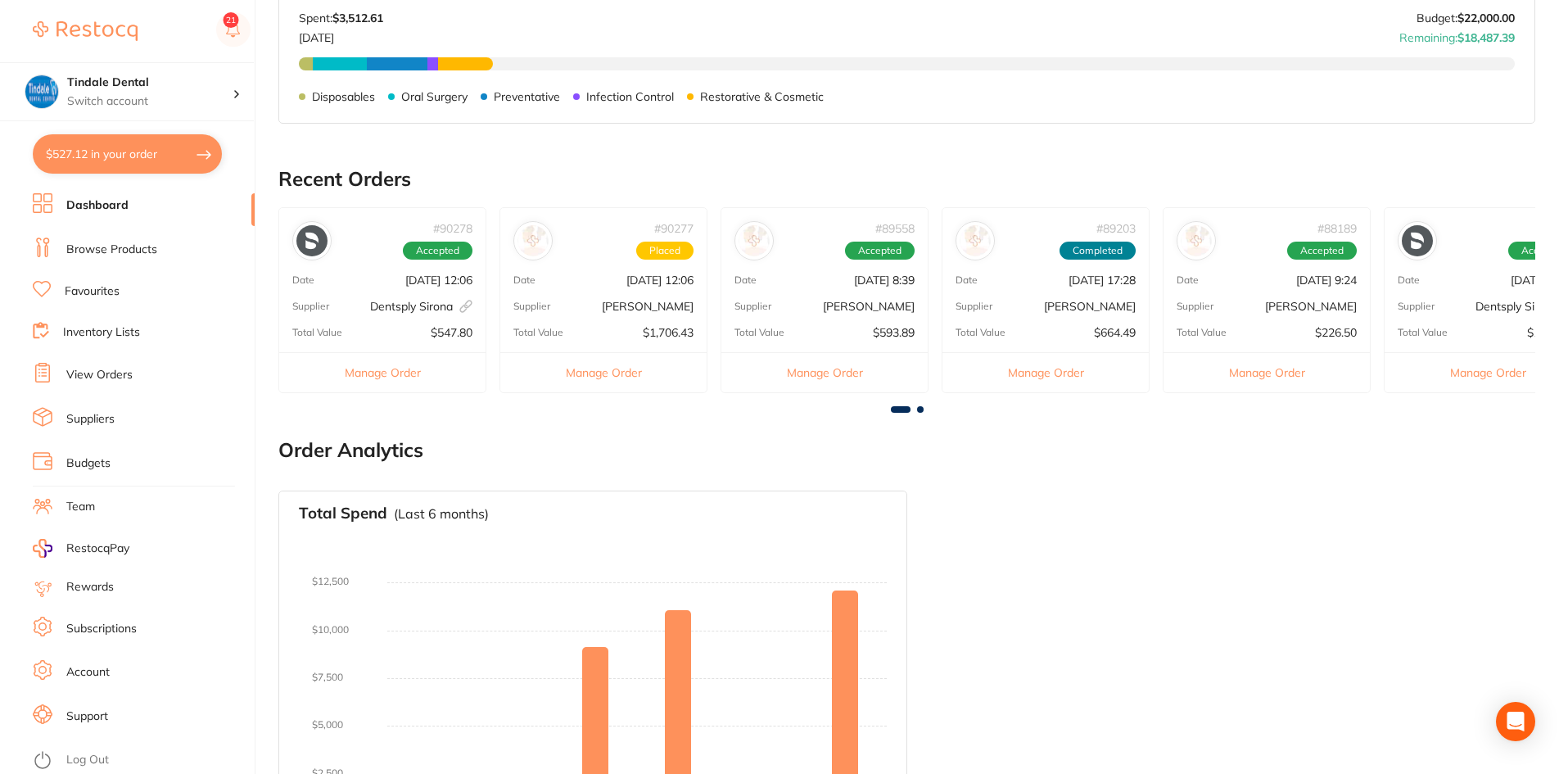
click at [103, 364] on li "View Orders" at bounding box center [144, 376] width 222 height 25
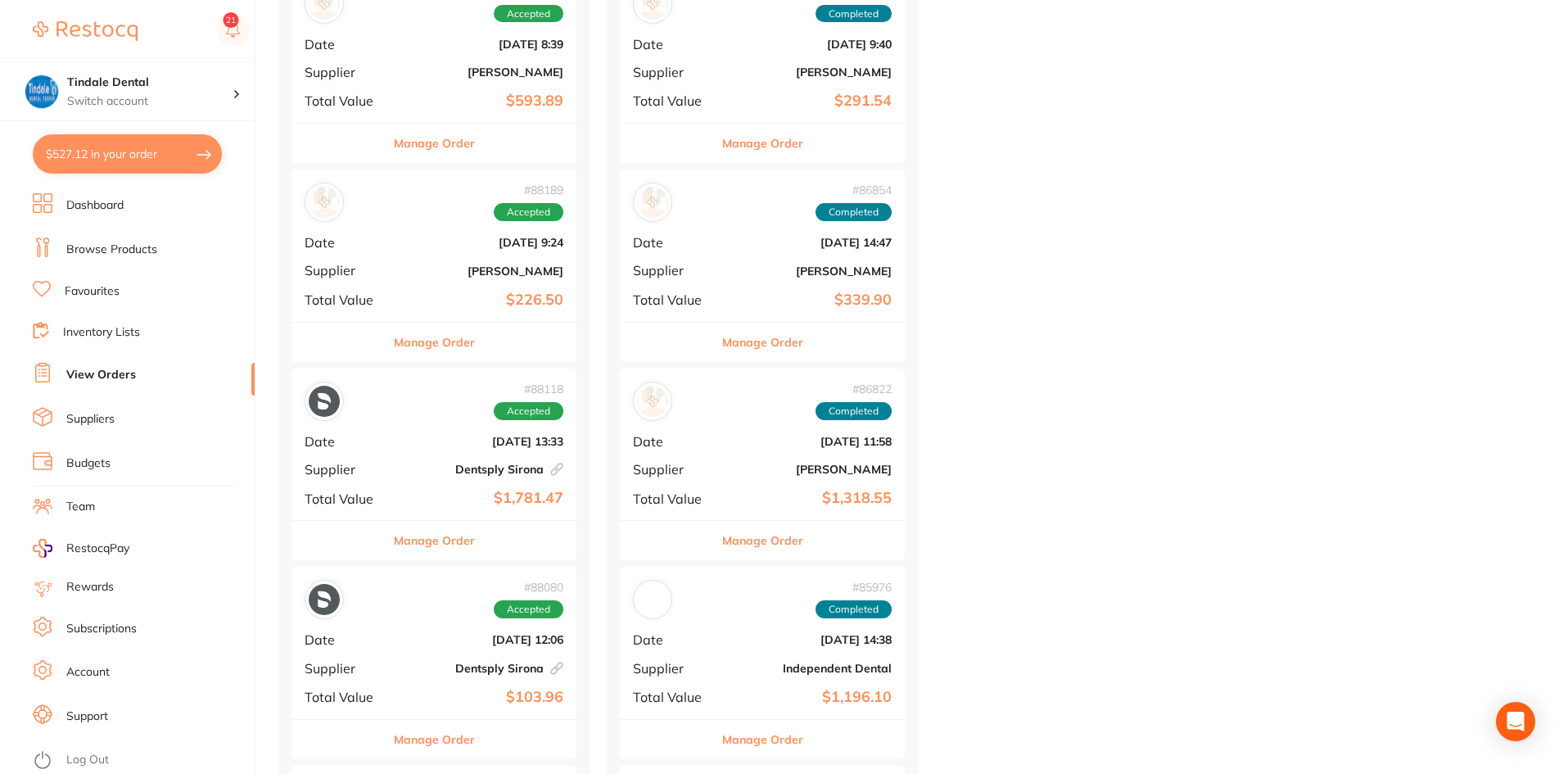
click at [112, 374] on link "View Orders" at bounding box center [101, 375] width 70 height 16
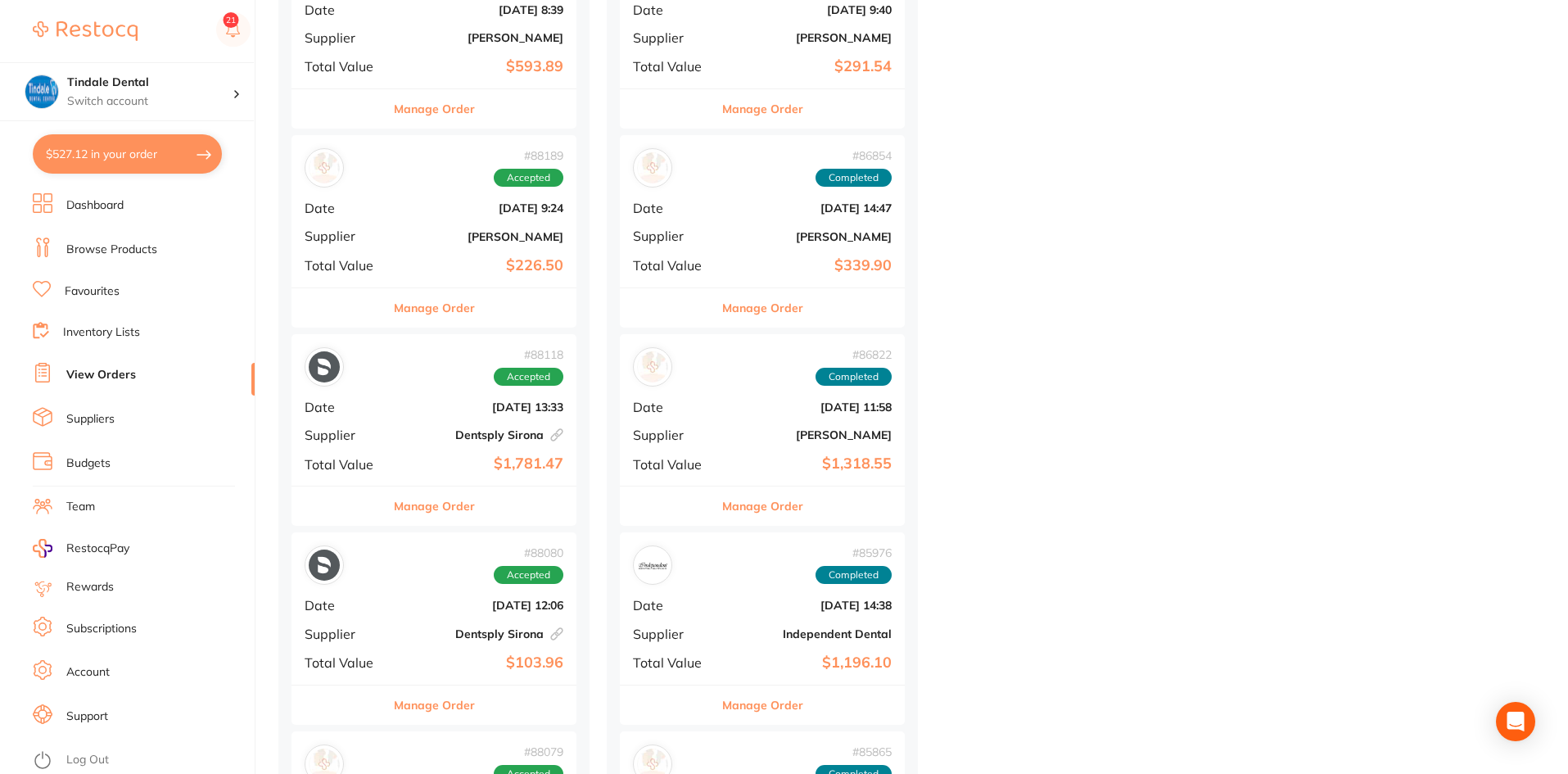
scroll to position [737, 0]
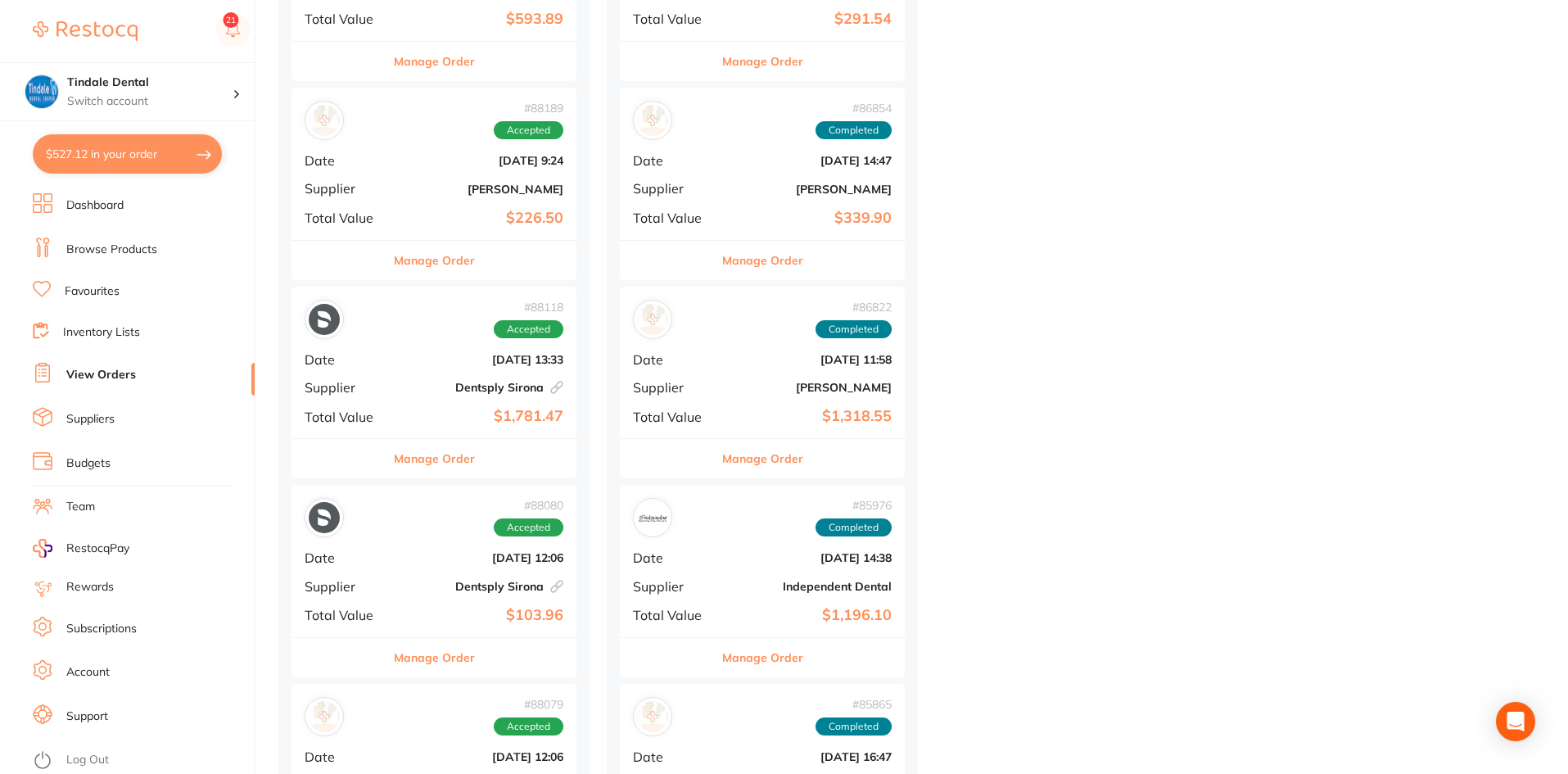
click at [763, 523] on button "Manage Order" at bounding box center [763, 657] width 81 height 39
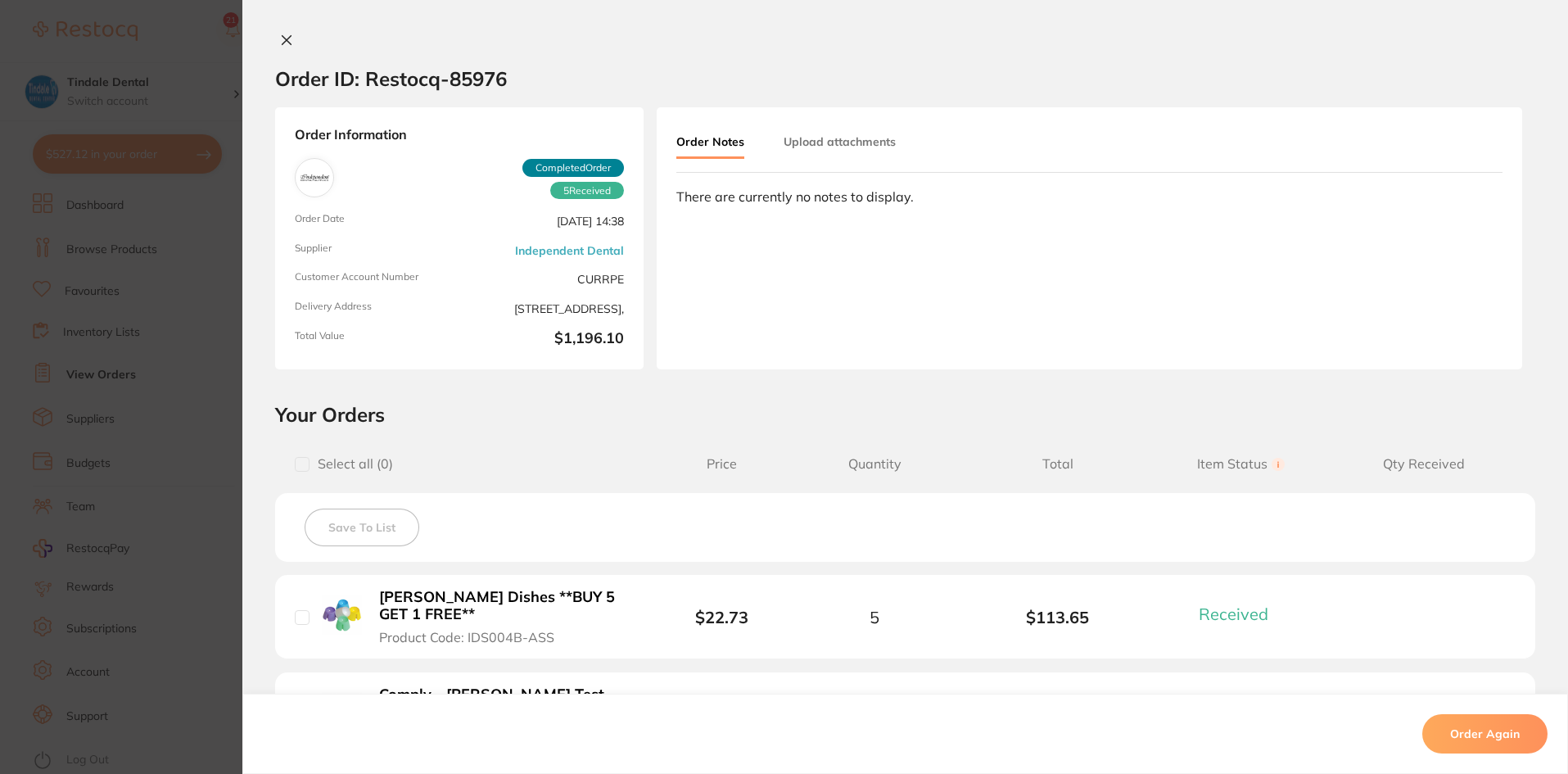
scroll to position [573, 0]
